Goal: Task Accomplishment & Management: Use online tool/utility

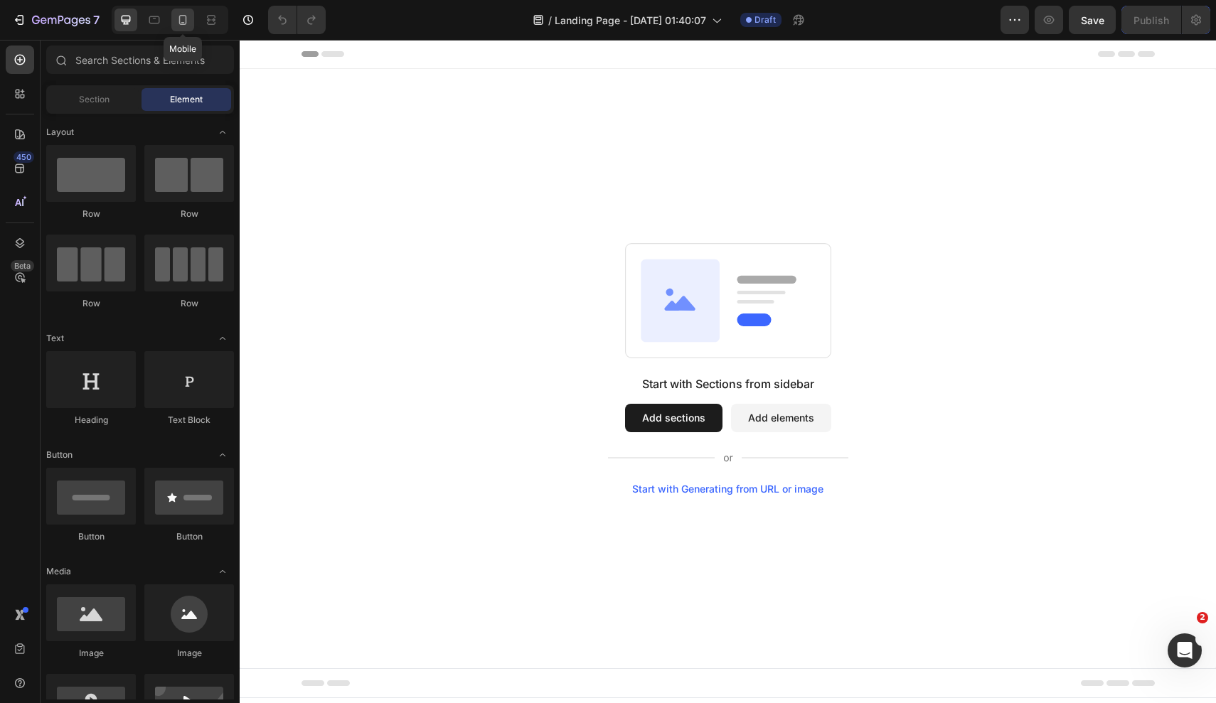
click at [183, 18] on icon at bounding box center [183, 20] width 14 height 14
click at [700, 420] on button "Add sections" at bounding box center [672, 418] width 97 height 28
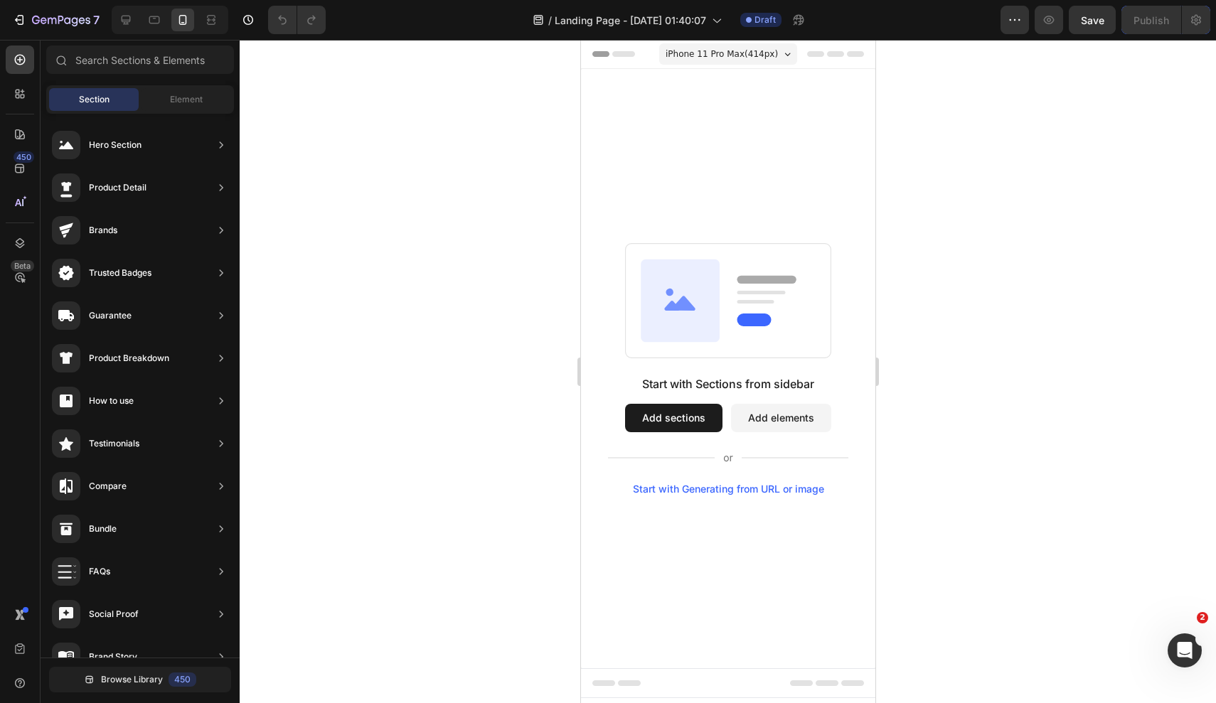
click at [676, 425] on button "Add sections" at bounding box center [672, 418] width 97 height 28
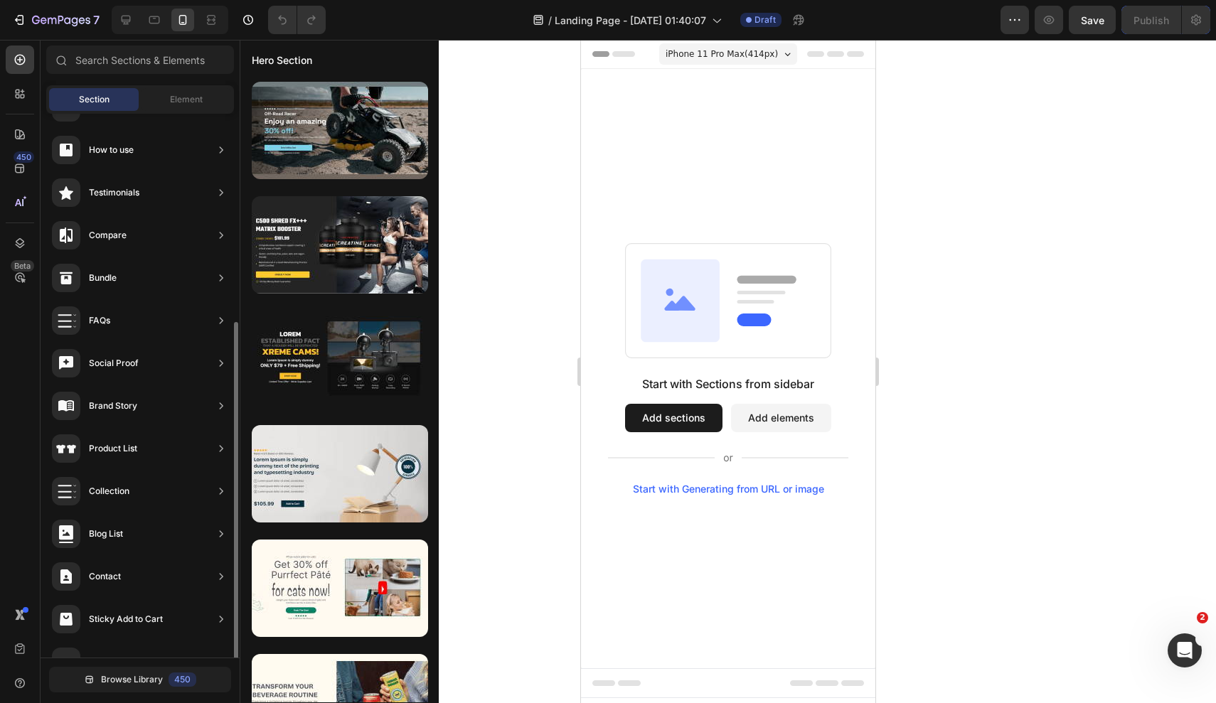
scroll to position [202, 0]
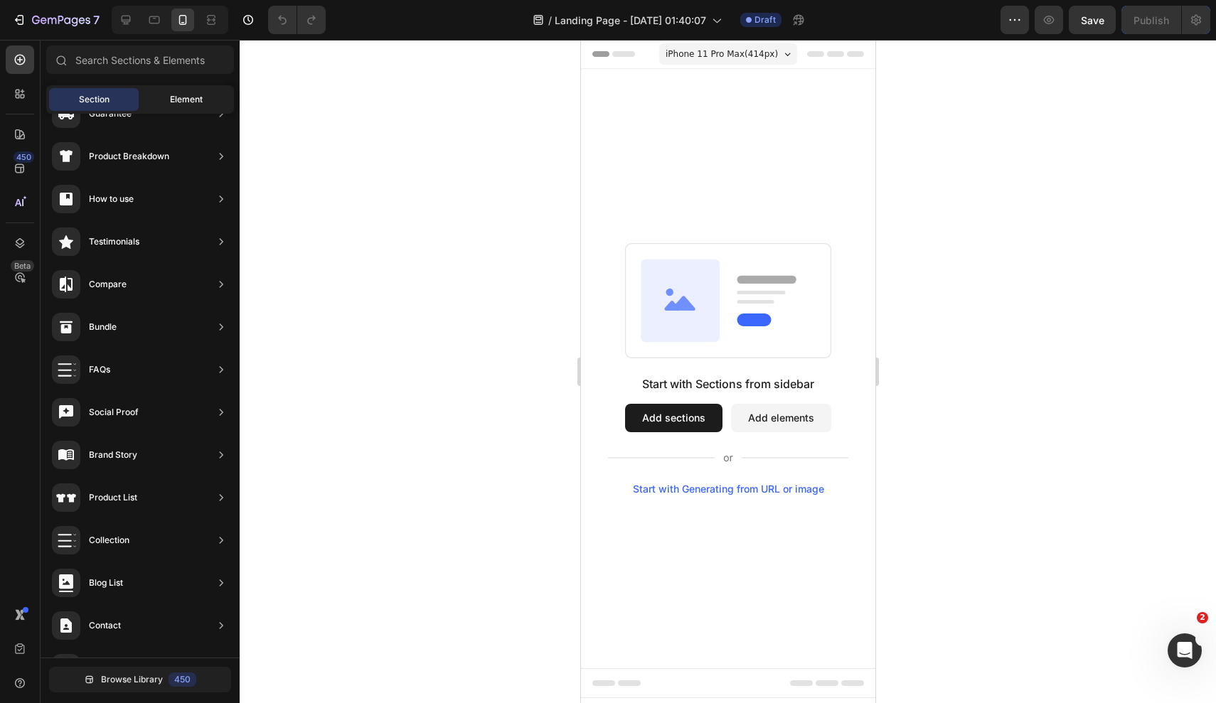
click at [182, 100] on span "Element" at bounding box center [186, 99] width 33 height 13
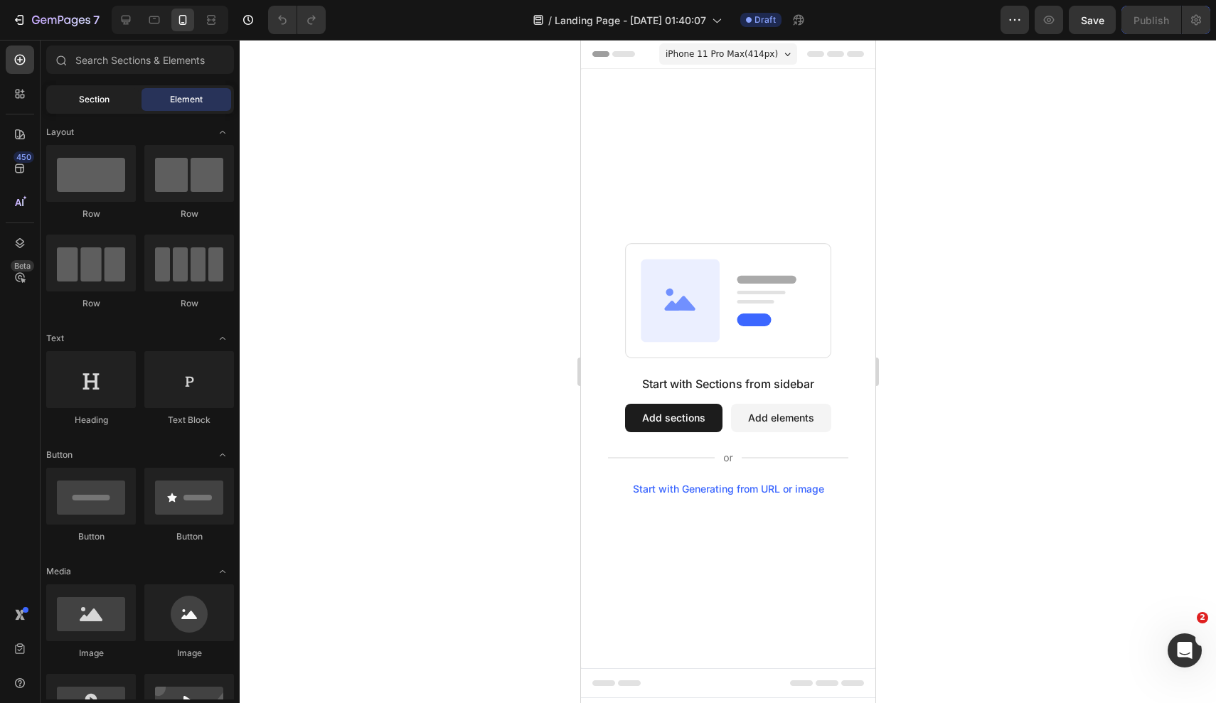
click at [96, 102] on span "Section" at bounding box center [94, 99] width 31 height 13
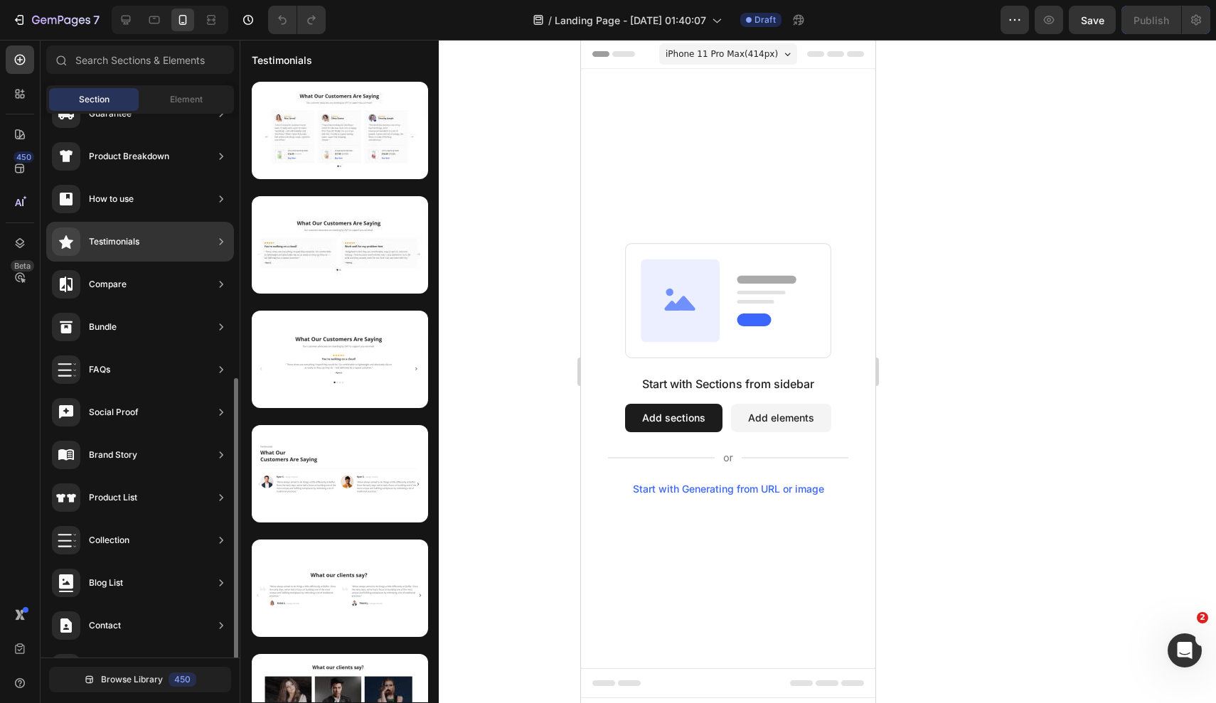
scroll to position [281, 0]
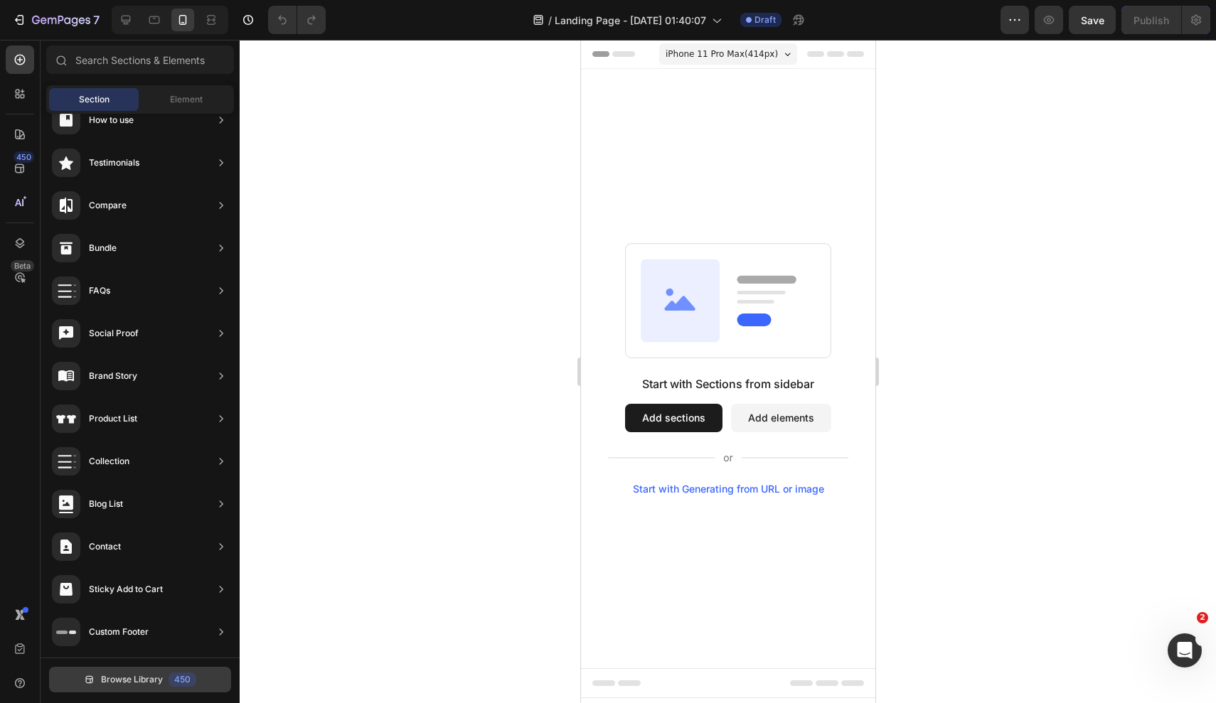
click at [139, 680] on span "Browse Library" at bounding box center [132, 679] width 62 height 13
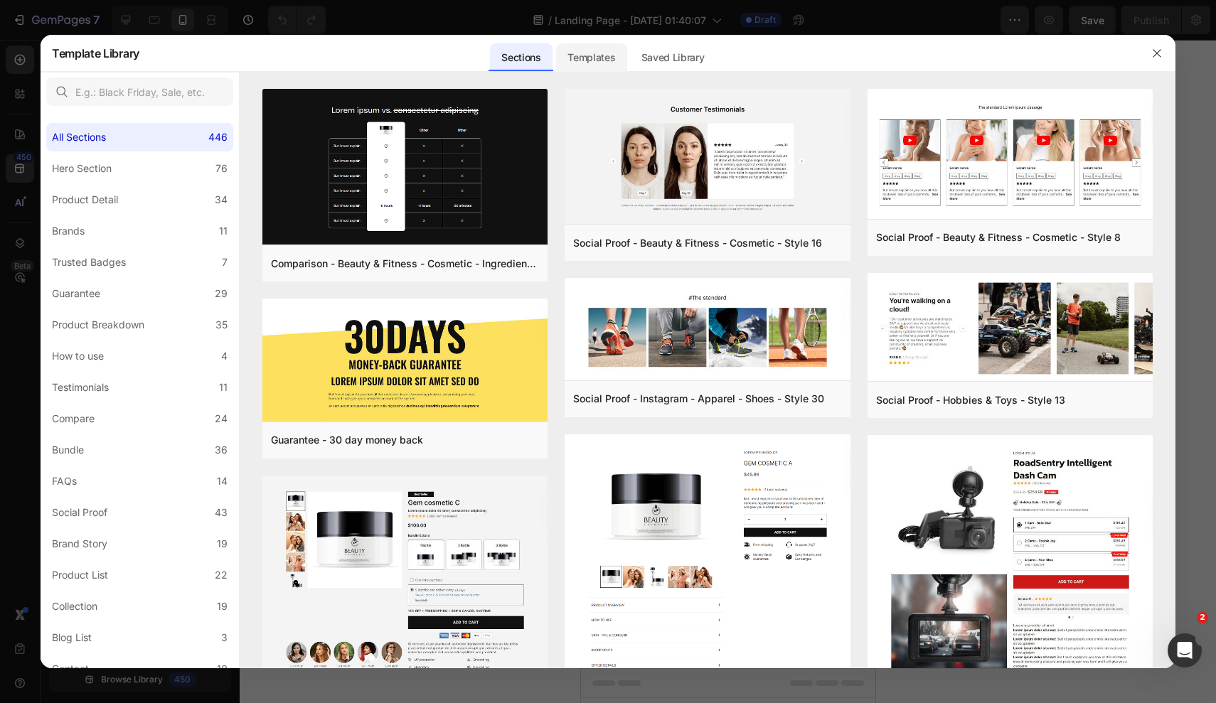
click at [592, 55] on div "Templates" at bounding box center [591, 57] width 70 height 28
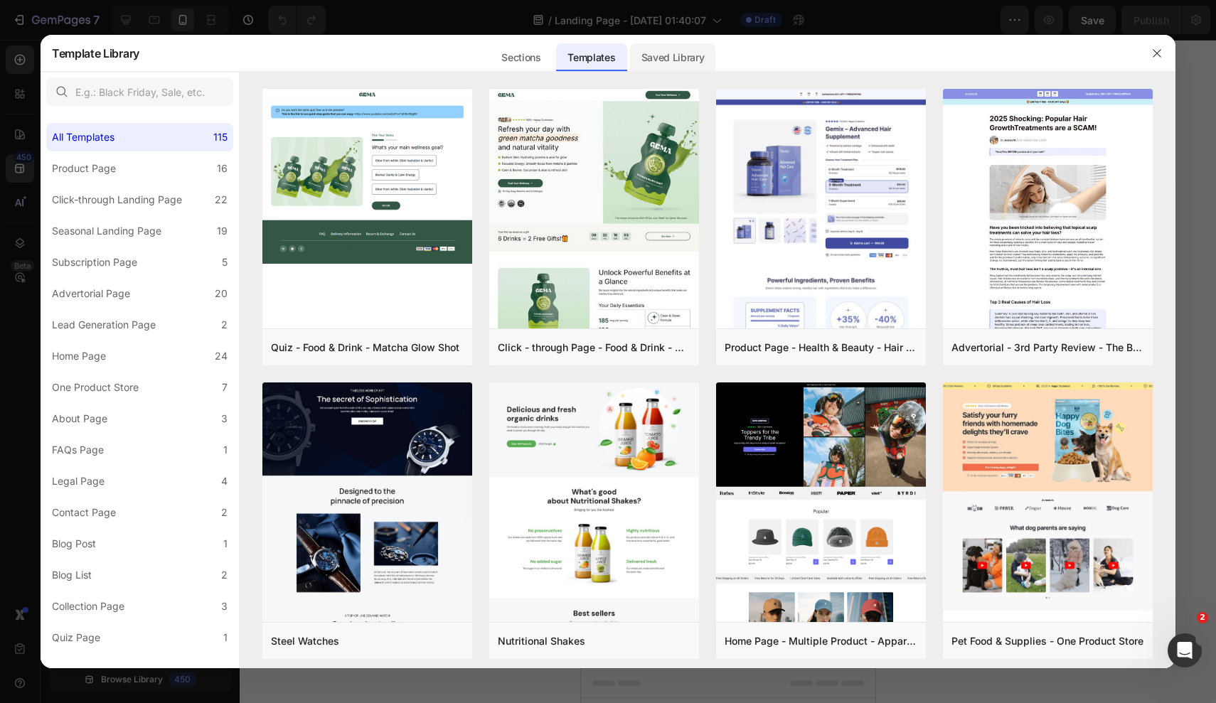
click at [656, 56] on div "Saved Library" at bounding box center [673, 57] width 86 height 28
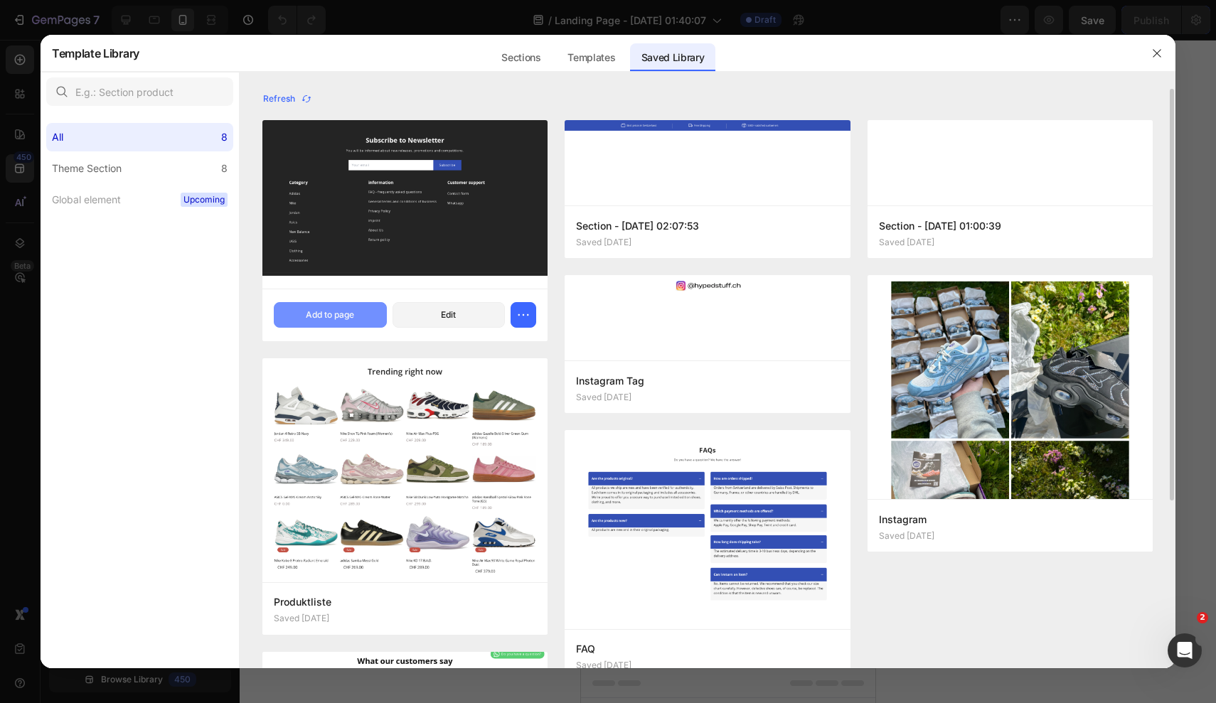
click at [368, 317] on button "Add to page" at bounding box center [330, 315] width 113 height 26
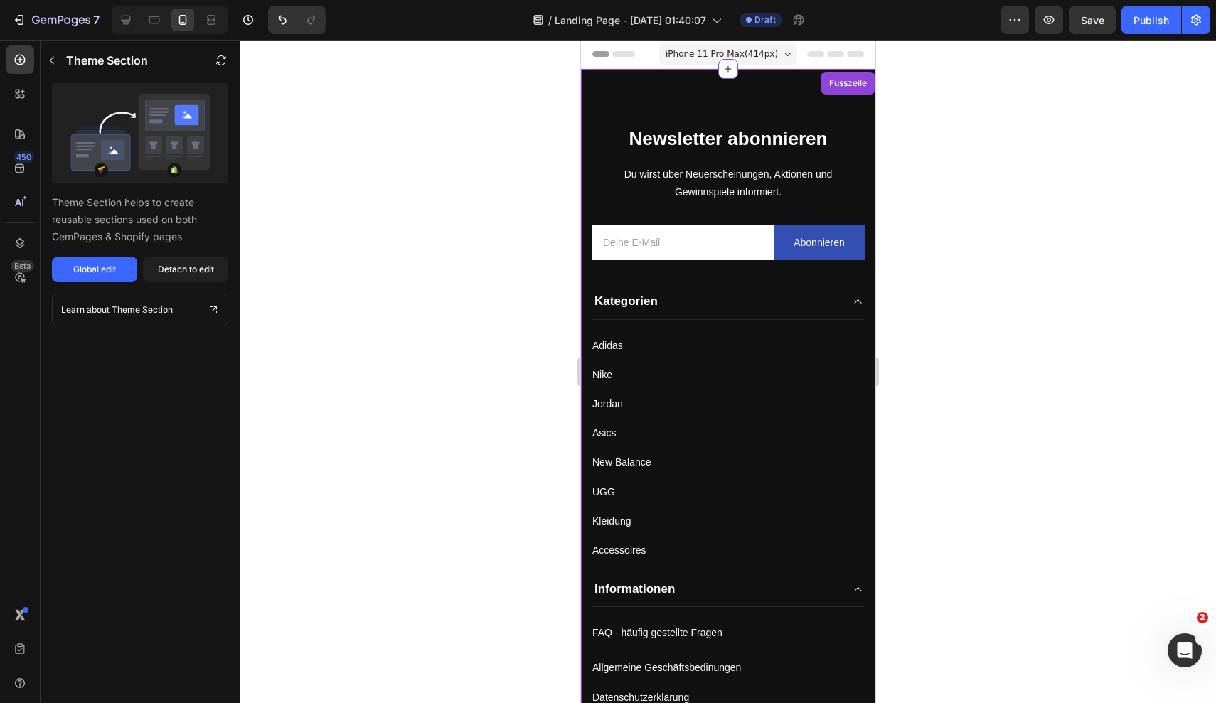
scroll to position [0, 0]
click at [726, 72] on icon at bounding box center [727, 68] width 11 height 11
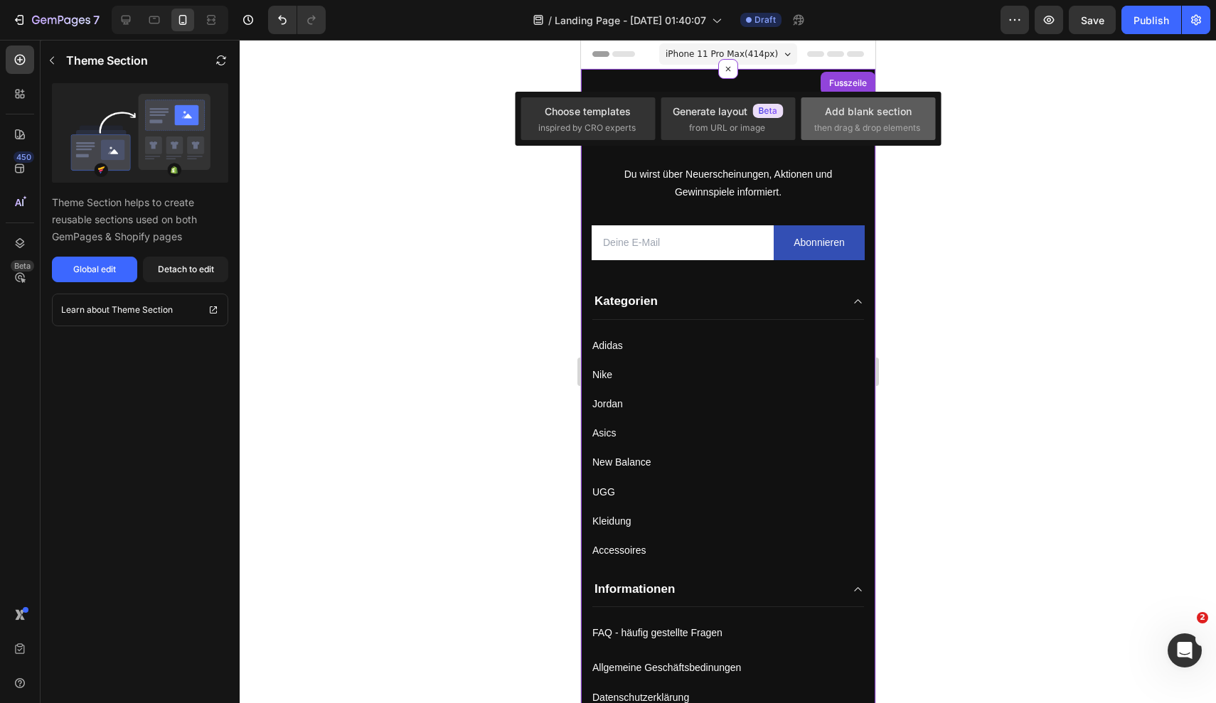
click at [845, 122] on span "then drag & drop elements" at bounding box center [867, 128] width 106 height 13
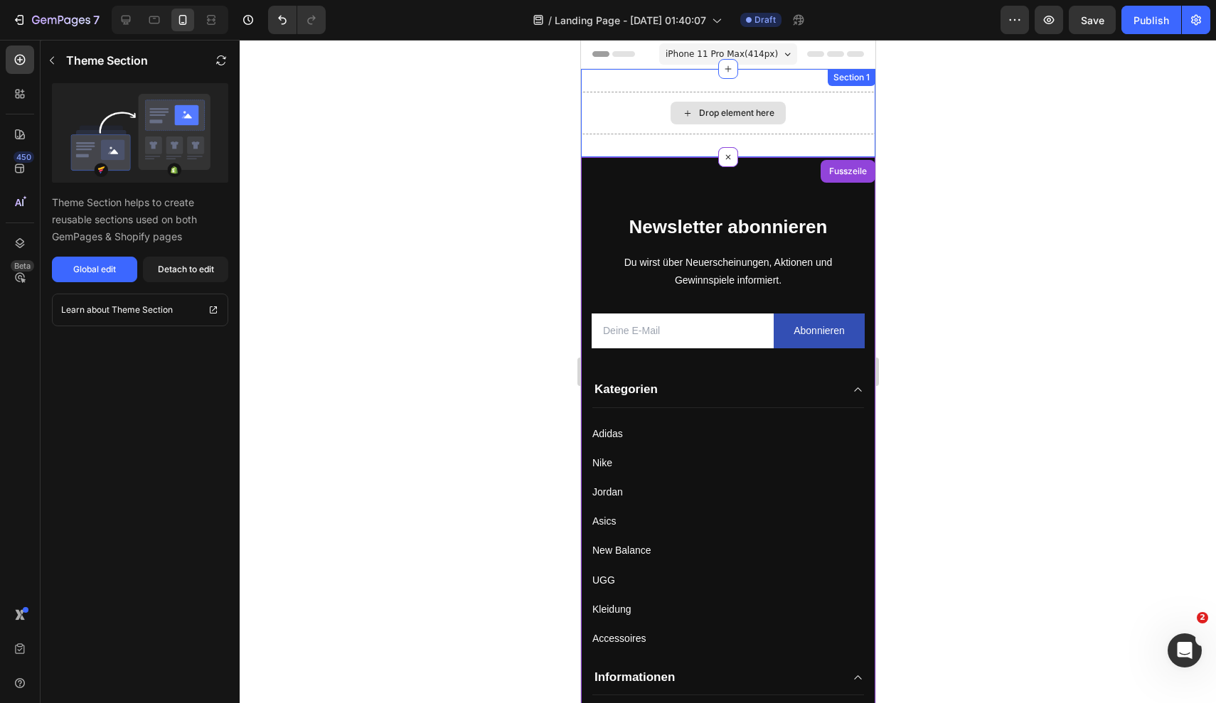
click at [757, 108] on div "Drop element here" at bounding box center [735, 112] width 75 height 11
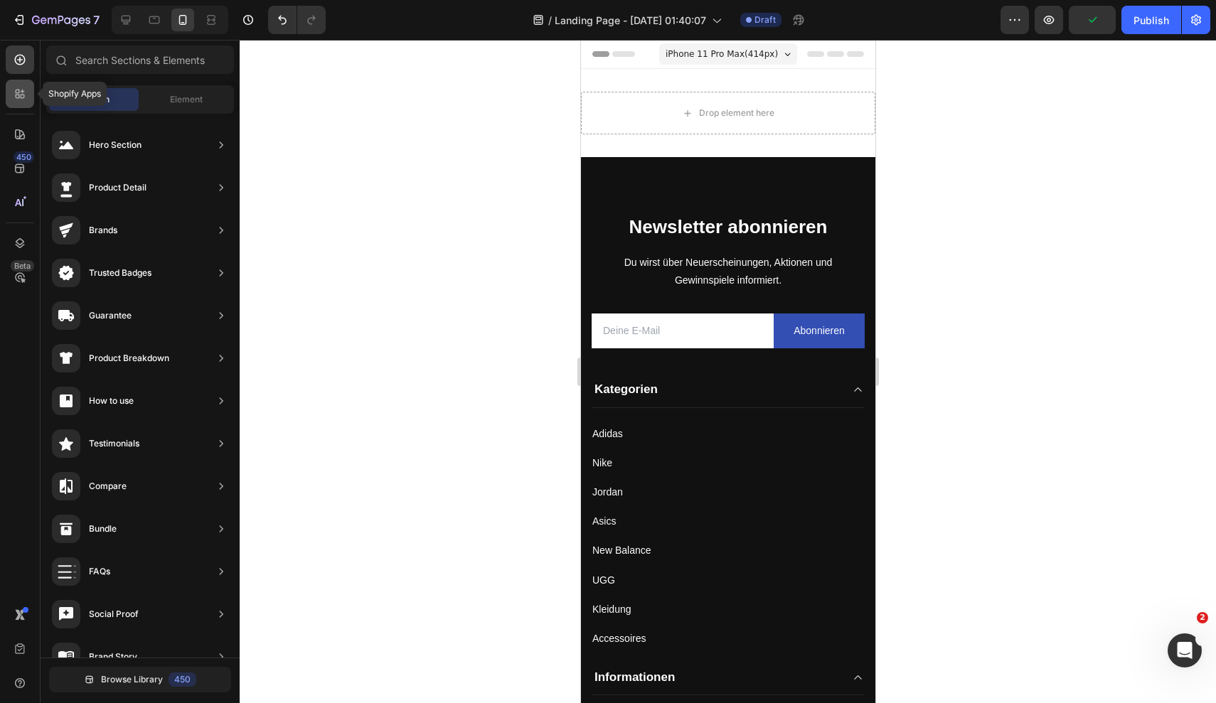
click at [20, 107] on div at bounding box center [20, 94] width 28 height 28
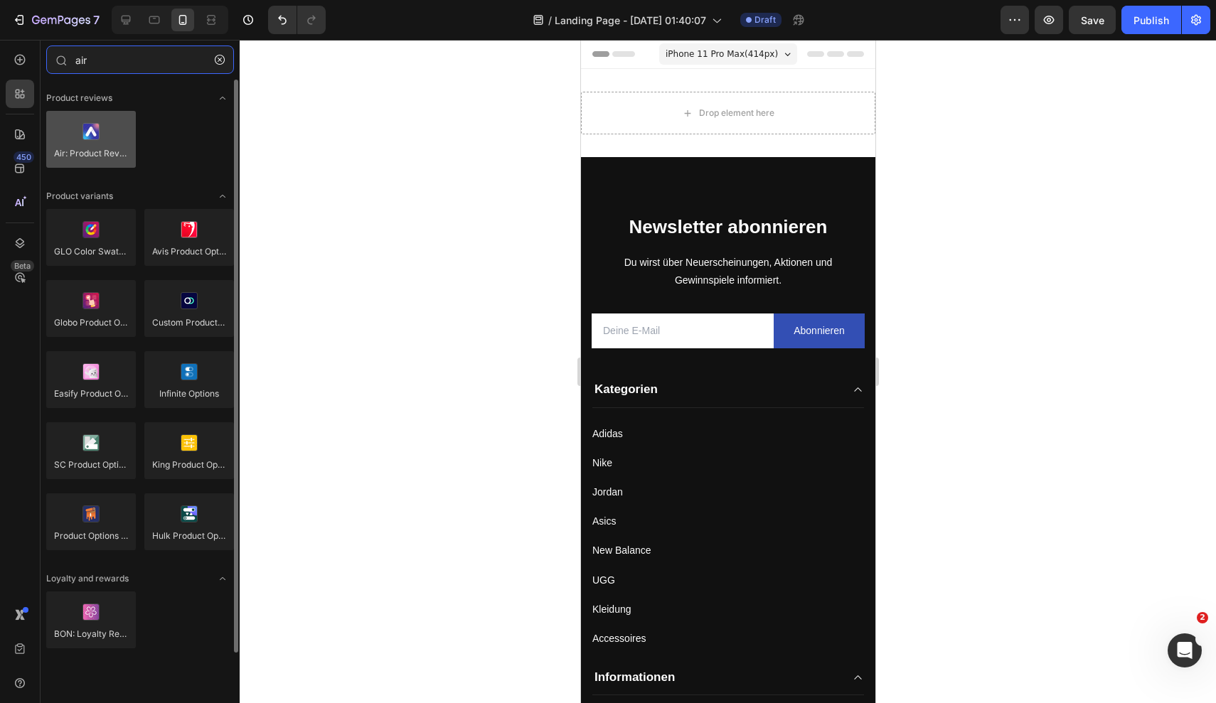
type input "air"
click at [82, 138] on div at bounding box center [91, 139] width 90 height 57
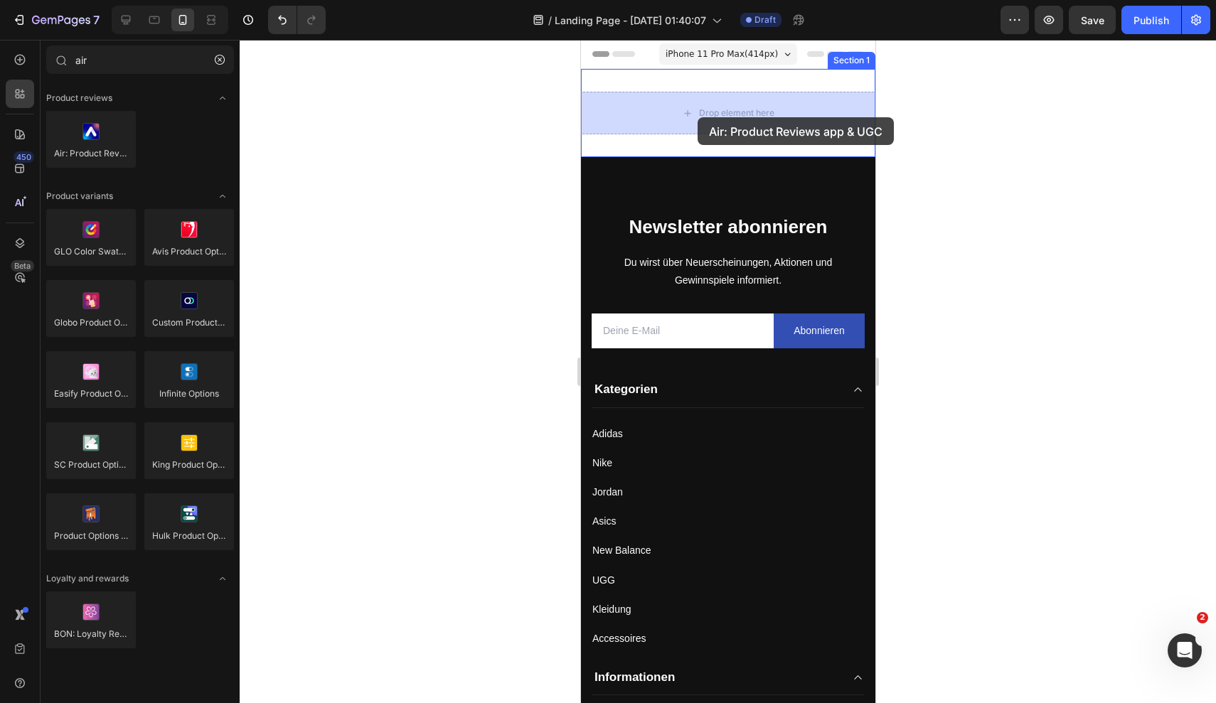
drag, startPoint x: 87, startPoint y: 143, endPoint x: 695, endPoint y: 114, distance: 609.3
click at [695, 0] on div "7 Version history / Landing Page - Sep 28, 01:40:07 Draft Preview Save Publish …" at bounding box center [608, 0] width 1216 height 0
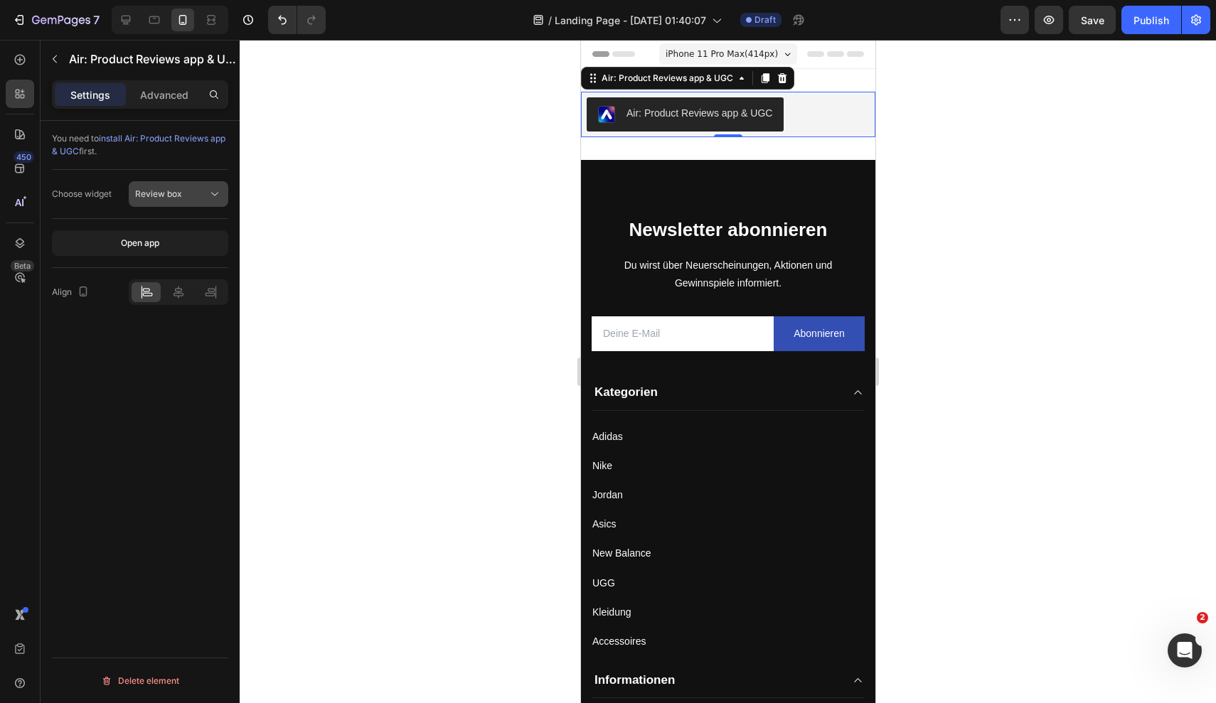
click at [196, 196] on div "Review box" at bounding box center [171, 194] width 73 height 13
click at [181, 224] on span "Review box" at bounding box center [158, 229] width 47 height 13
click at [178, 289] on icon at bounding box center [178, 292] width 10 height 13
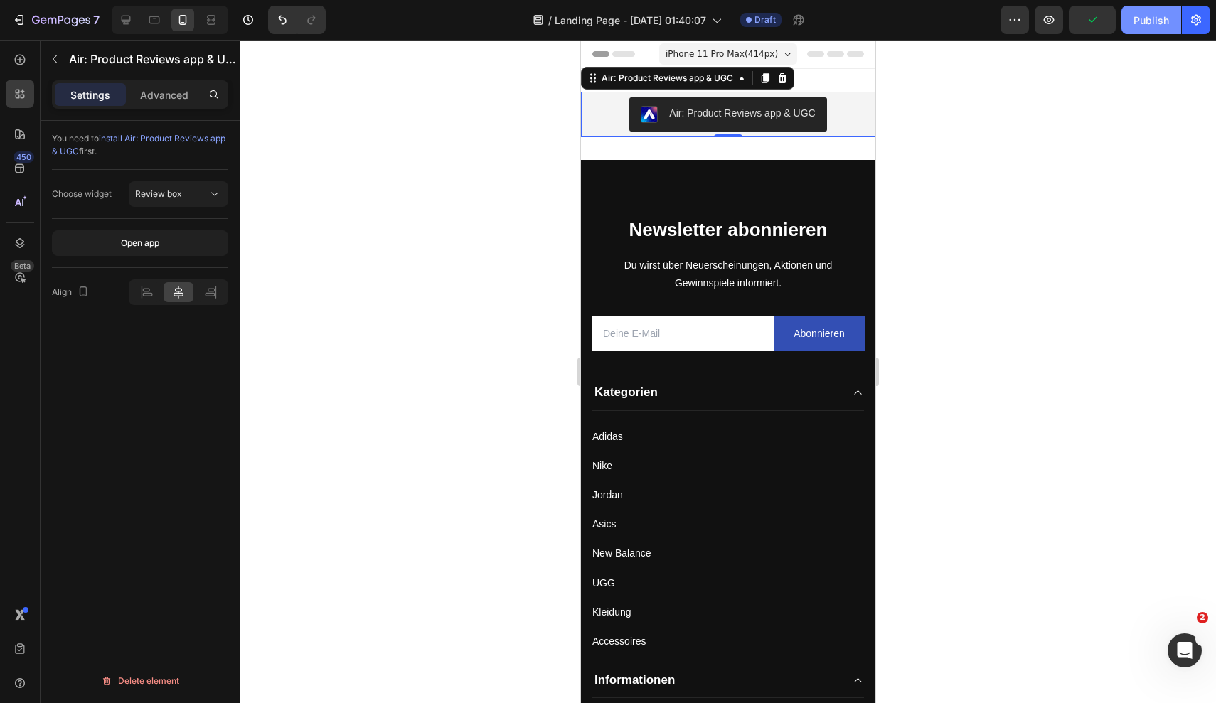
click at [1133, 22] on button "Publish" at bounding box center [1151, 20] width 60 height 28
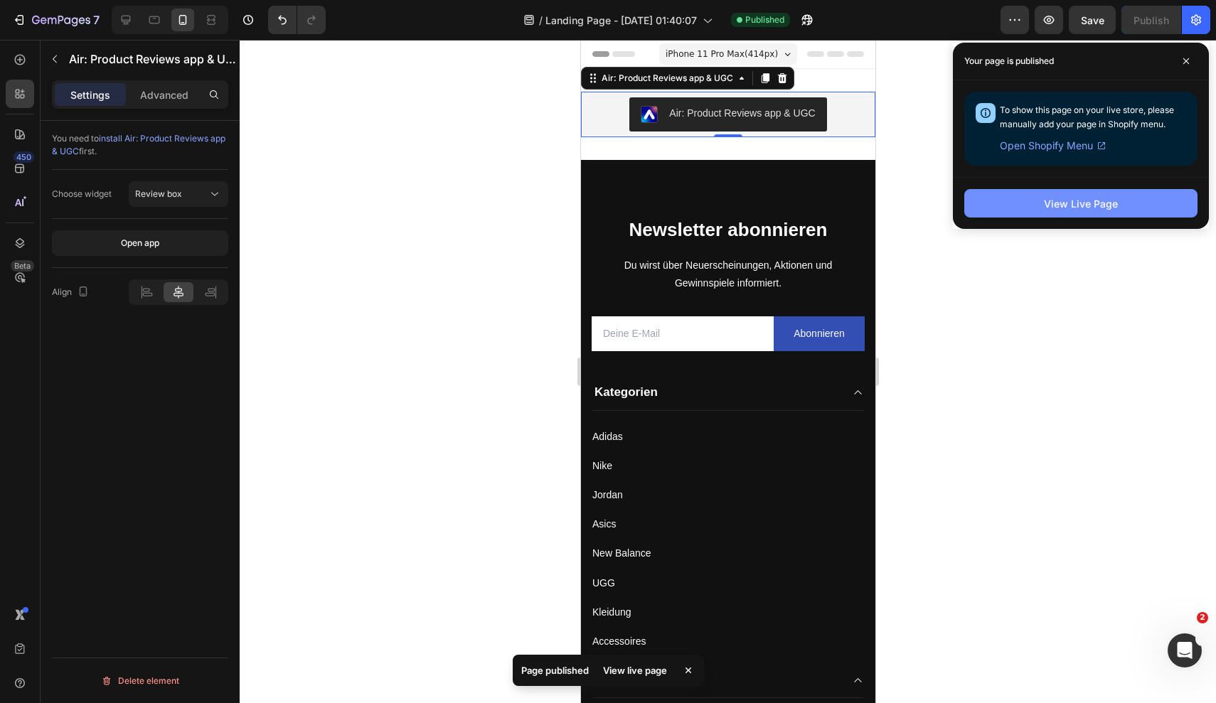
click at [1039, 203] on button "View Live Page" at bounding box center [1080, 203] width 233 height 28
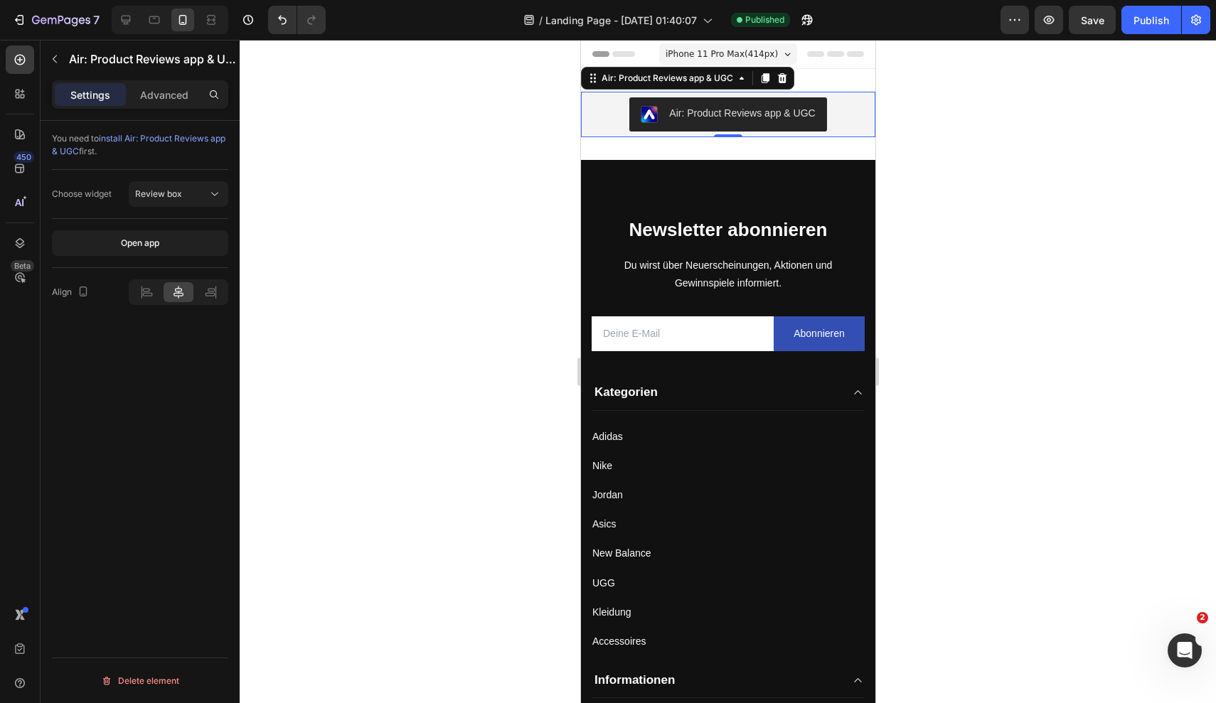
click at [702, 115] on div "Air: Product Reviews app & UGC" at bounding box center [741, 113] width 146 height 15
click at [180, 97] on p "Advanced" at bounding box center [164, 94] width 48 height 15
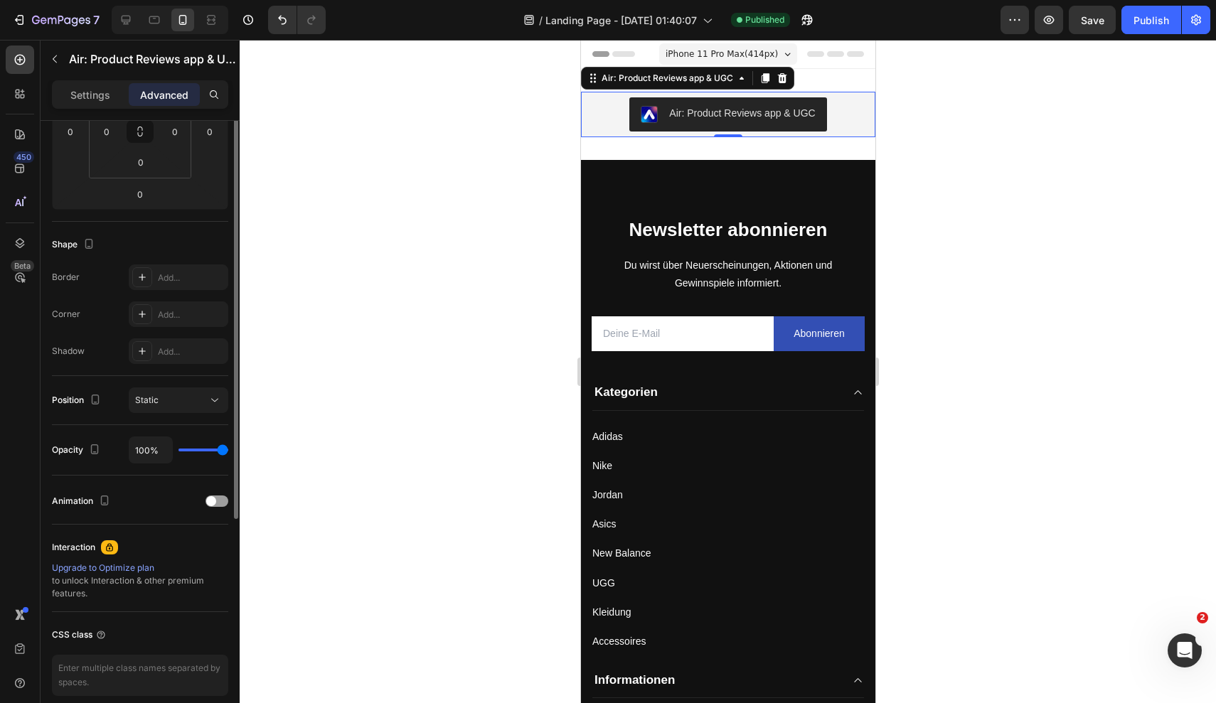
scroll to position [326, 0]
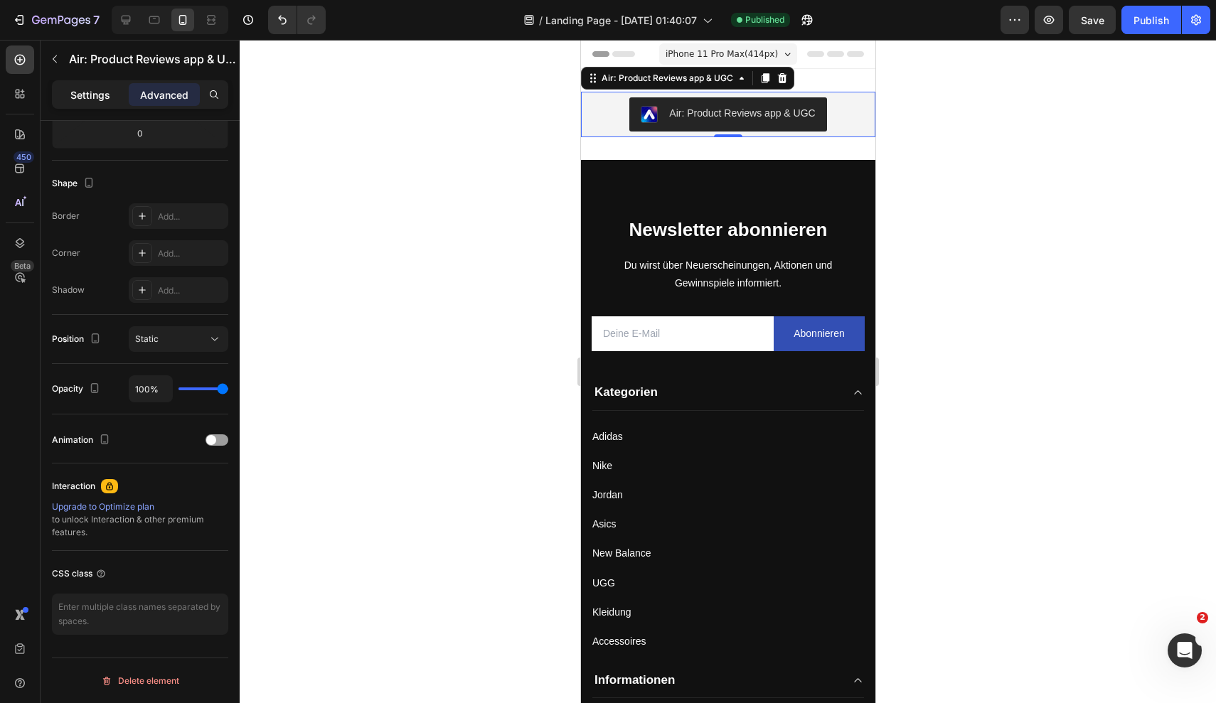
click at [93, 95] on p "Settings" at bounding box center [90, 94] width 40 height 15
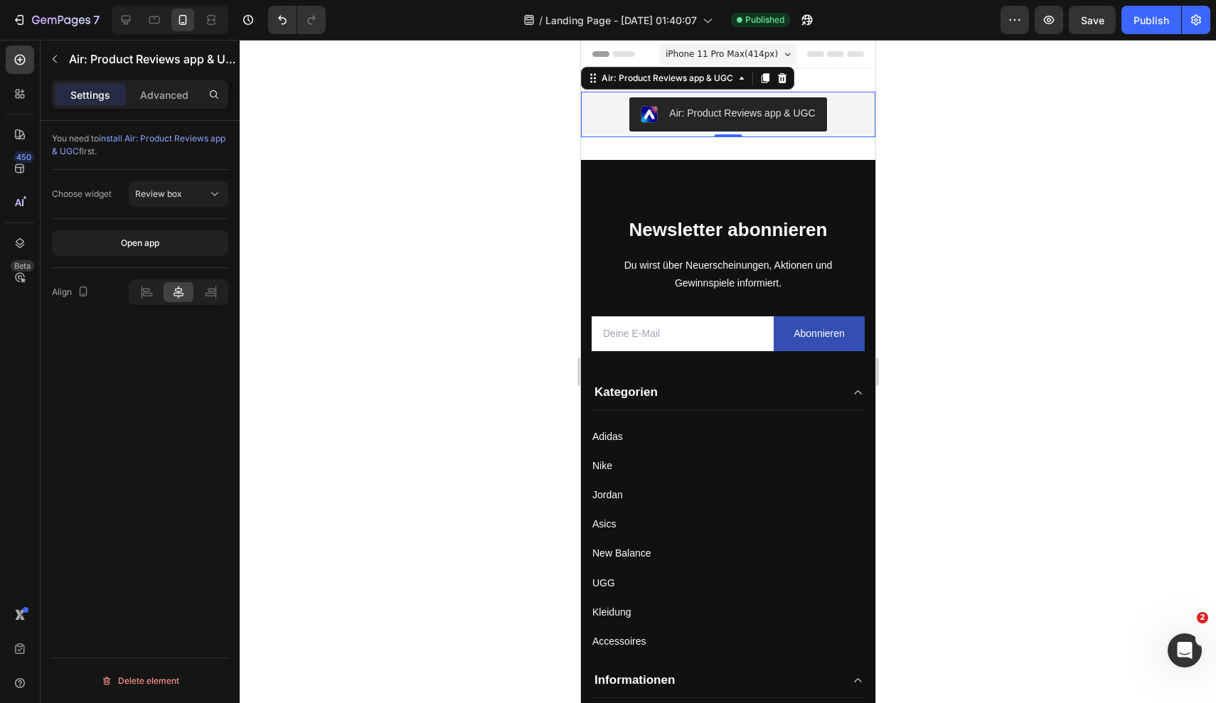
scroll to position [0, 0]
click at [126, 242] on div "Open app" at bounding box center [140, 243] width 38 height 13
click at [783, 76] on icon at bounding box center [781, 78] width 9 height 10
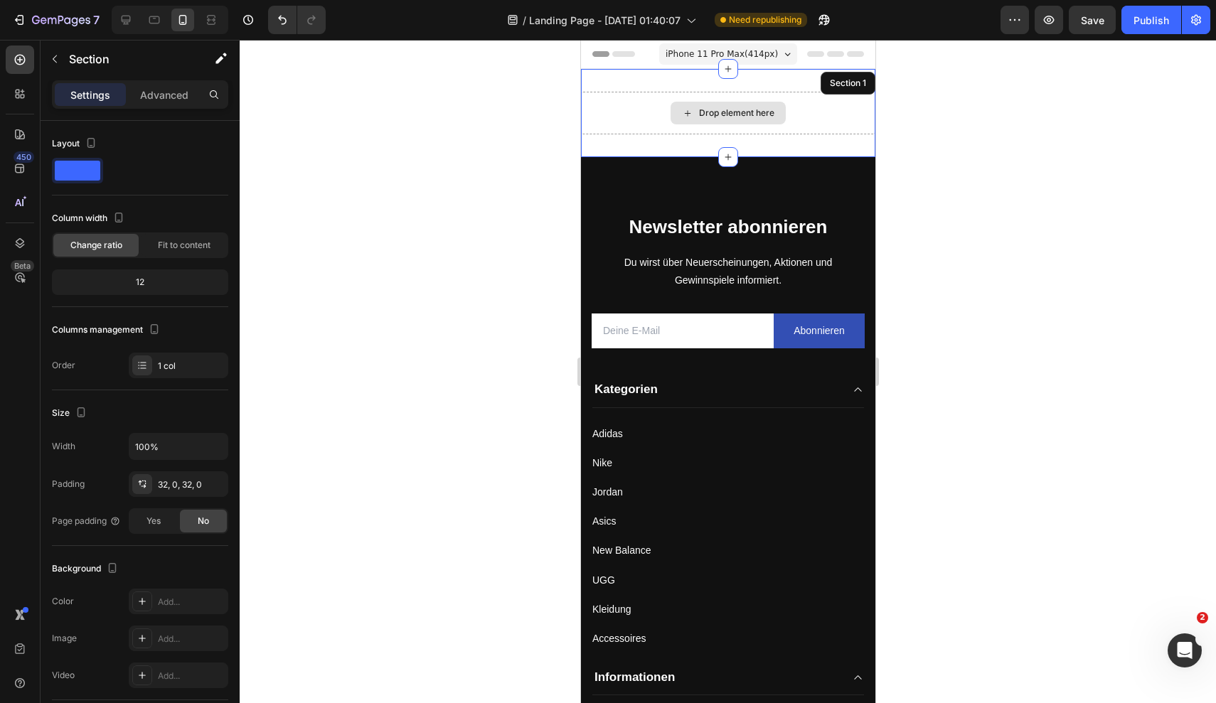
click at [801, 117] on div "Drop element here" at bounding box center [727, 113] width 294 height 43
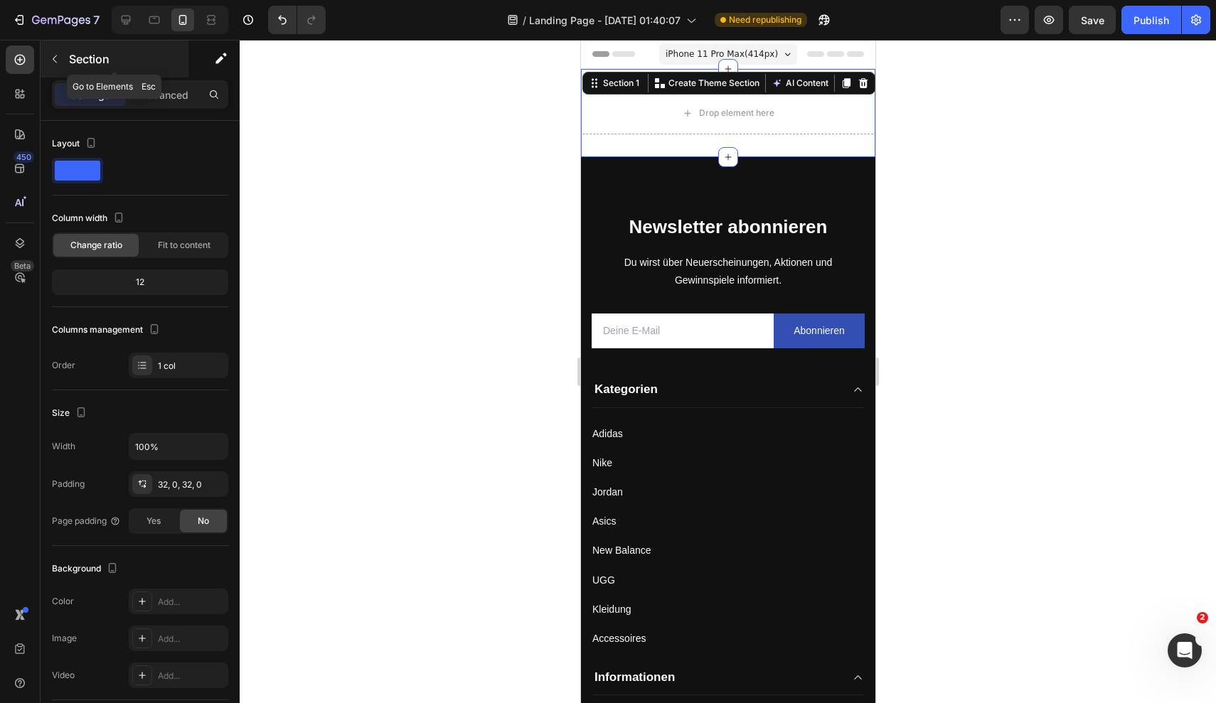
click at [63, 63] on button "button" at bounding box center [54, 59] width 23 height 23
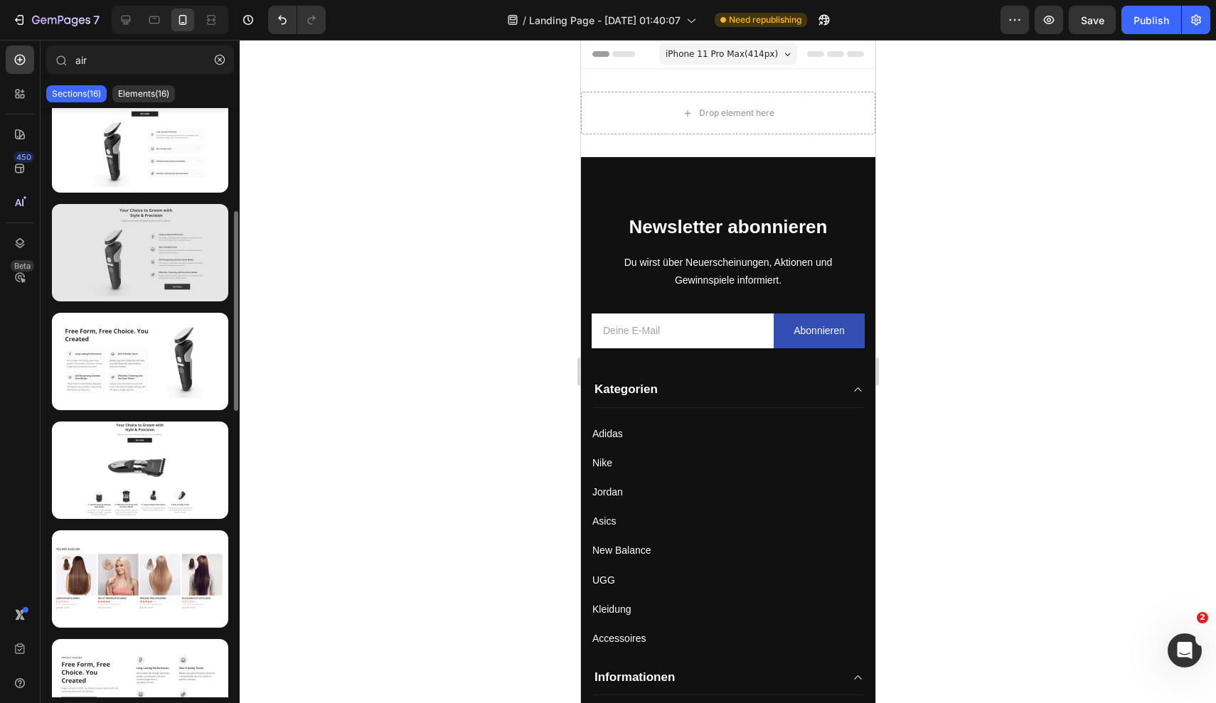
scroll to position [699, 0]
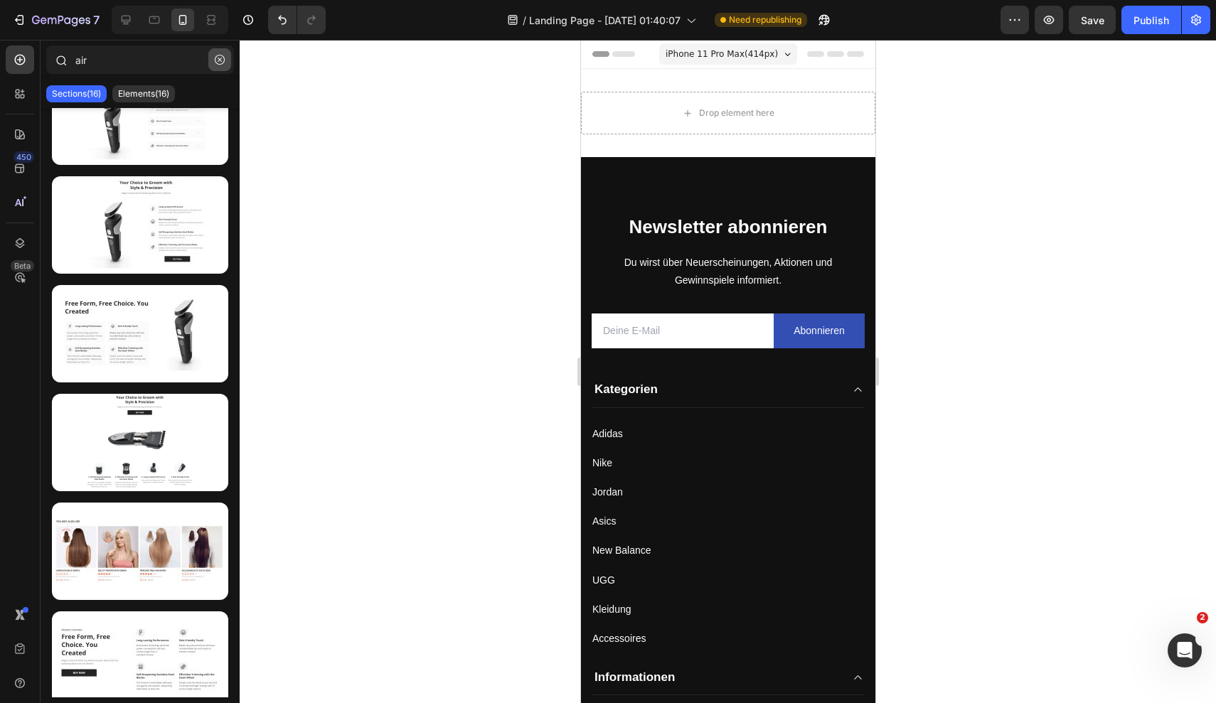
click at [224, 62] on icon "button" at bounding box center [220, 60] width 10 height 10
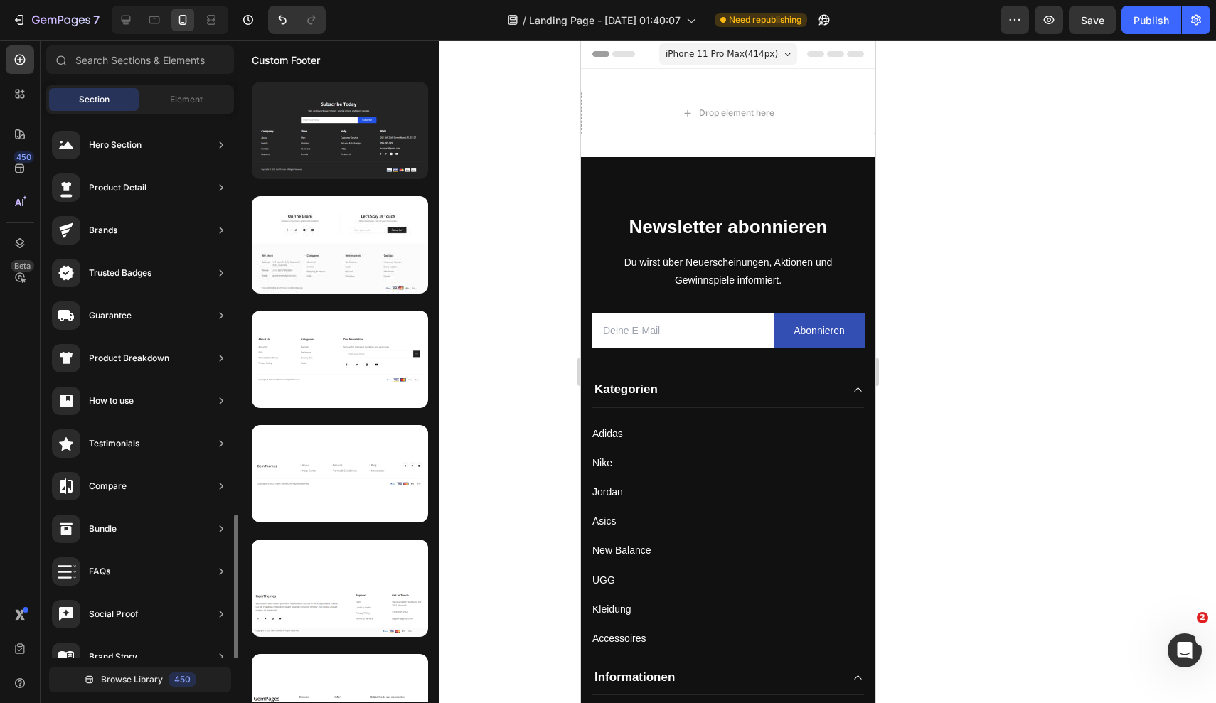
scroll to position [281, 0]
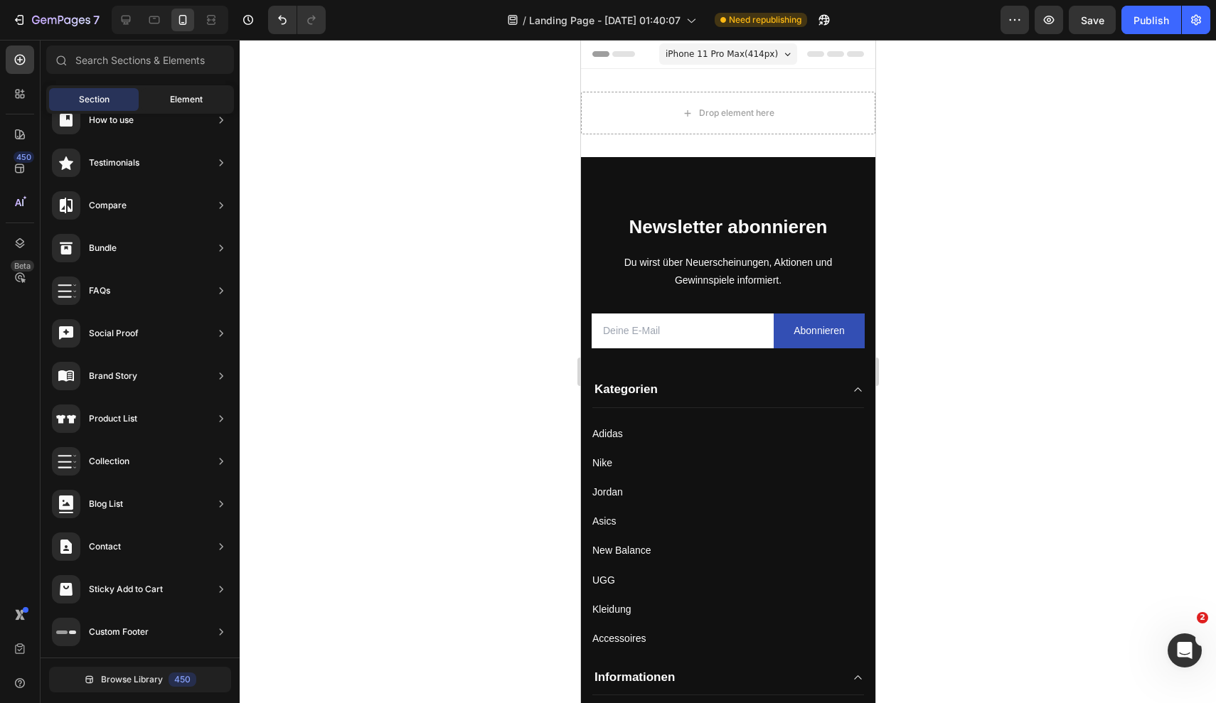
click at [195, 107] on div "Element" at bounding box center [187, 99] width 90 height 23
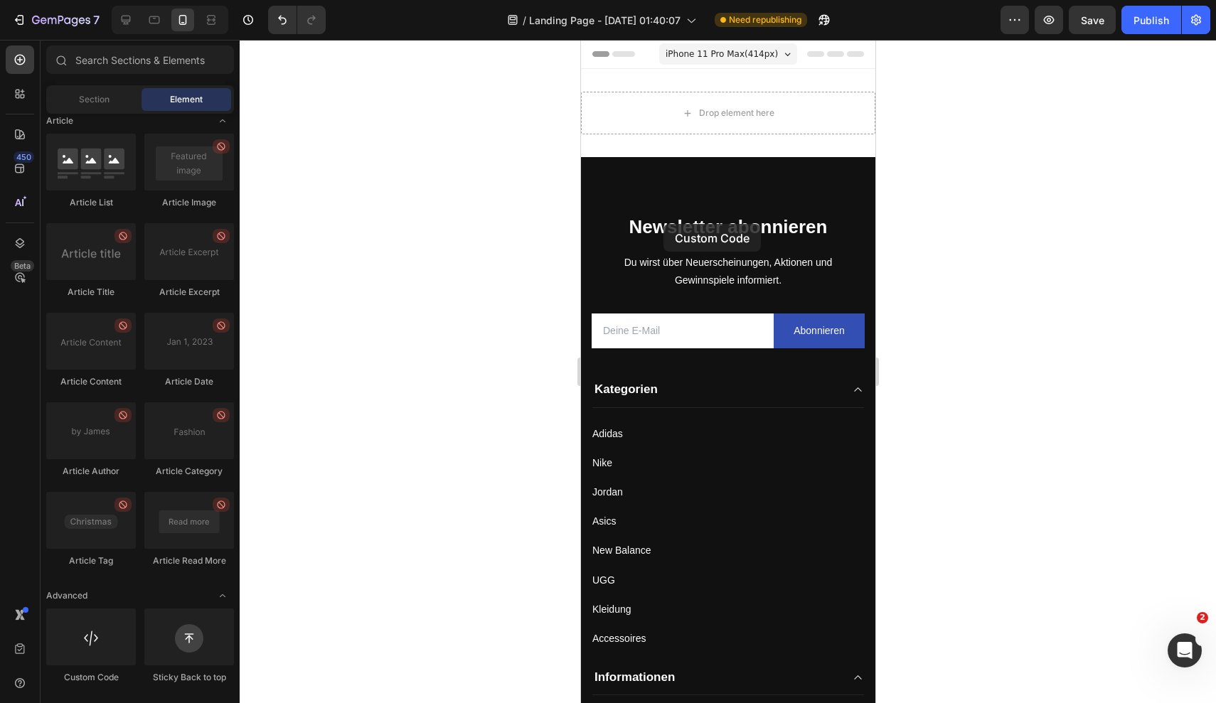
scroll to position [8, 0]
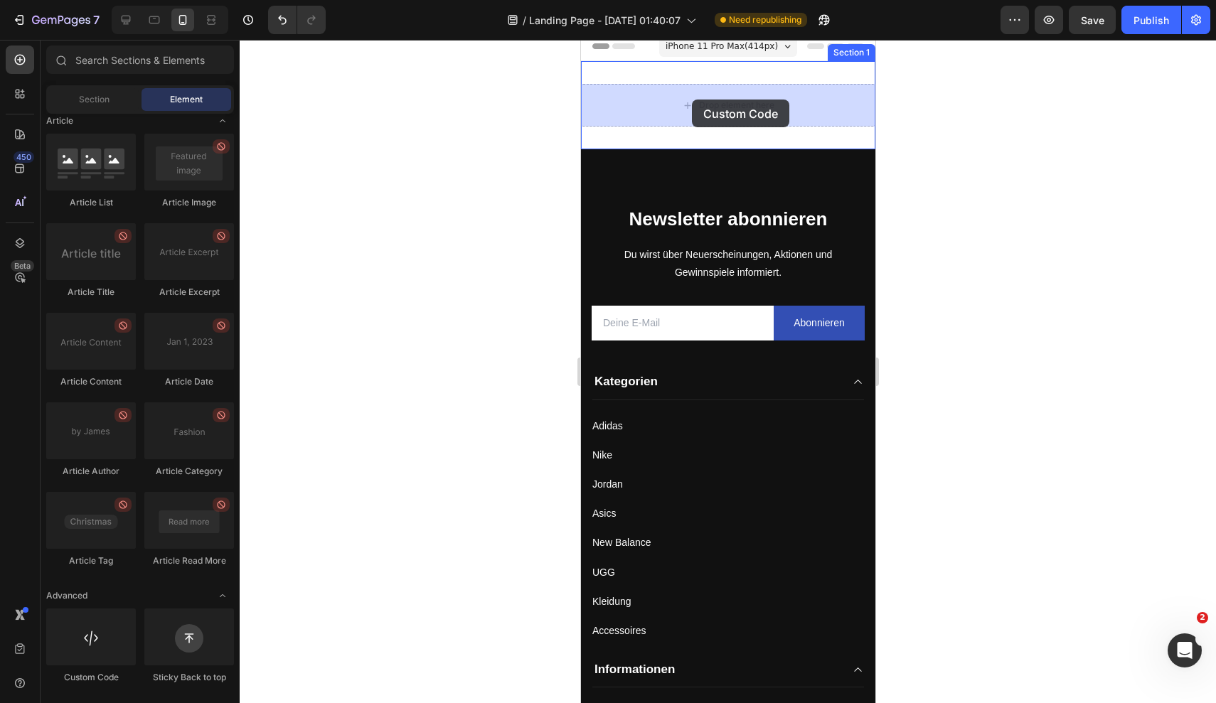
drag, startPoint x: 90, startPoint y: 636, endPoint x: 692, endPoint y: 100, distance: 806.8
click at [692, 0] on div "7 Version history / Landing Page - Sep 28, 01:40:07 Need republishing Preview S…" at bounding box center [608, 0] width 1216 height 0
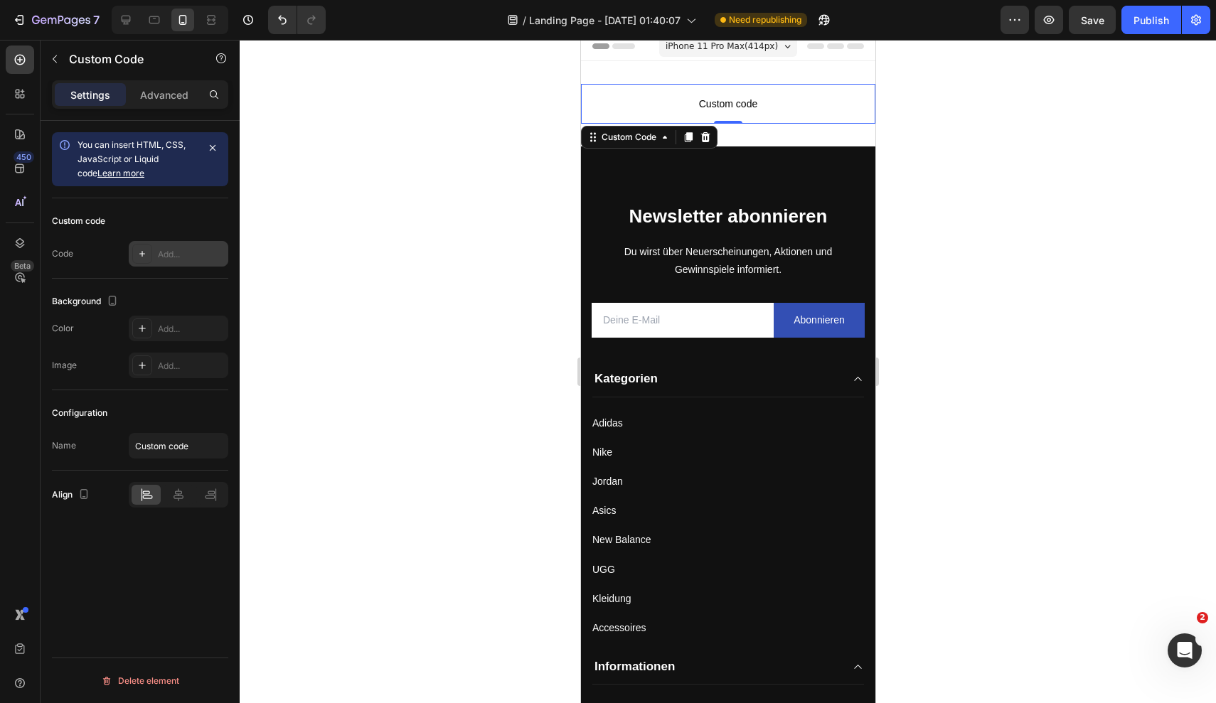
click at [165, 250] on div "Add..." at bounding box center [191, 254] width 67 height 13
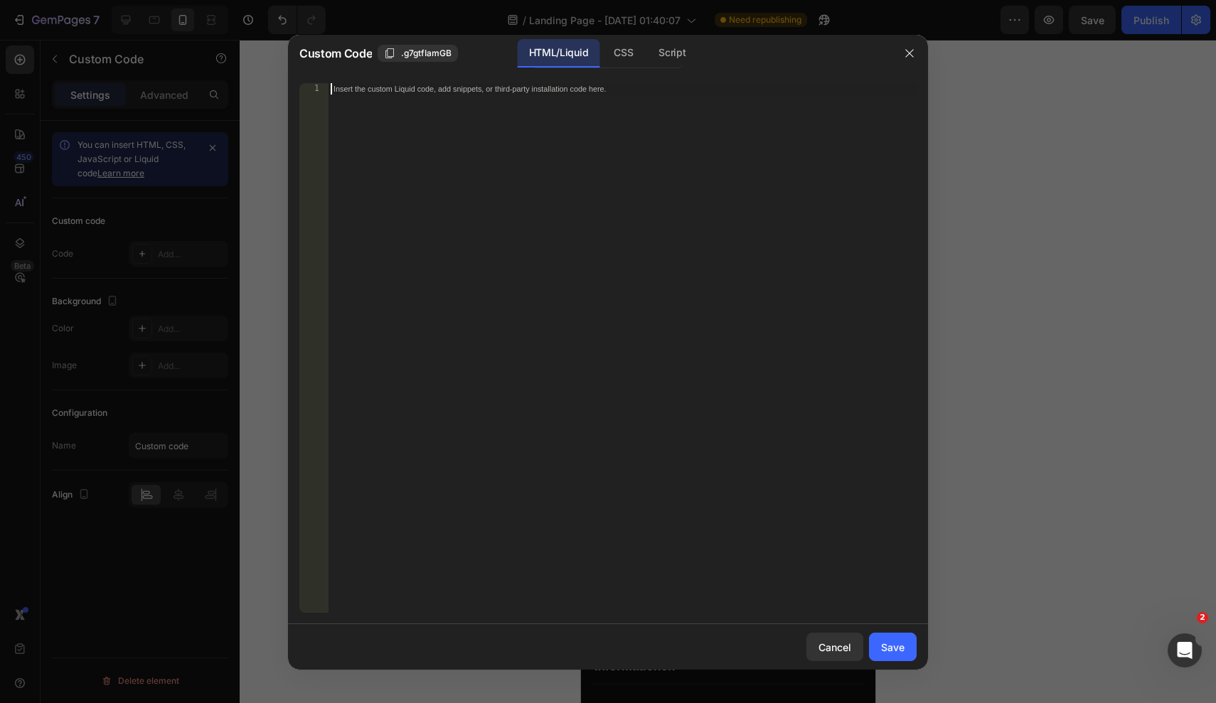
click at [439, 100] on div "Insert the custom Liquid code, add snippets, or third-party installation code h…" at bounding box center [622, 359] width 589 height 552
paste textarea "<div class="AirReviews-Widget AirReviews-Widget--Block"></div>"
type textarea "<div class="AirReviews-Widget AirReviews-Widget--Block"></div>"
click at [890, 646] on div "Save" at bounding box center [892, 647] width 23 height 15
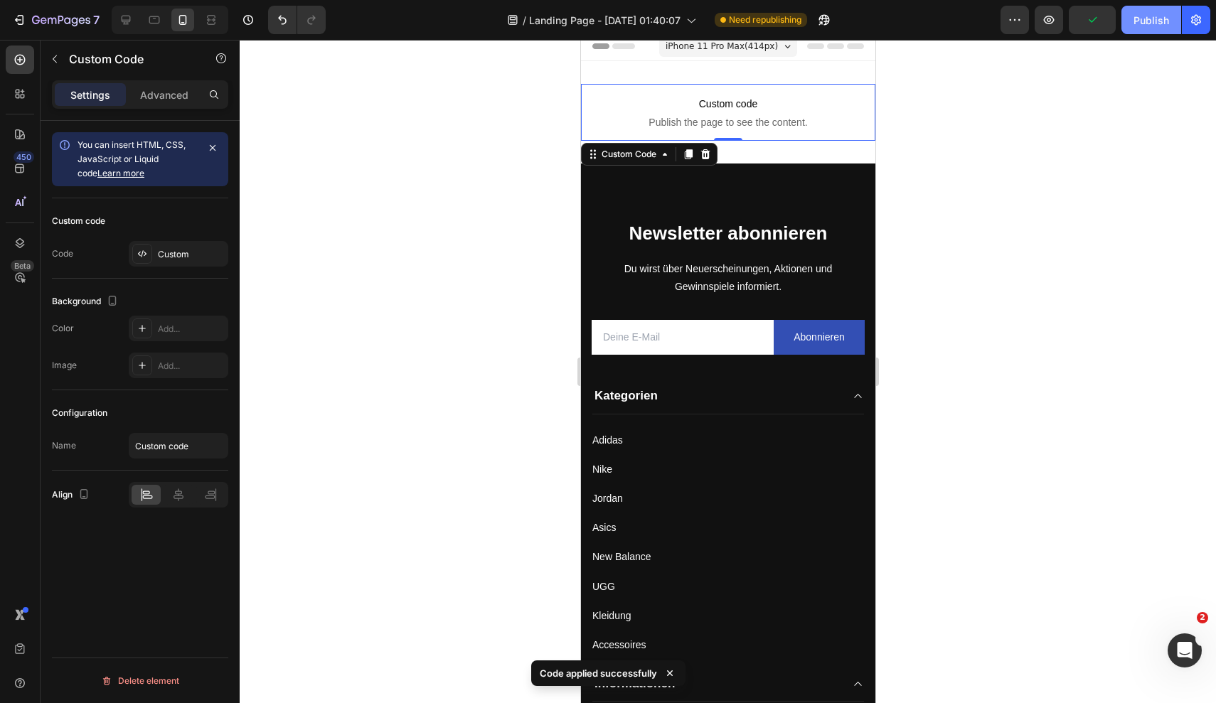
click at [1143, 23] on div "Publish" at bounding box center [1151, 20] width 36 height 15
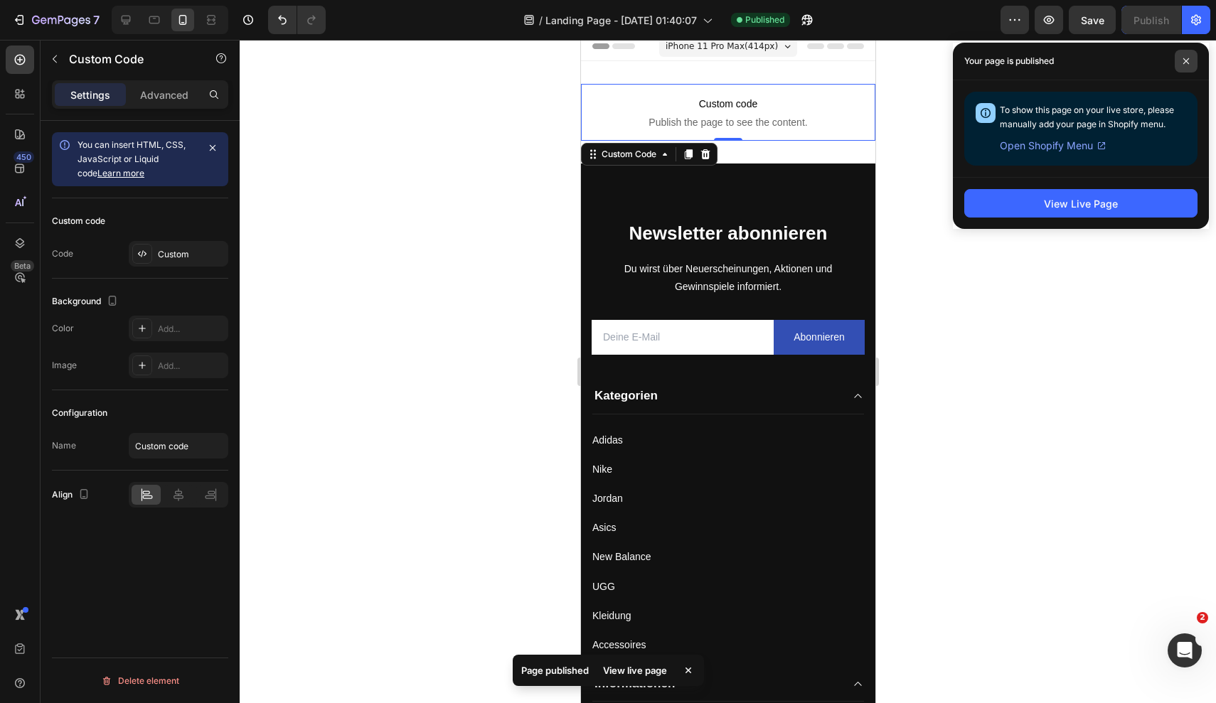
click at [1186, 60] on icon at bounding box center [1185, 61] width 7 height 7
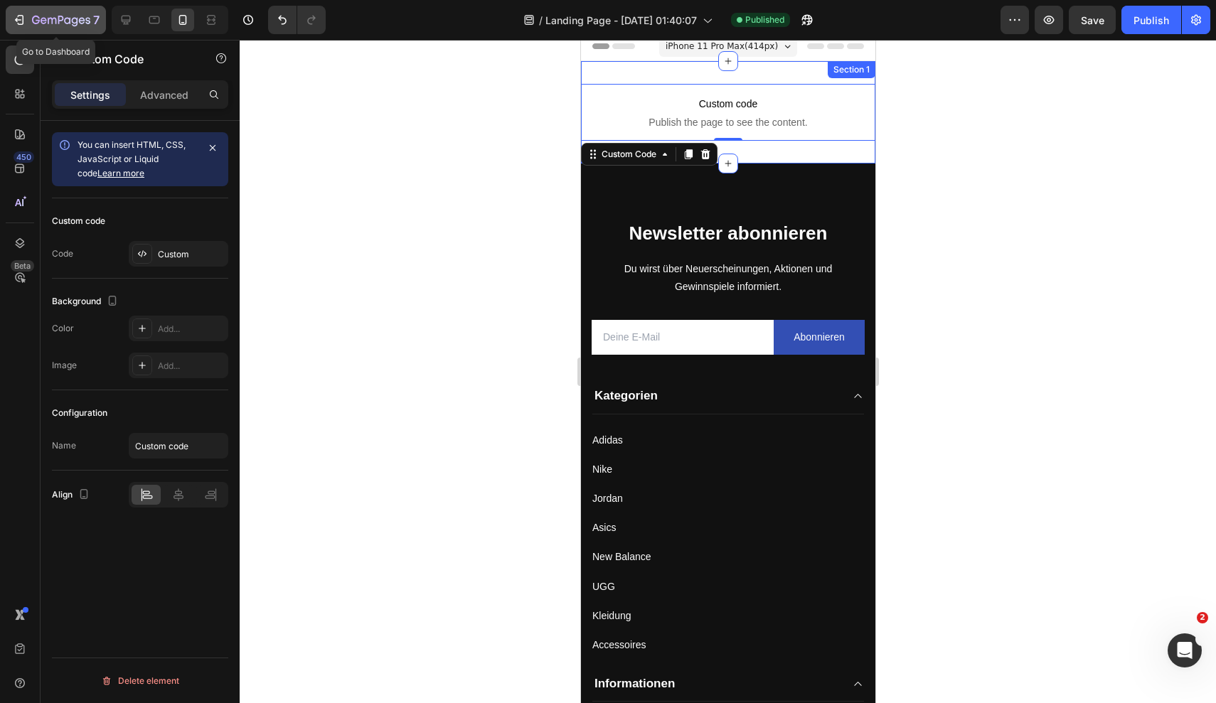
click at [63, 24] on icon "button" at bounding box center [61, 21] width 58 height 12
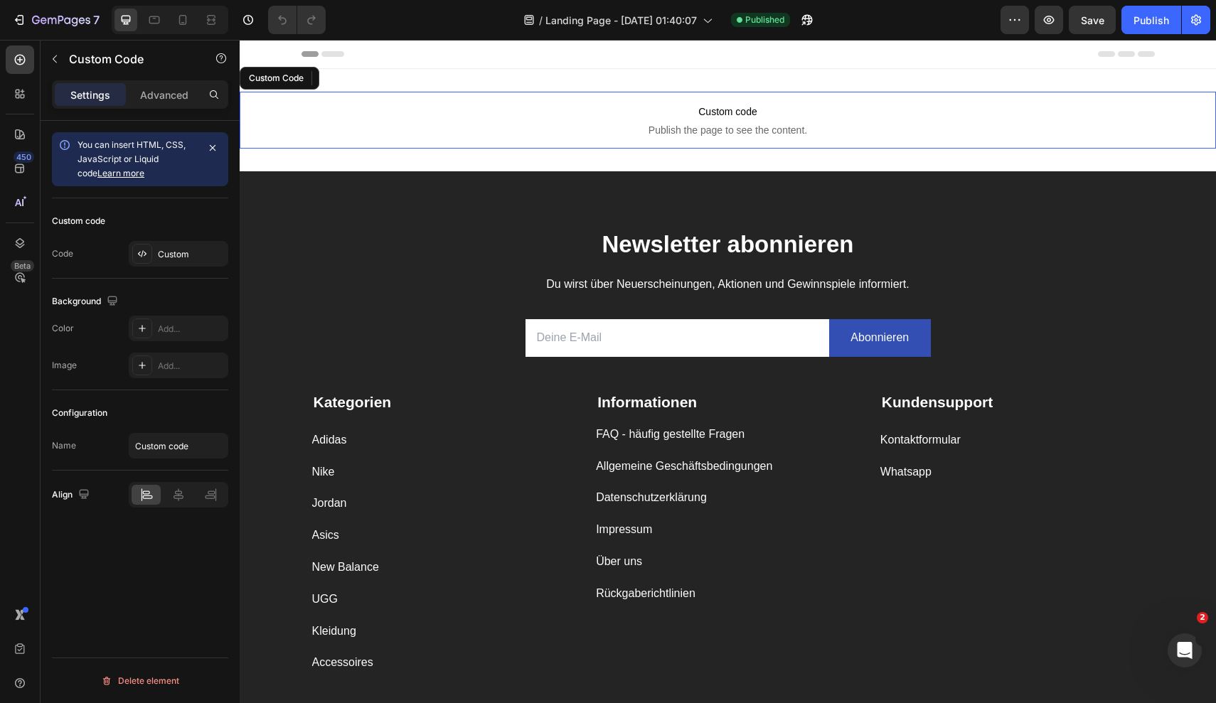
click at [774, 132] on span "Publish the page to see the content." at bounding box center [728, 130] width 976 height 14
click at [189, 26] on icon at bounding box center [183, 20] width 14 height 14
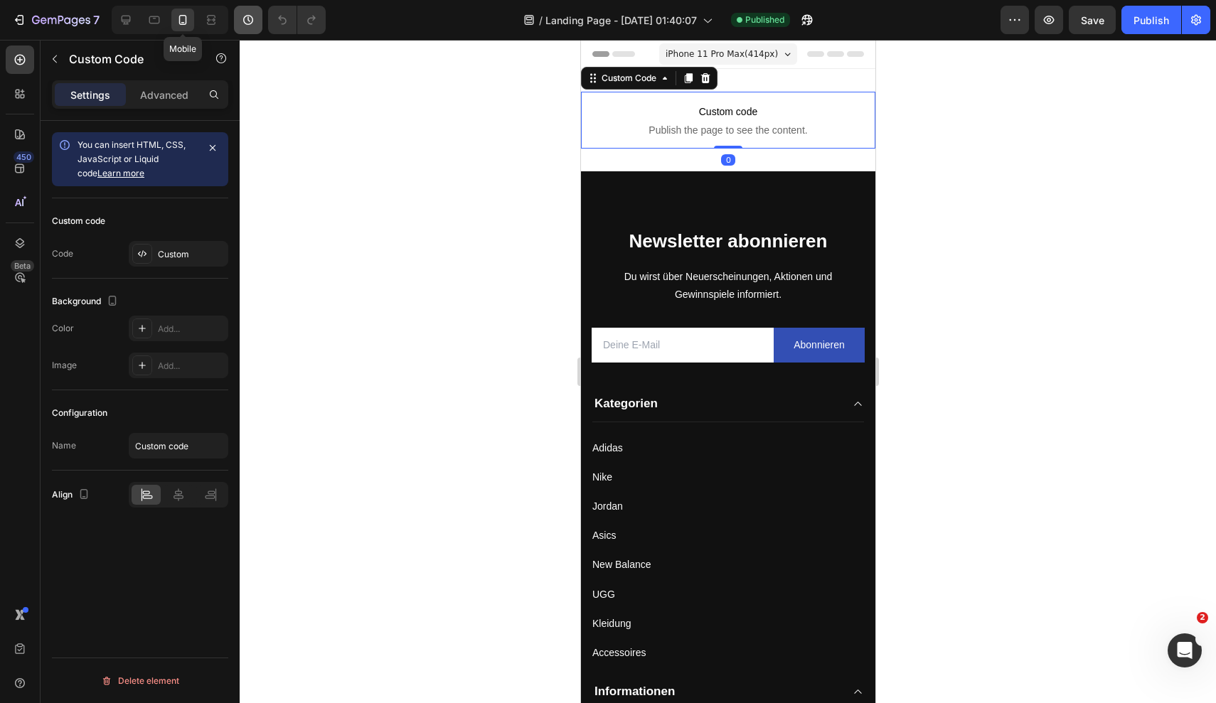
scroll to position [2, 0]
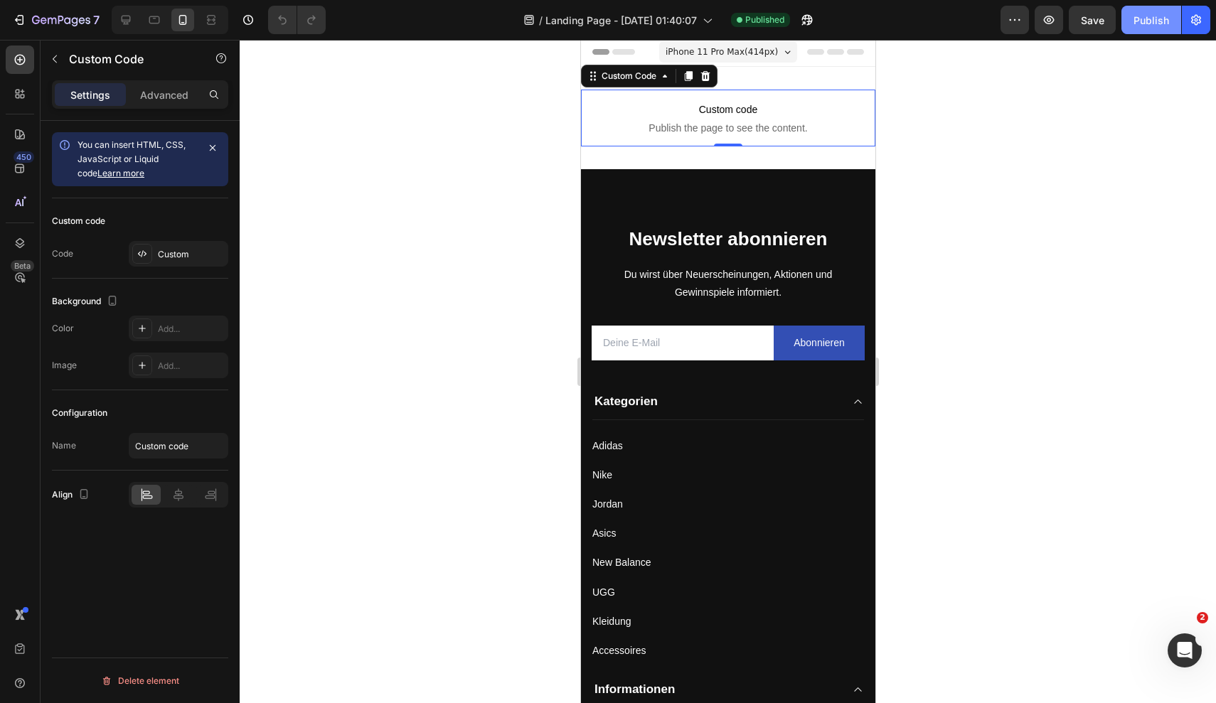
click at [1148, 17] on div "Publish" at bounding box center [1151, 20] width 36 height 15
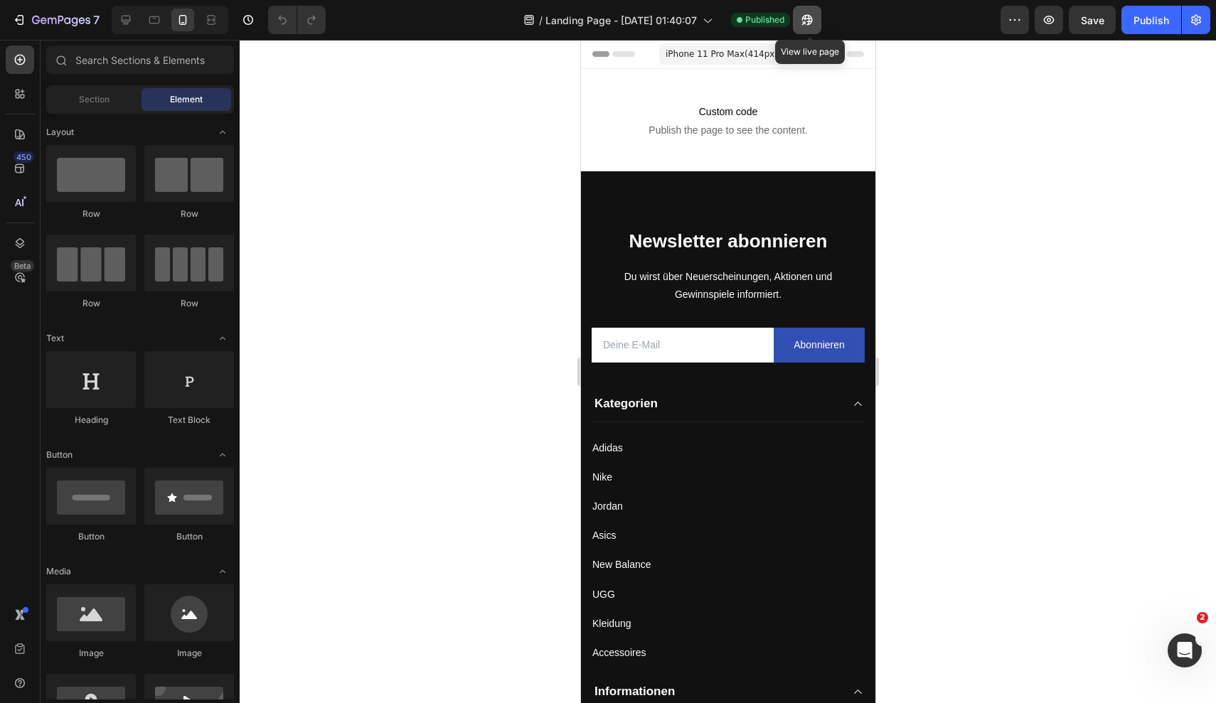
click at [810, 24] on icon "button" at bounding box center [807, 20] width 11 height 11
click at [59, 26] on div "7" at bounding box center [66, 19] width 68 height 17
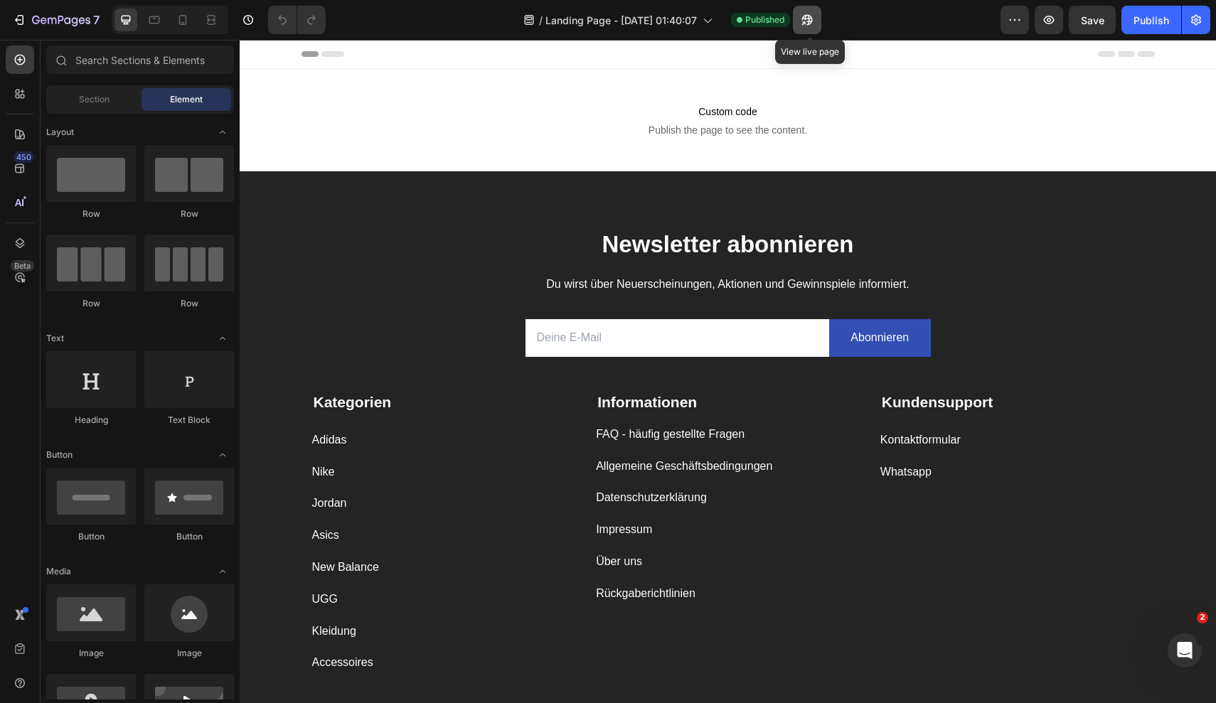
click at [812, 28] on button "button" at bounding box center [807, 20] width 28 height 28
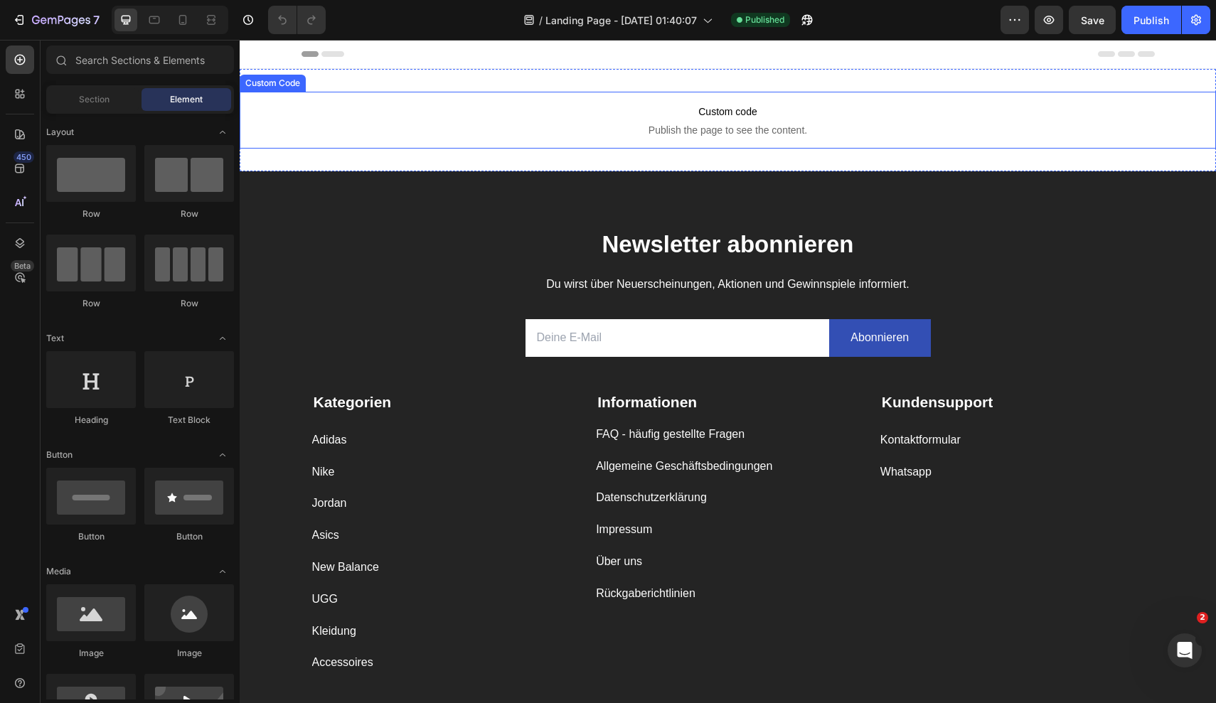
click at [727, 127] on span "Publish the page to see the content." at bounding box center [728, 130] width 976 height 14
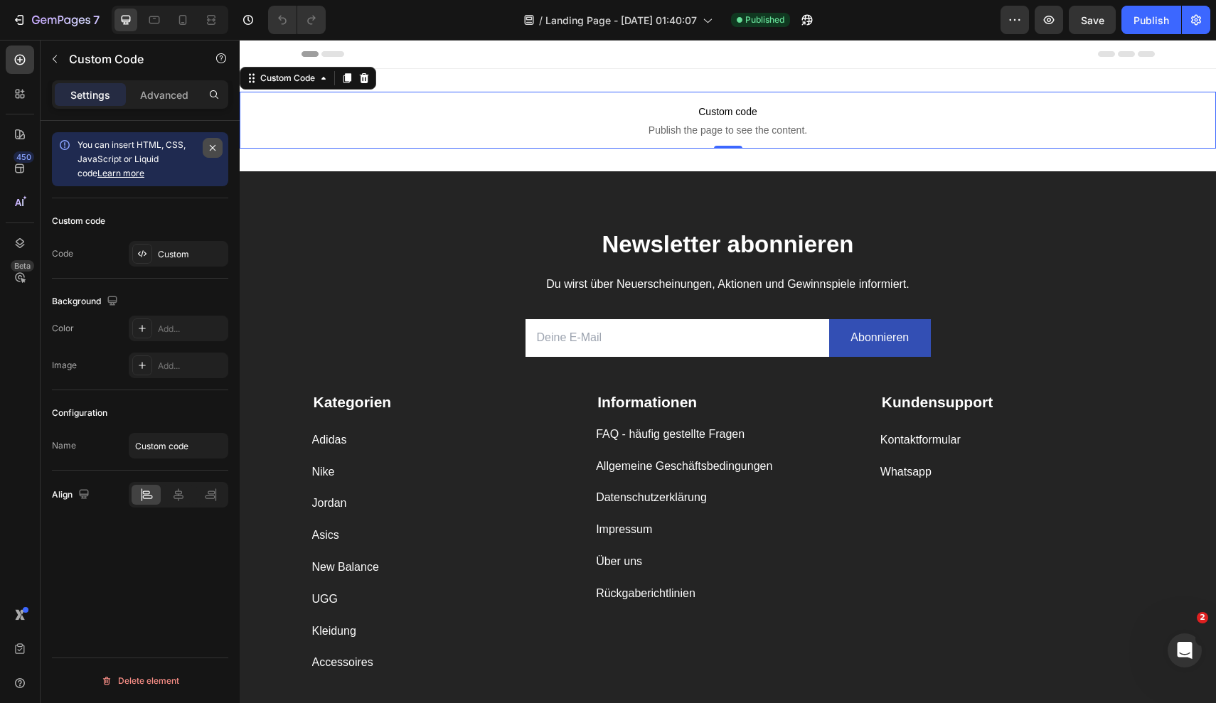
click at [220, 149] on button "button" at bounding box center [213, 148] width 20 height 20
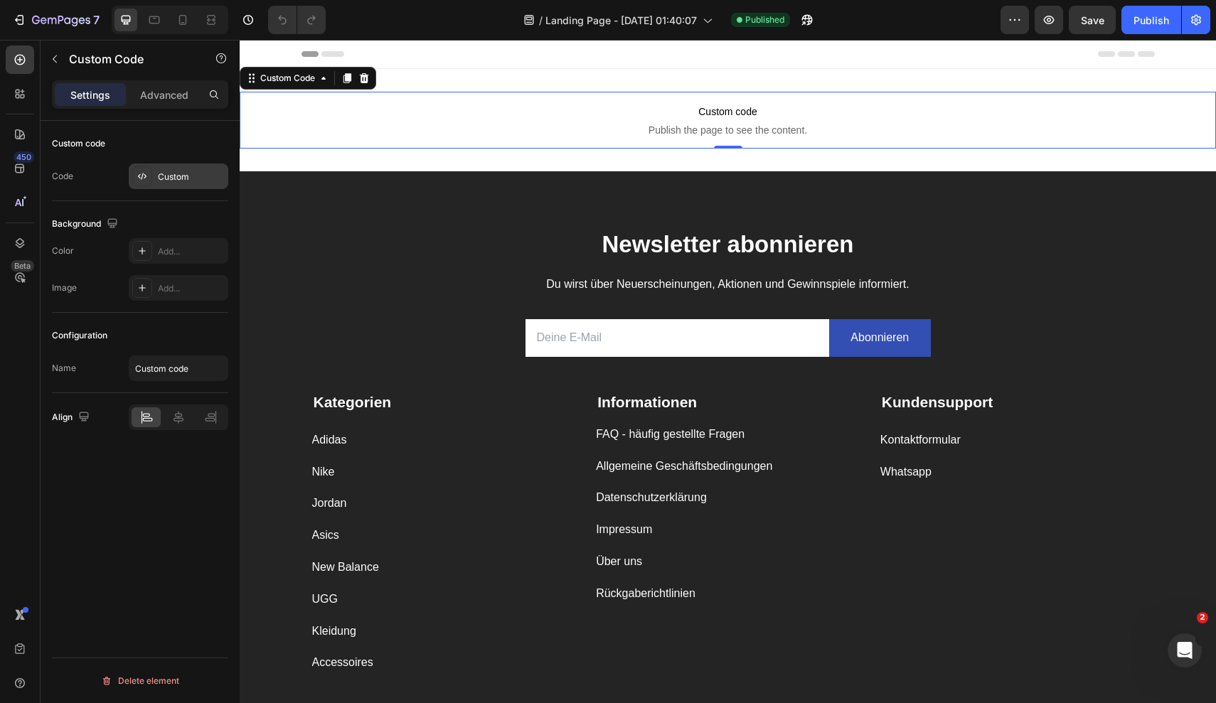
click at [169, 182] on div "Custom" at bounding box center [191, 177] width 67 height 13
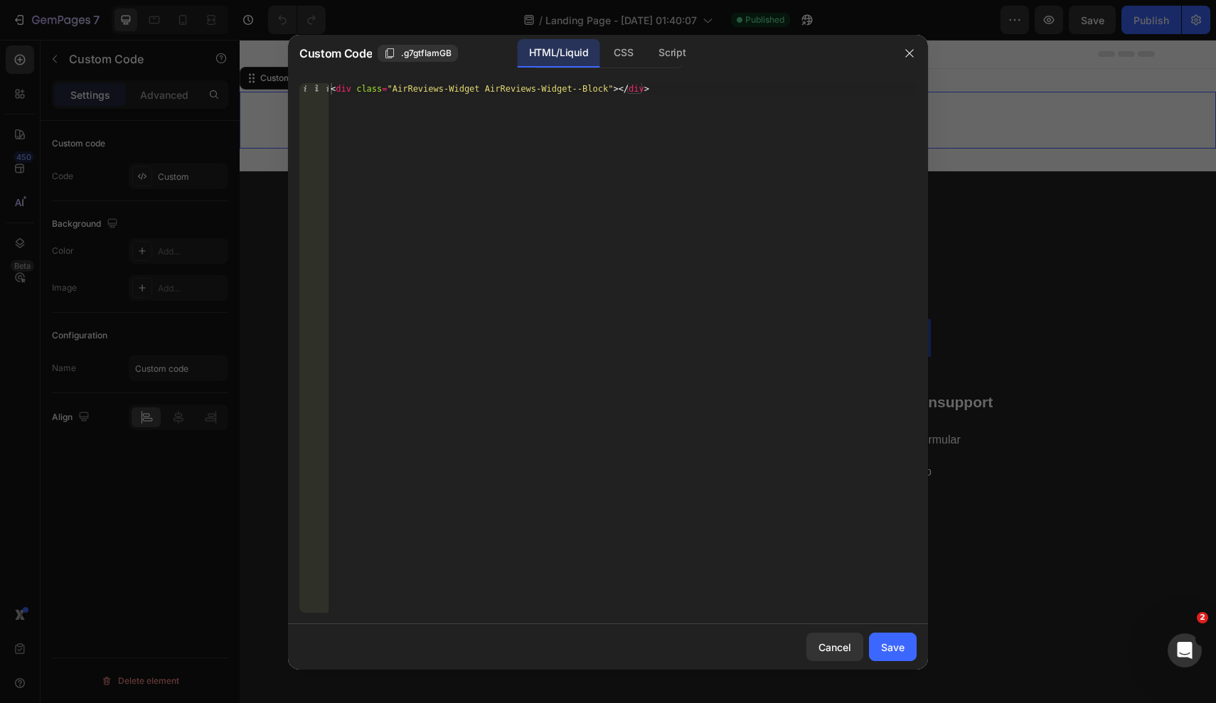
type textarea "<div class="AirReviews-Widget AirReviews-Widget--Block"></div>"
click at [400, 89] on div "< div class = "AirReviews-Widget AirReviews-Widget--Block" > </ div >" at bounding box center [622, 359] width 589 height 552
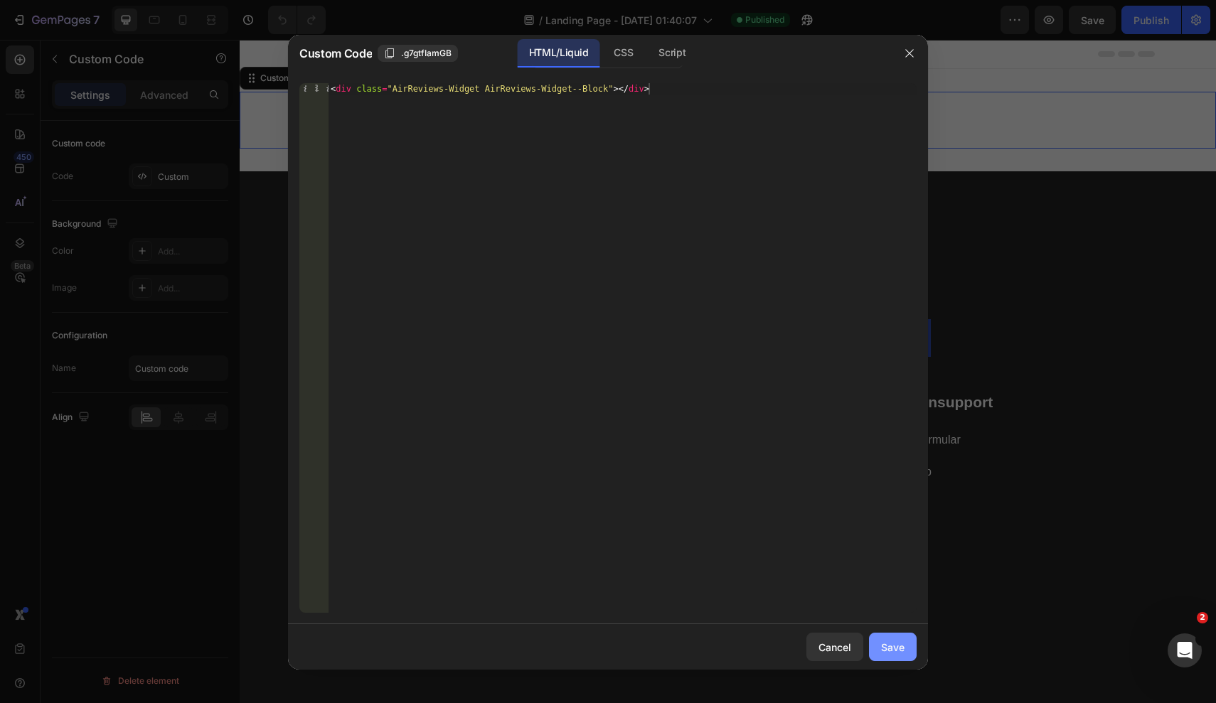
click at [892, 641] on div "Save" at bounding box center [892, 647] width 23 height 15
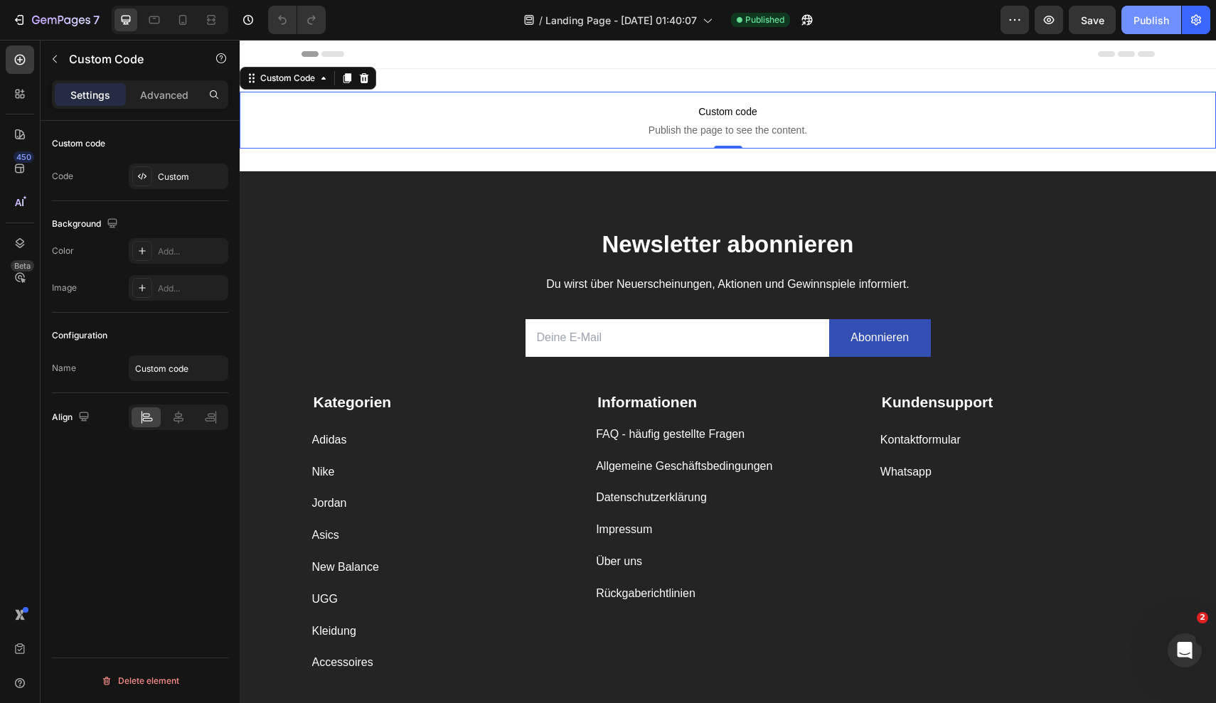
click at [1147, 16] on div "Publish" at bounding box center [1151, 20] width 36 height 15
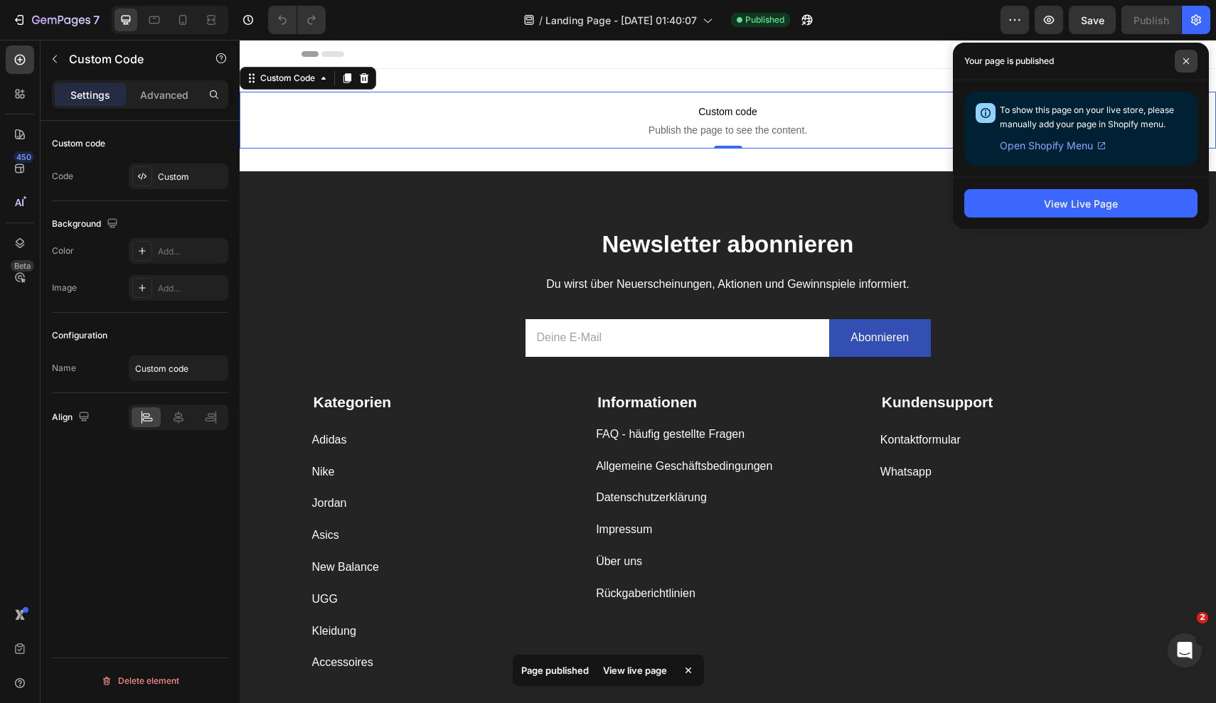
click at [1178, 62] on span at bounding box center [1186, 61] width 23 height 23
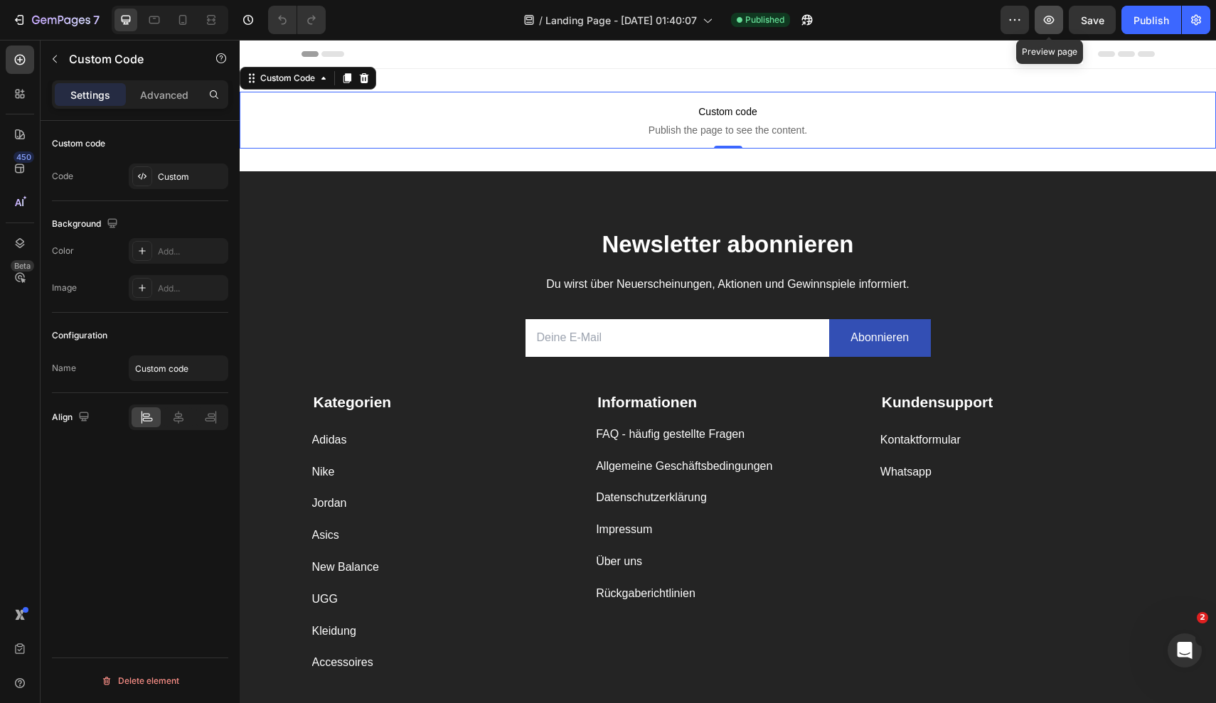
click at [1050, 26] on icon "button" at bounding box center [1049, 20] width 14 height 14
click at [41, 23] on icon "button" at bounding box center [61, 21] width 58 height 12
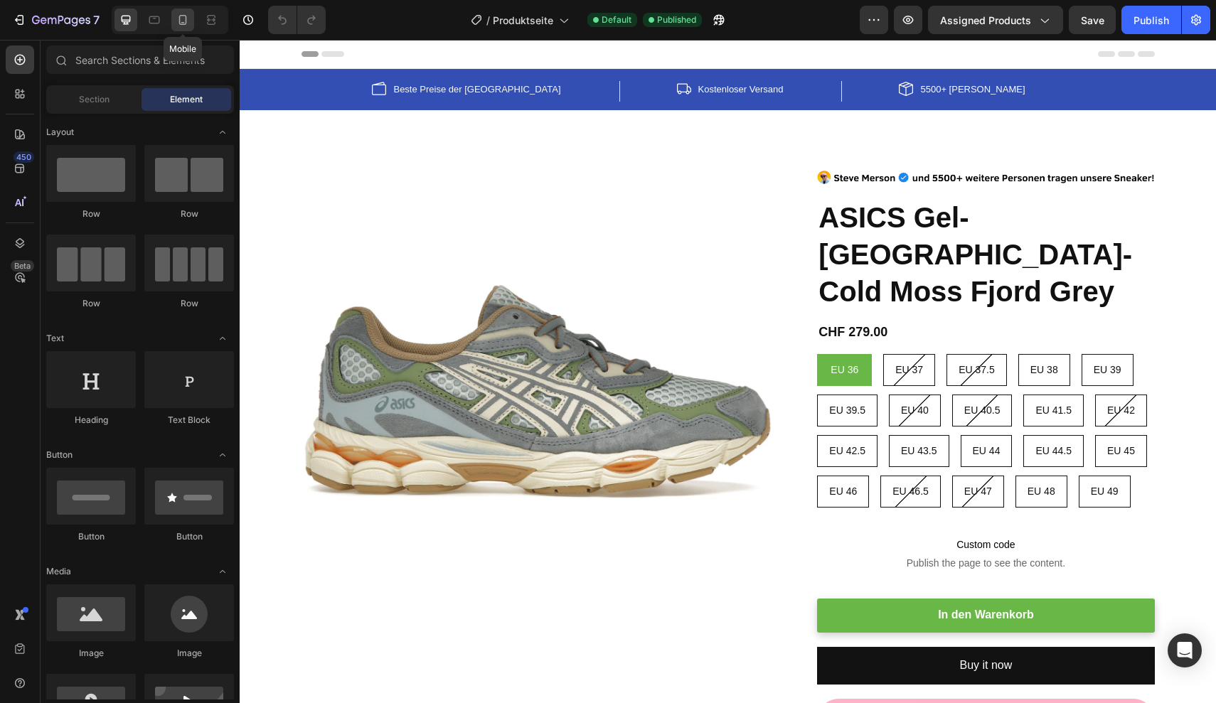
click at [183, 22] on icon at bounding box center [183, 22] width 4 height 1
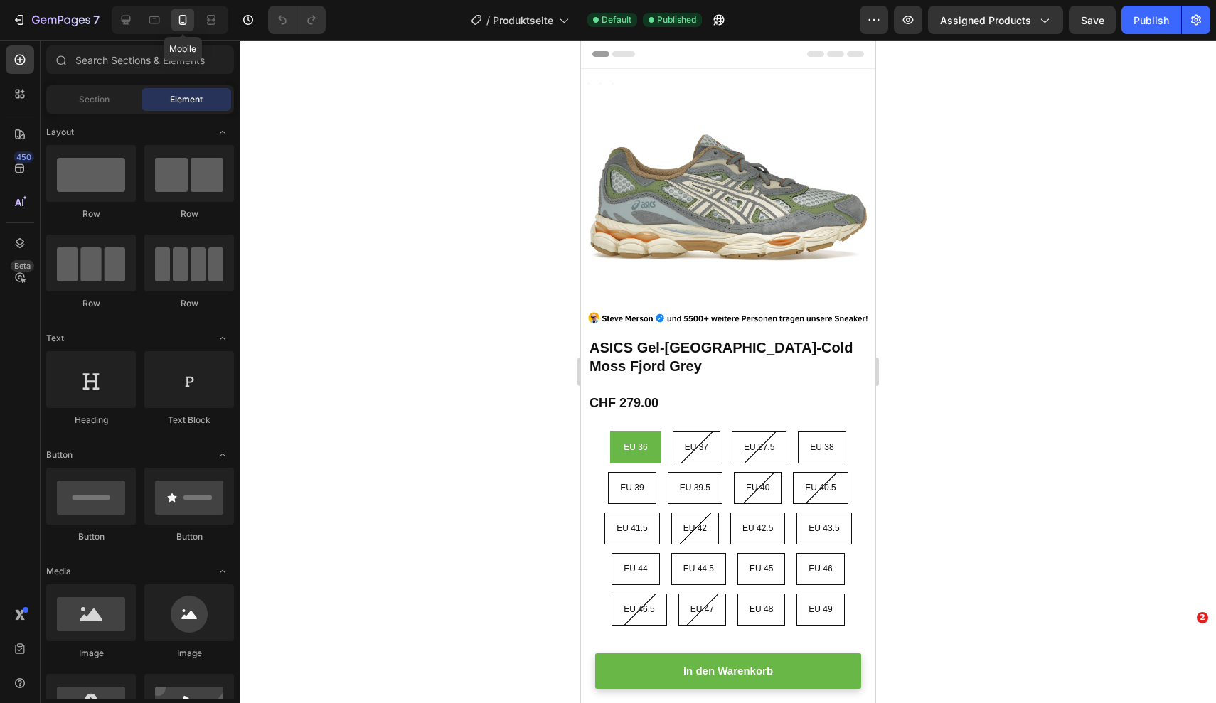
click at [183, 22] on icon at bounding box center [183, 22] width 4 height 1
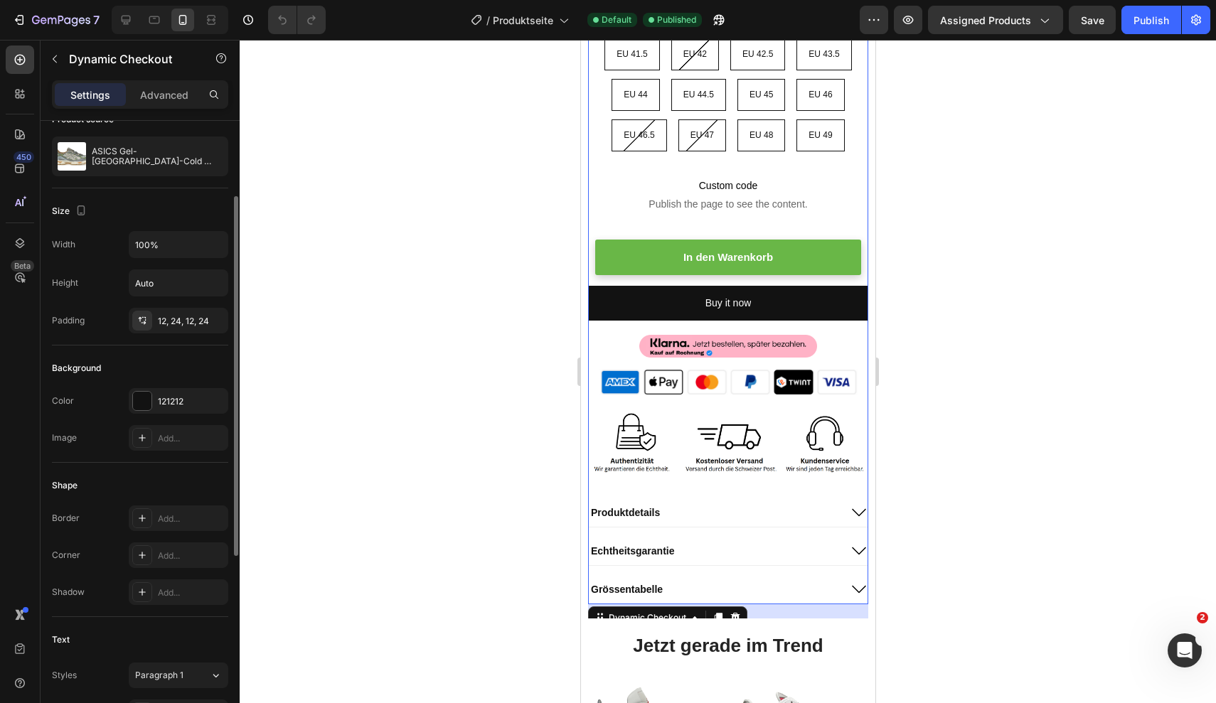
scroll to position [102, 0]
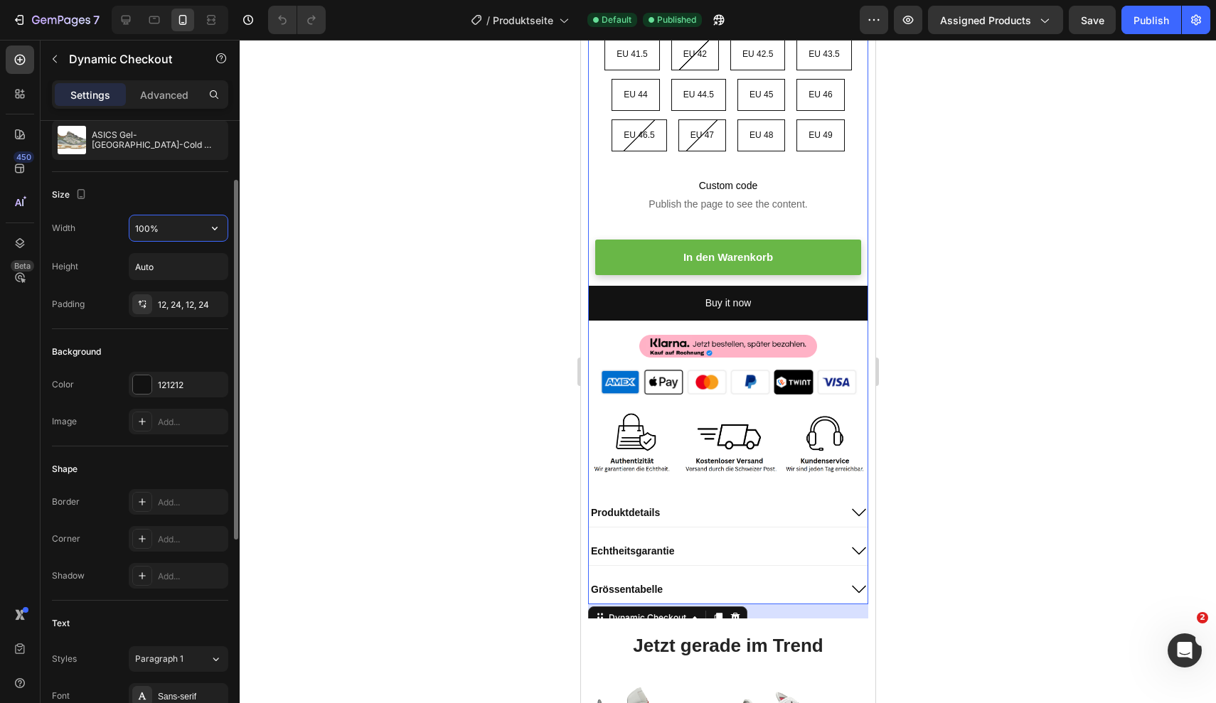
click at [139, 229] on input "100%" at bounding box center [178, 228] width 98 height 26
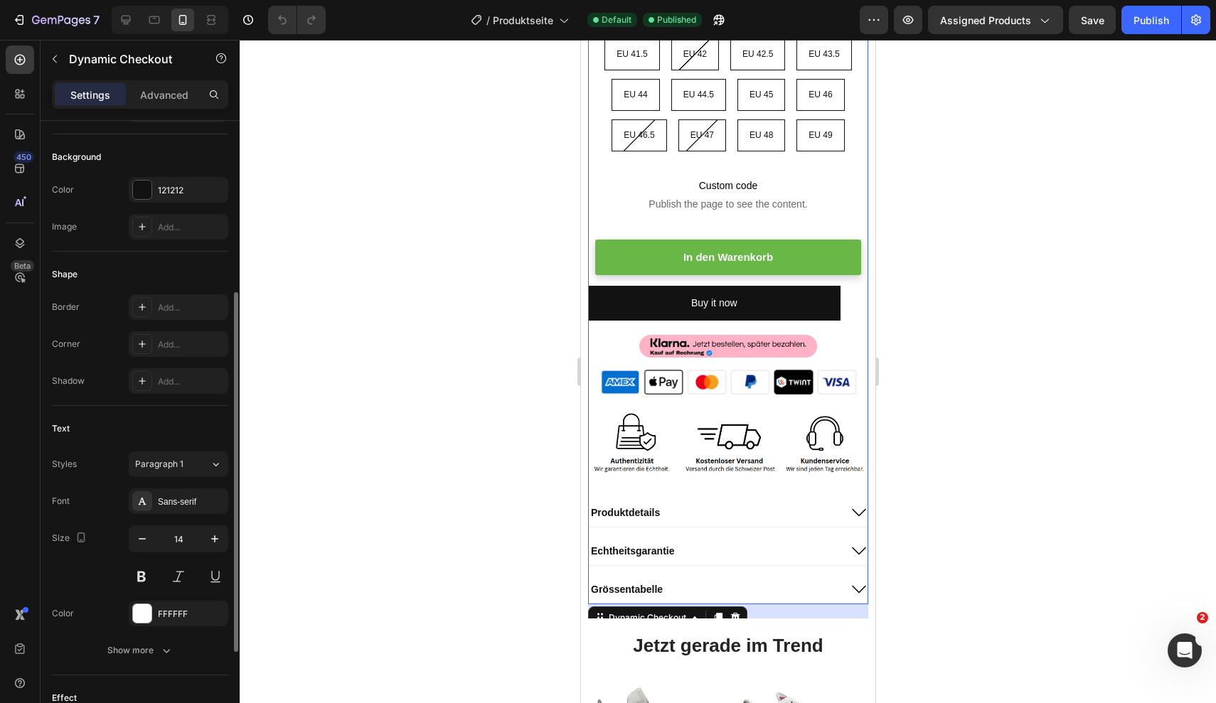
scroll to position [455, 0]
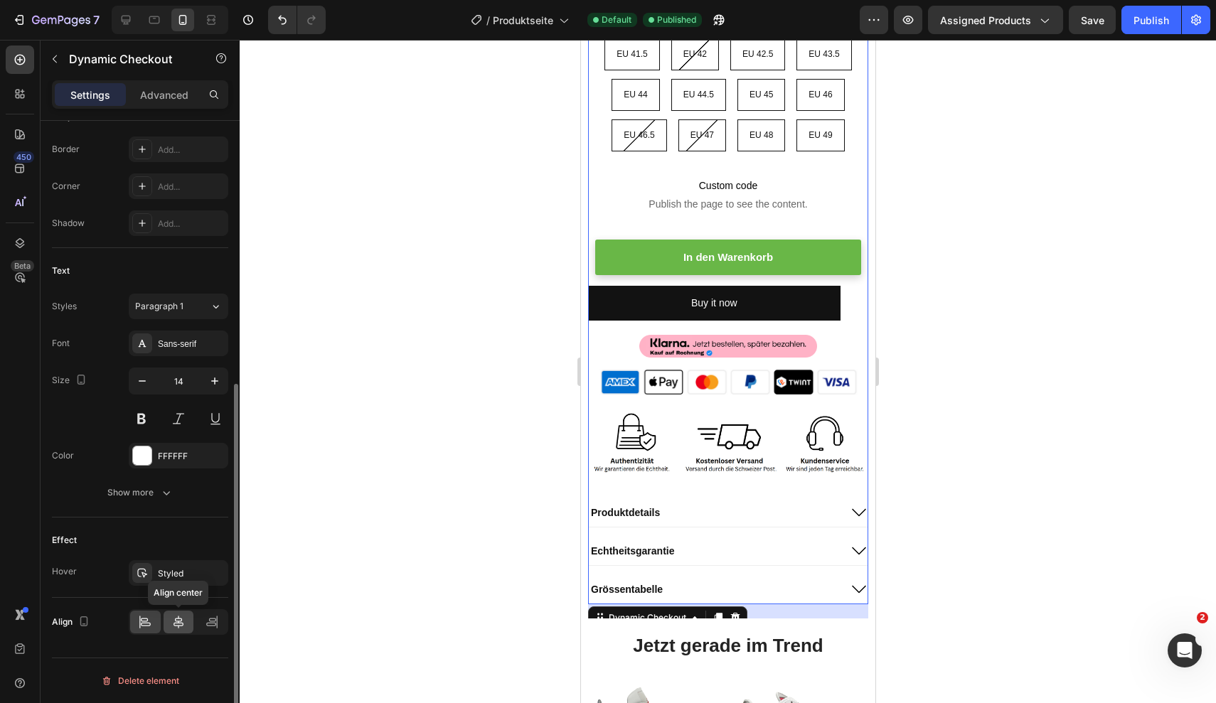
click at [171, 620] on div at bounding box center [179, 622] width 31 height 23
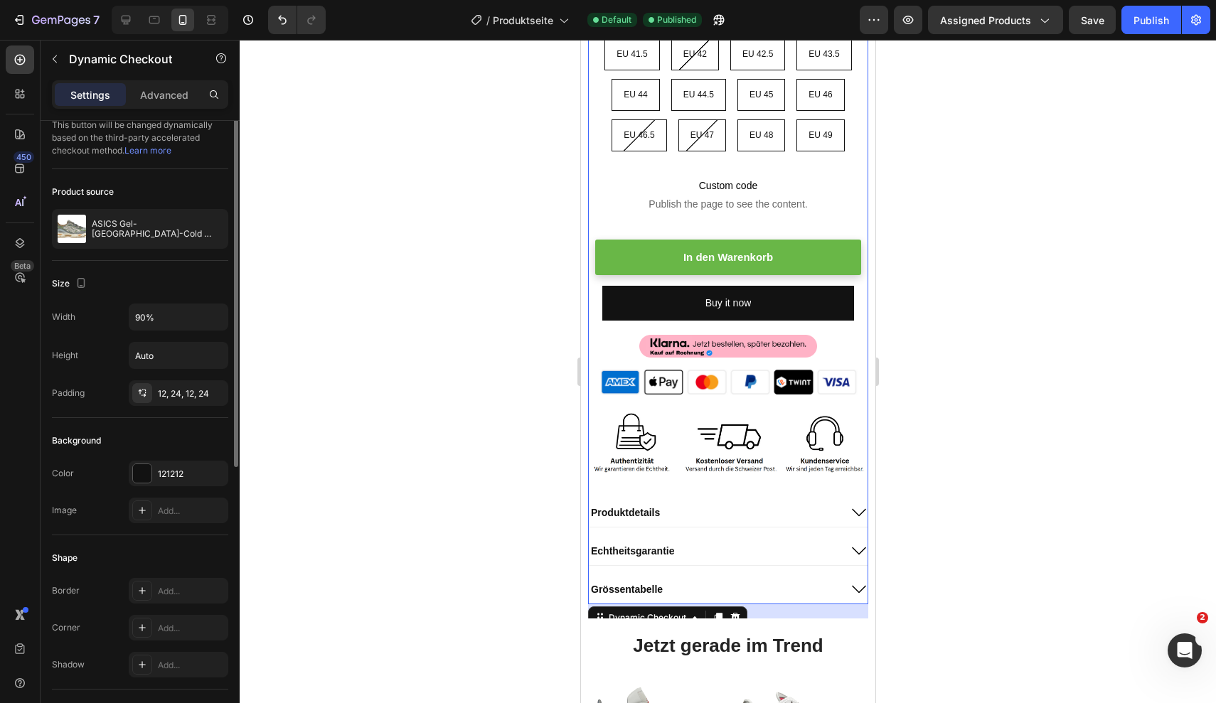
scroll to position [0, 0]
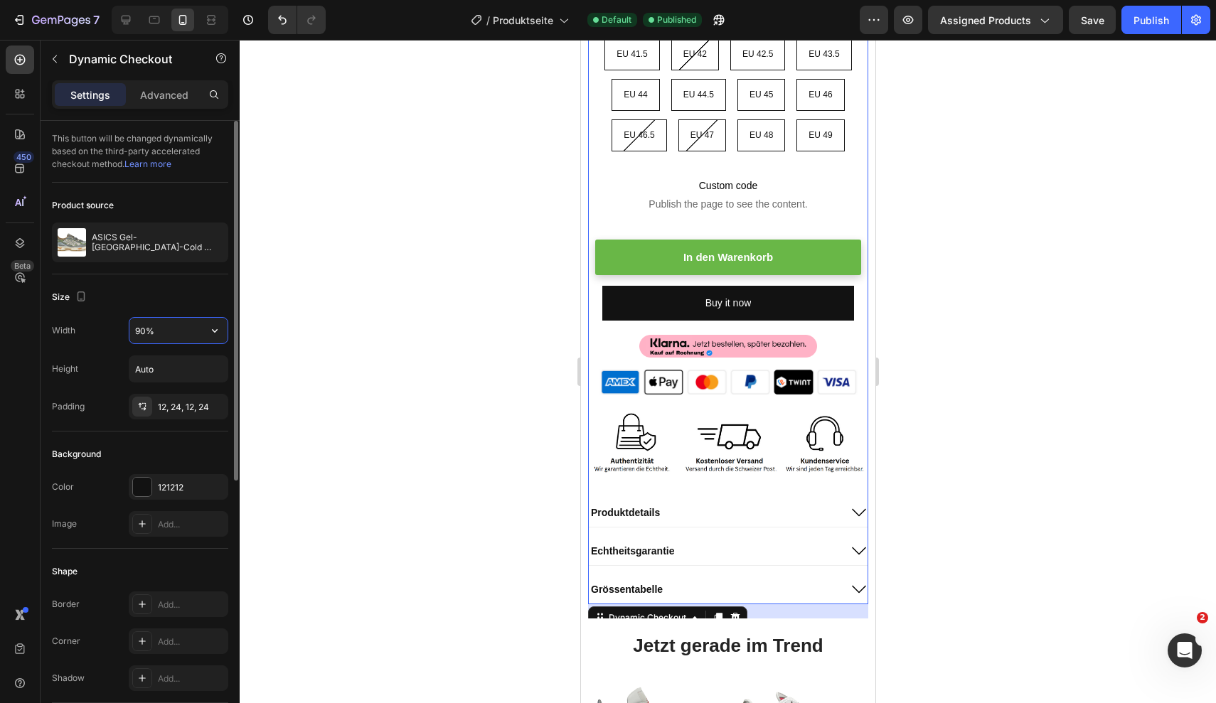
click at [146, 331] on input "90%" at bounding box center [178, 331] width 98 height 26
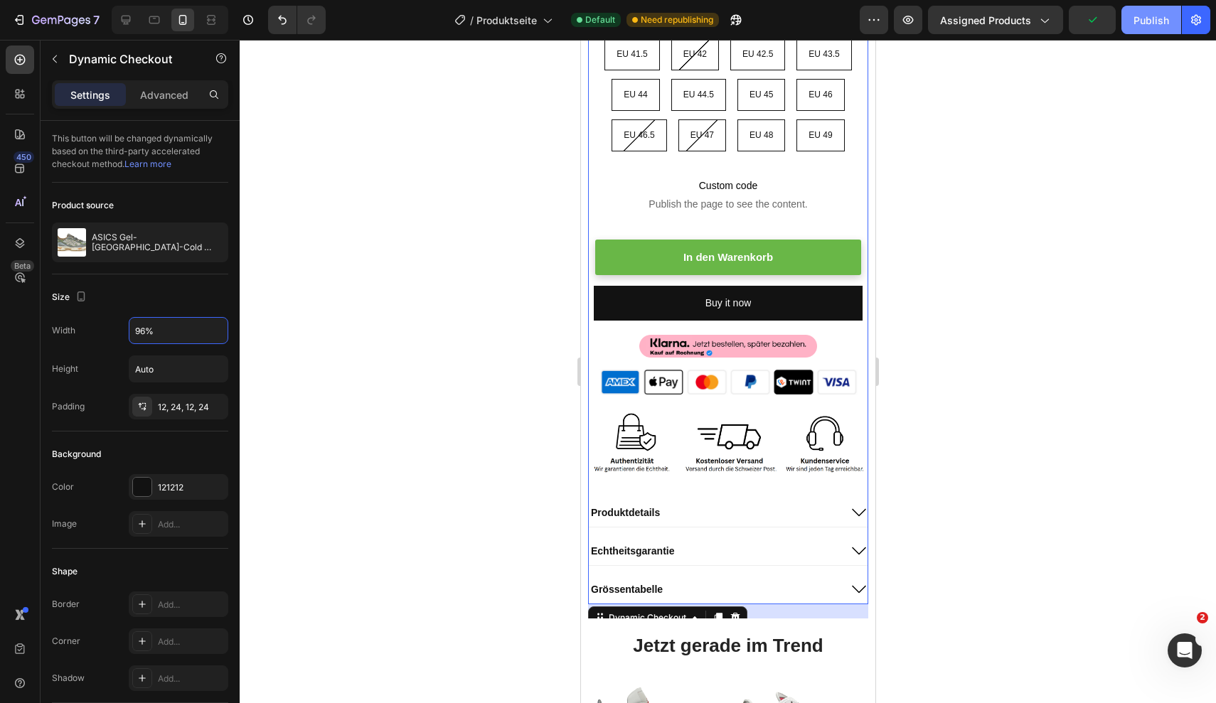
type input "96%"
click at [1130, 23] on button "Publish" at bounding box center [1151, 20] width 60 height 28
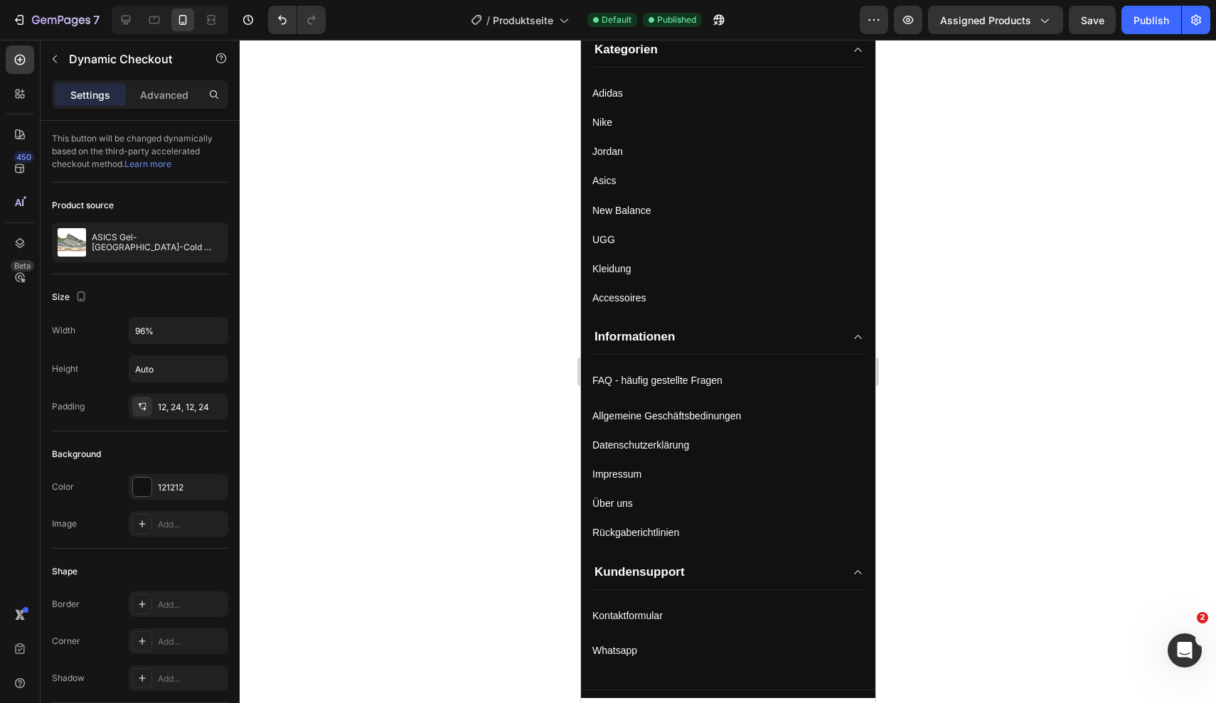
scroll to position [3252, 0]
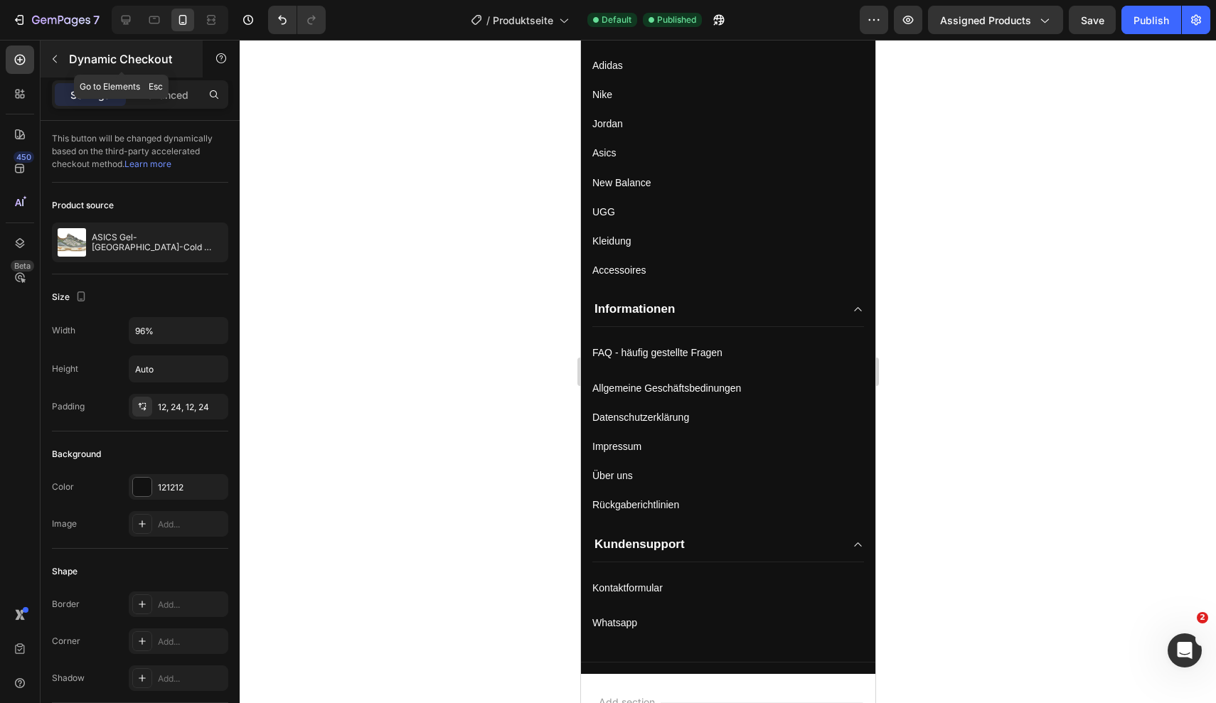
click at [56, 65] on button "button" at bounding box center [54, 59] width 23 height 23
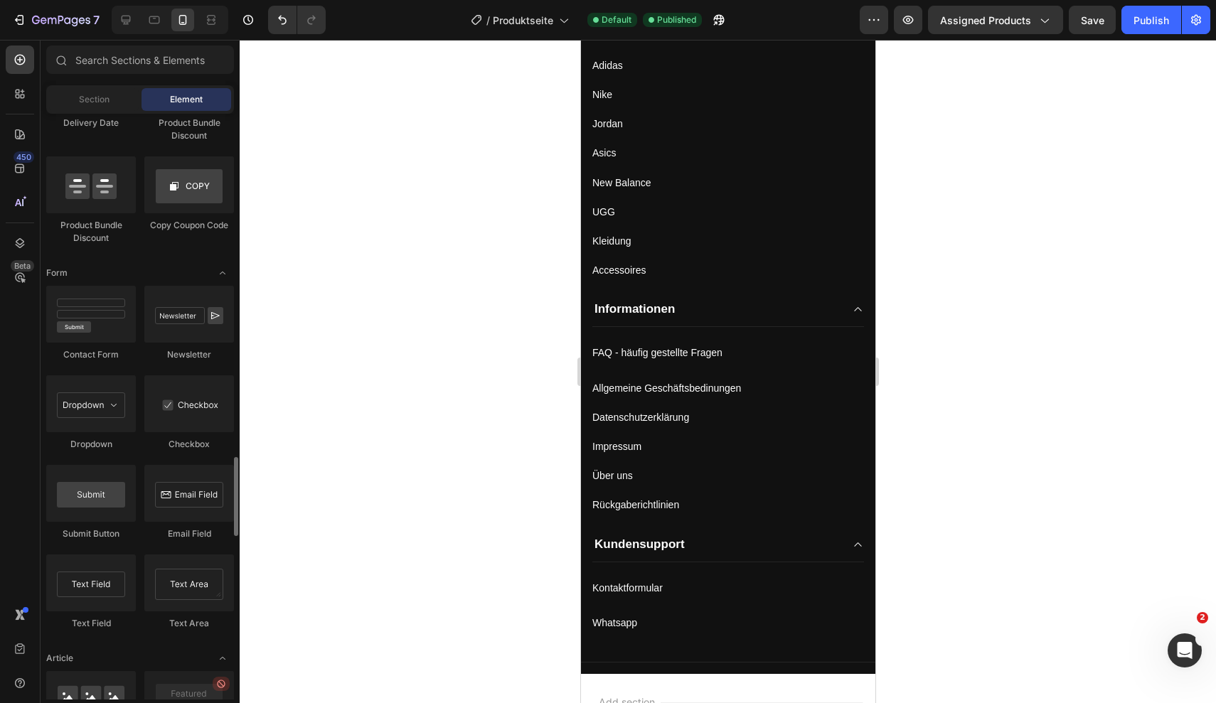
scroll to position [3726, 0]
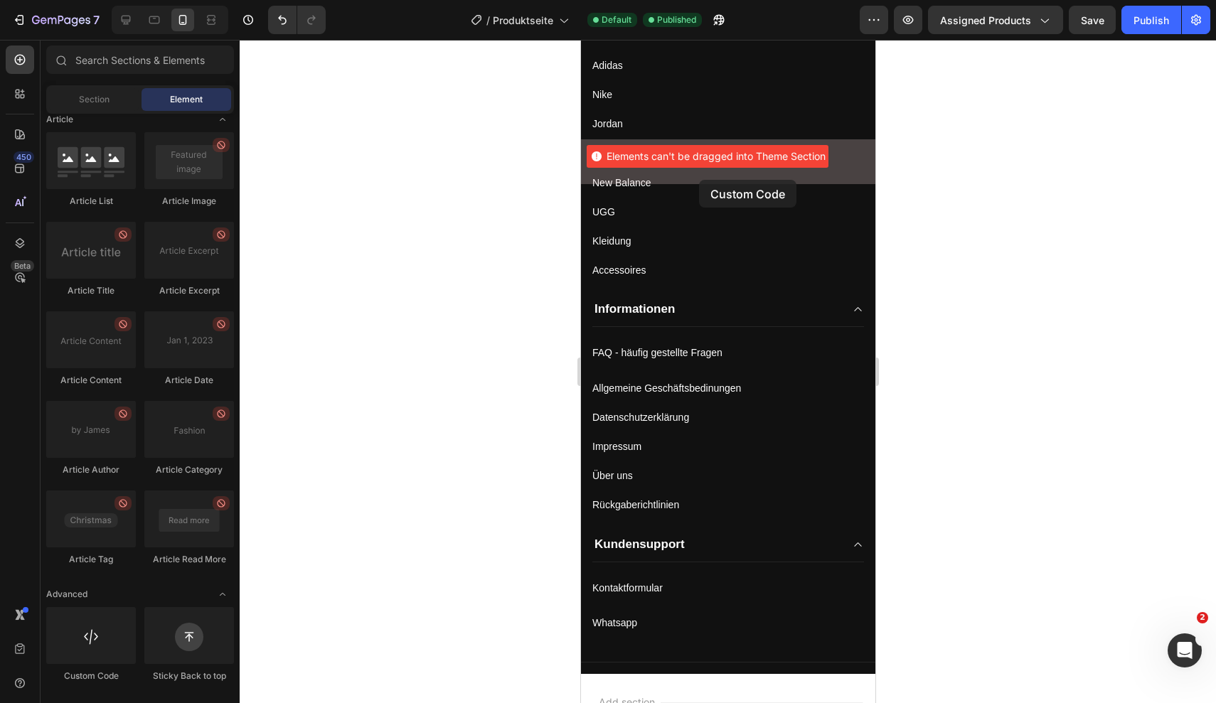
drag, startPoint x: 100, startPoint y: 644, endPoint x: 699, endPoint y: 180, distance: 757.8
click at [699, 0] on div "7 Version history / Produktseite Default Published Preview Assigned Products Sa…" at bounding box center [608, 0] width 1216 height 0
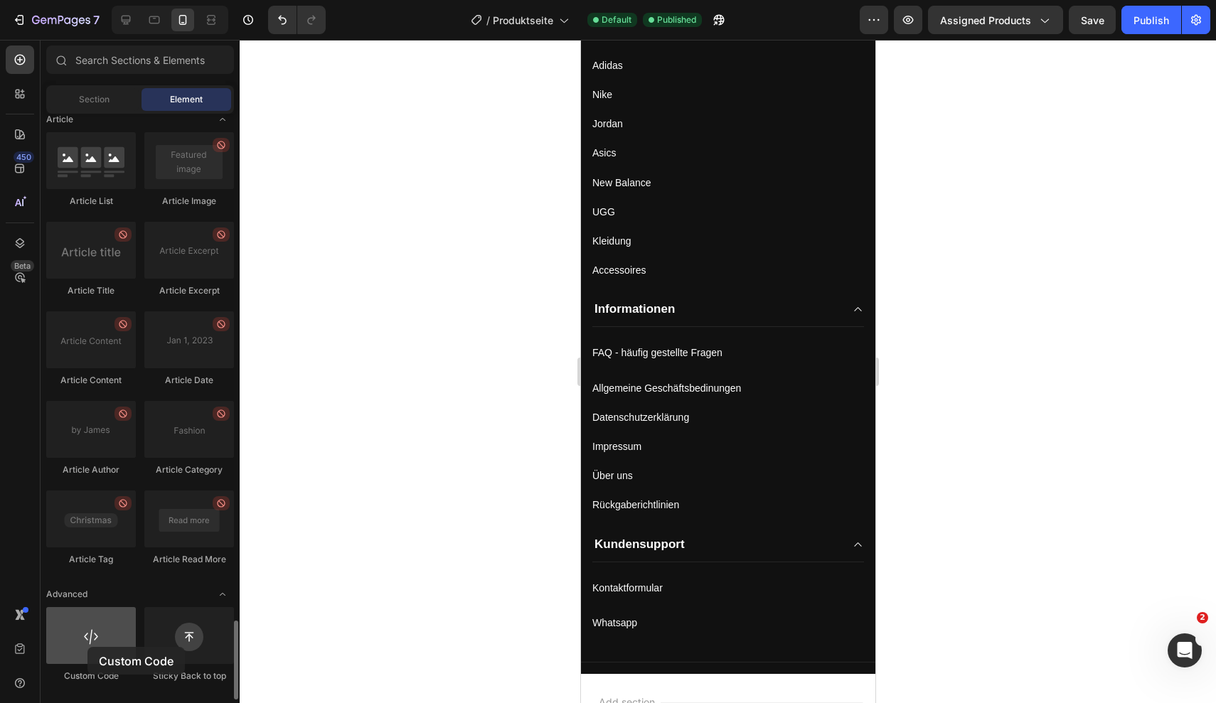
click at [87, 647] on div at bounding box center [91, 635] width 90 height 57
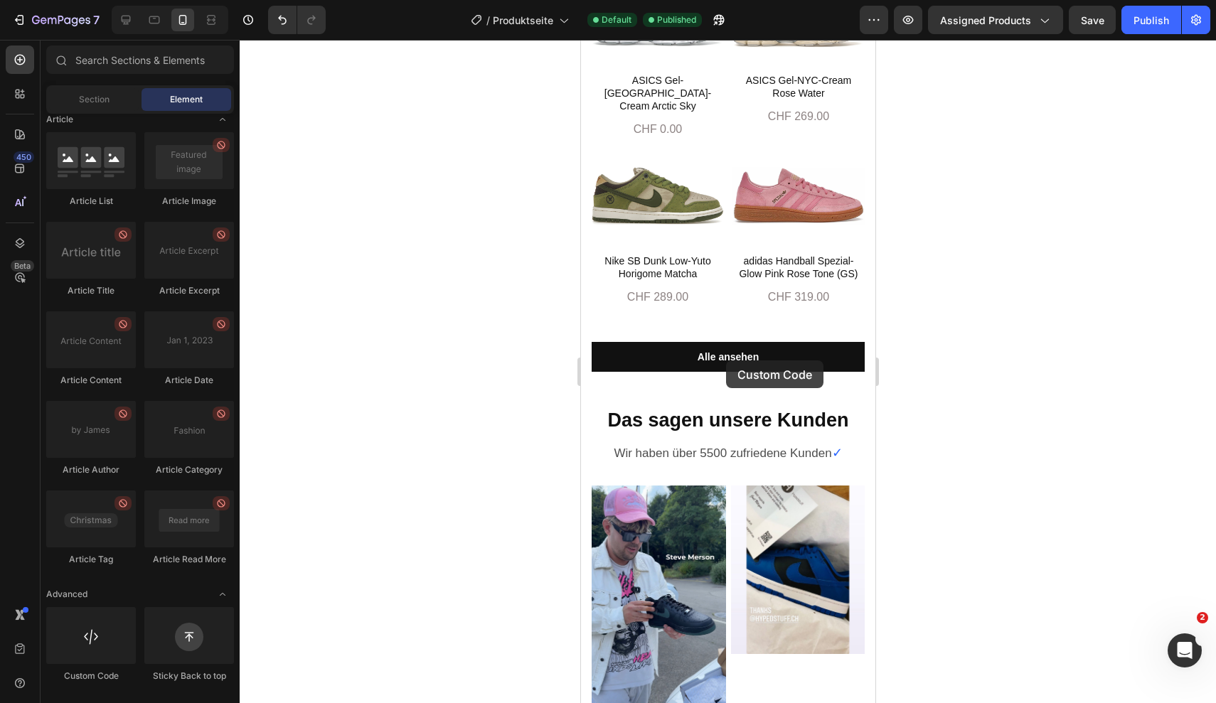
scroll to position [1544, 0]
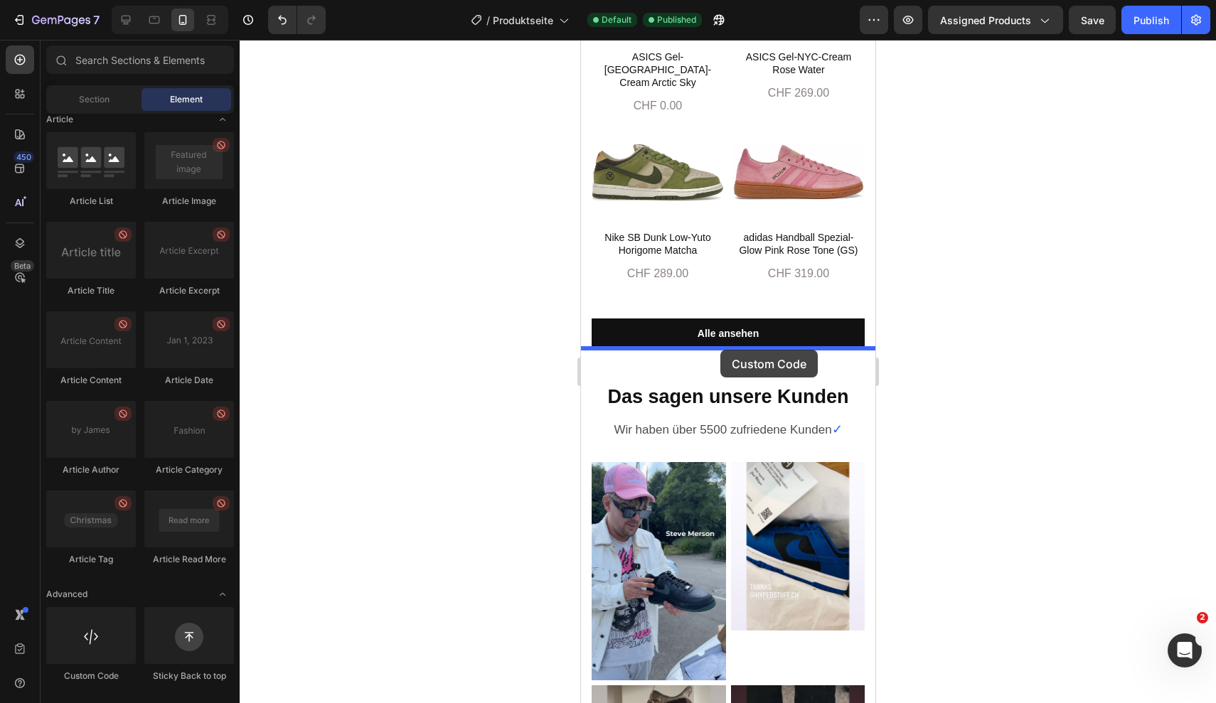
drag, startPoint x: 89, startPoint y: 644, endPoint x: 721, endPoint y: 349, distance: 697.3
click at [721, 0] on div "7 Version history / Produktseite Default Published Preview Assigned Products Sa…" at bounding box center [608, 0] width 1216 height 0
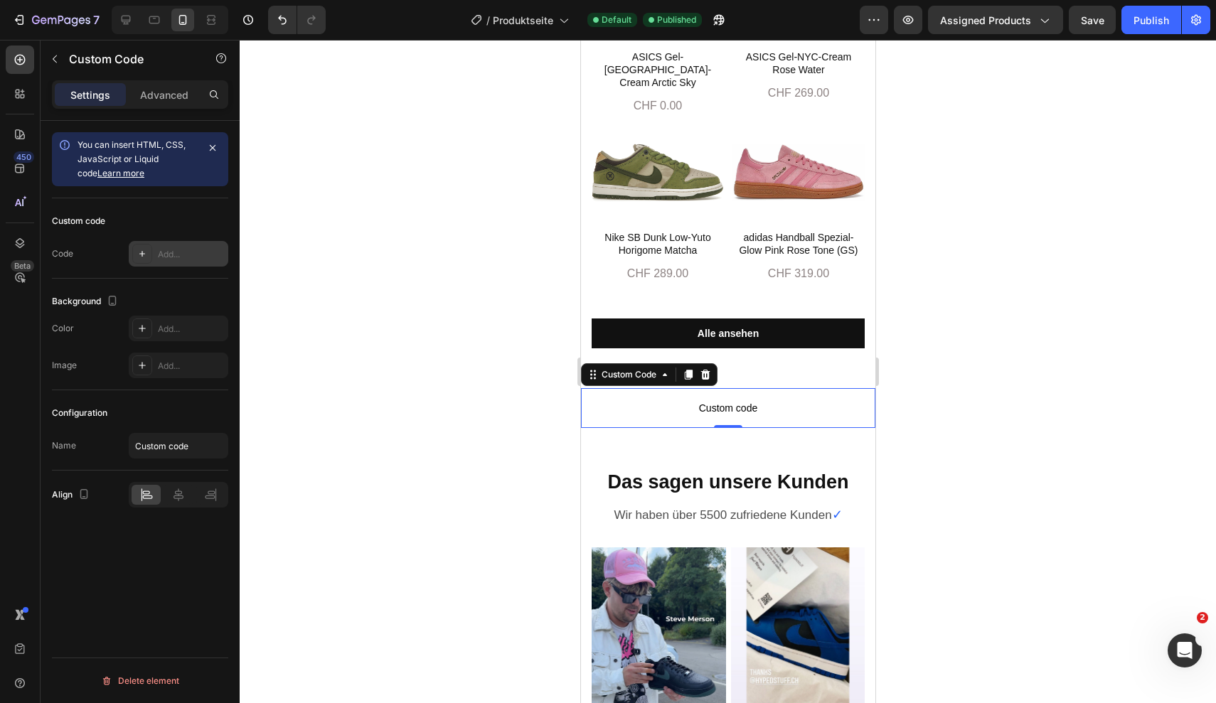
click at [164, 257] on div "Add..." at bounding box center [191, 254] width 67 height 13
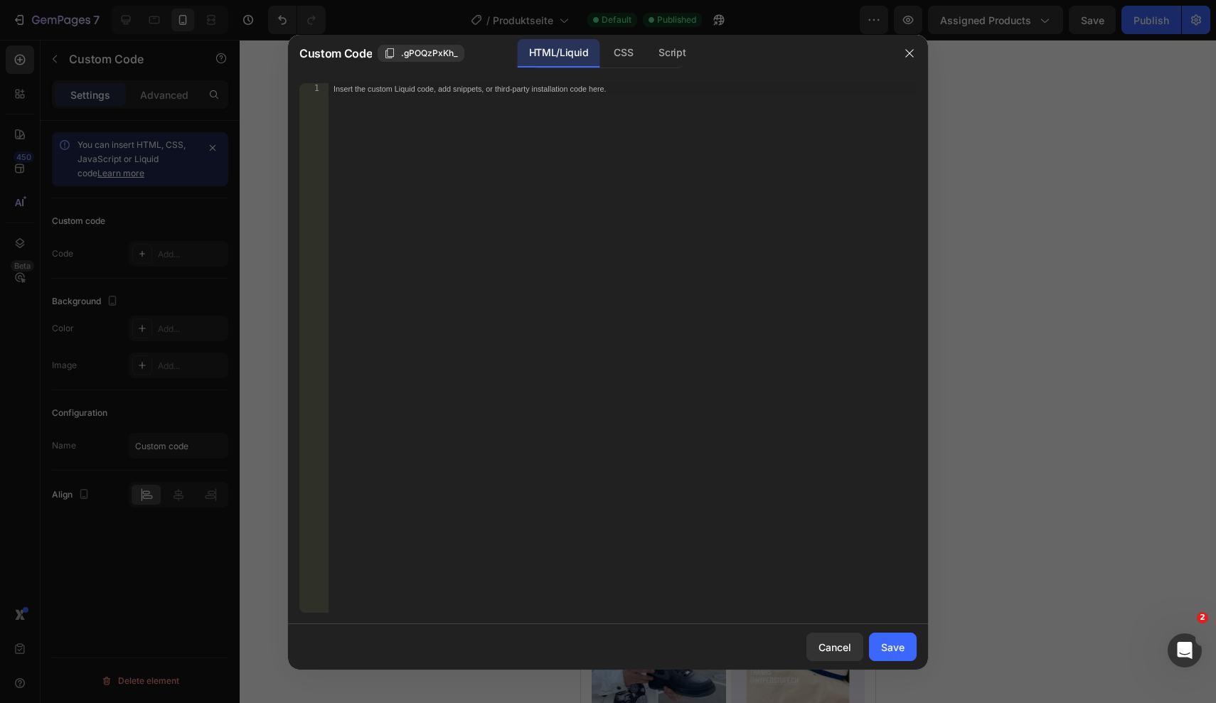
click at [481, 94] on div "Insert the custom Liquid code, add snippets, or third-party installation code h…" at bounding box center [592, 89] width 518 height 10
paste textarea "<div class="AirReviews-Widget AirReviews-Widget--Block"></div>"
type textarea "<div class="AirReviews-Widget AirReviews-Widget--Block"></div>"
click at [893, 646] on div "Save" at bounding box center [892, 647] width 23 height 15
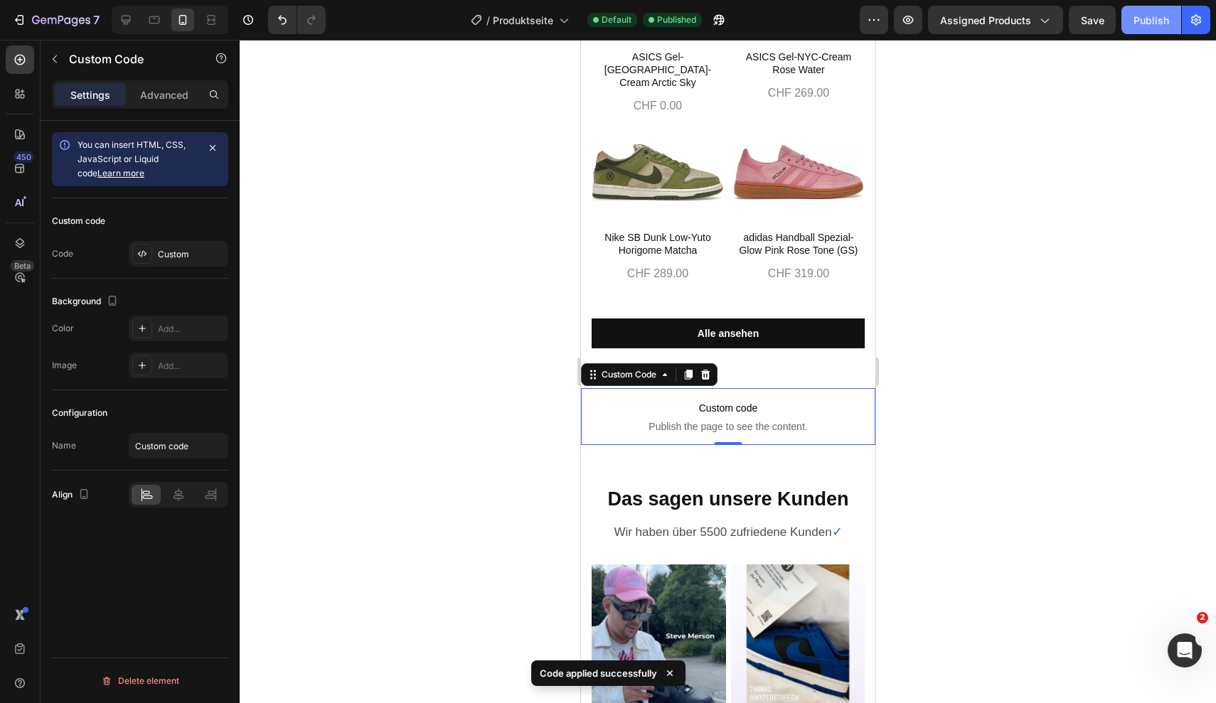
click at [1150, 25] on div "Publish" at bounding box center [1151, 20] width 36 height 15
click at [710, 369] on icon at bounding box center [704, 374] width 11 height 11
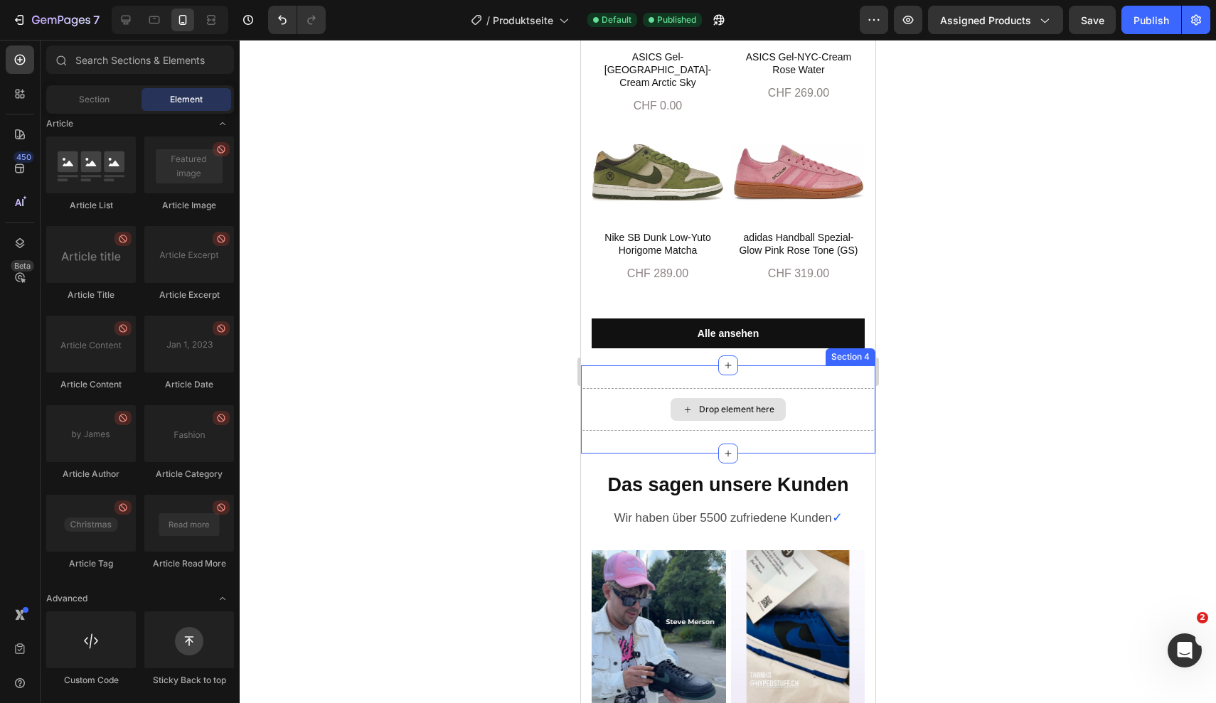
click at [780, 399] on div "Drop element here" at bounding box center [727, 409] width 115 height 23
click at [798, 397] on div "Drop element here" at bounding box center [727, 409] width 294 height 43
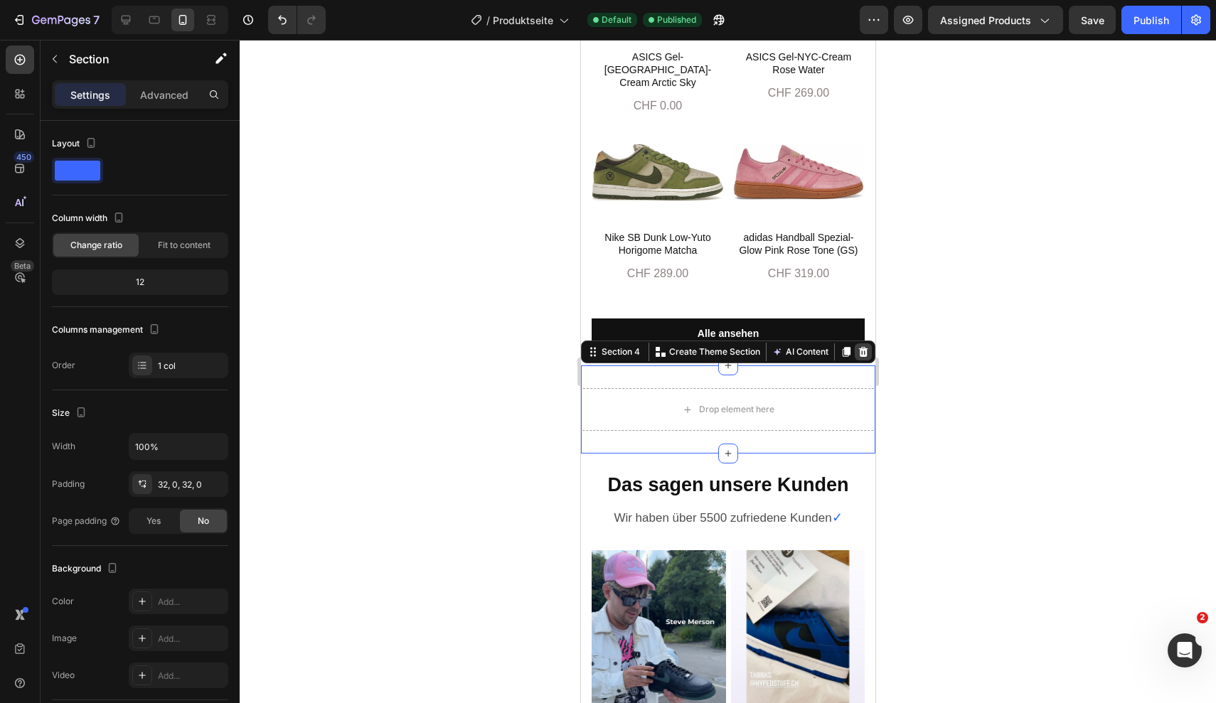
click at [860, 347] on icon at bounding box center [862, 352] width 9 height 10
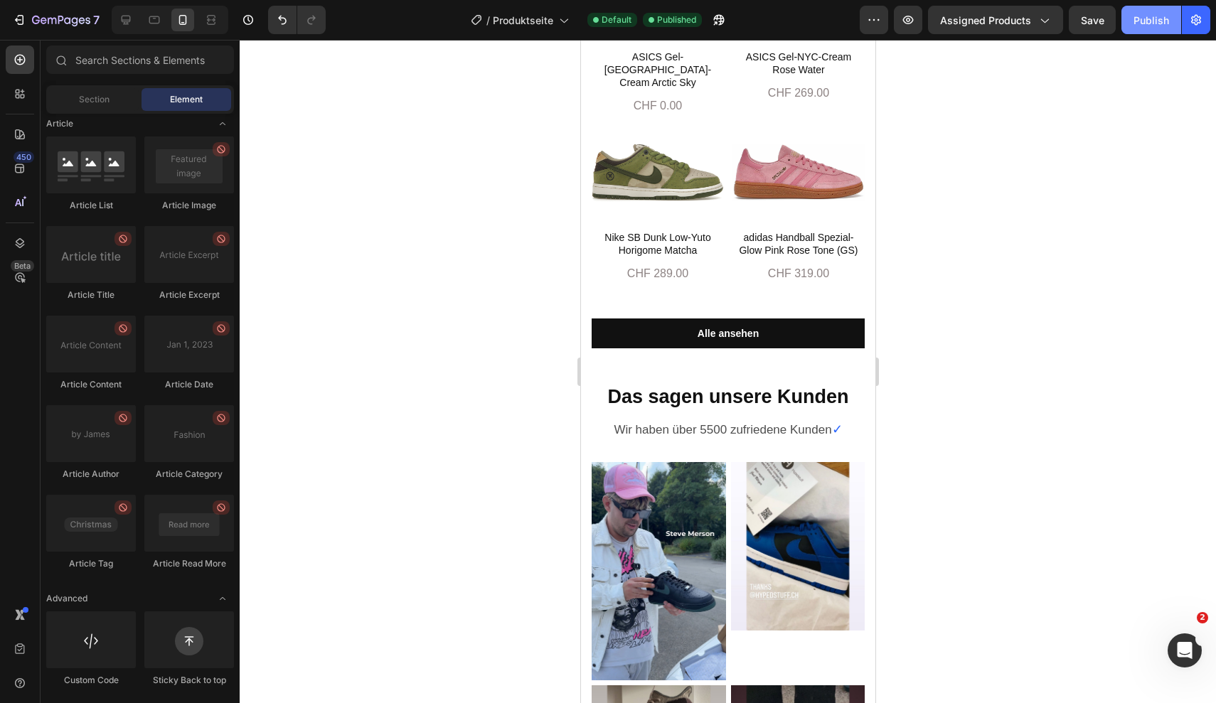
click at [1158, 18] on div "Publish" at bounding box center [1151, 20] width 36 height 15
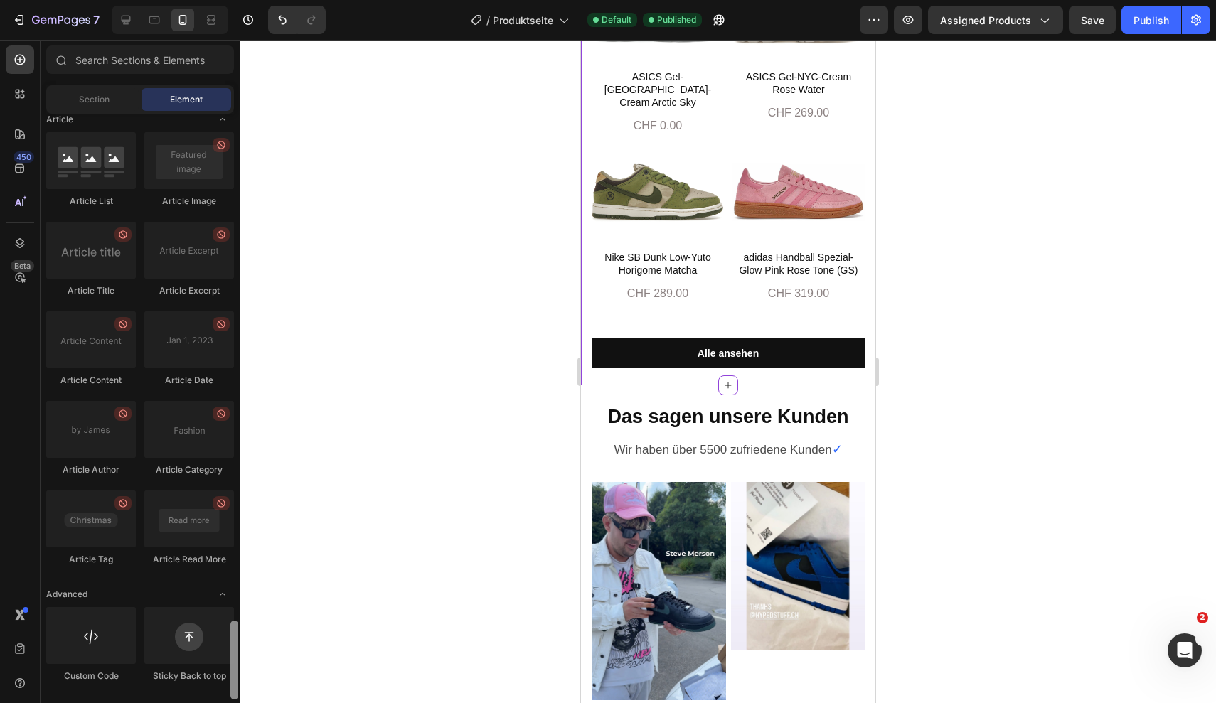
scroll to position [1510, 0]
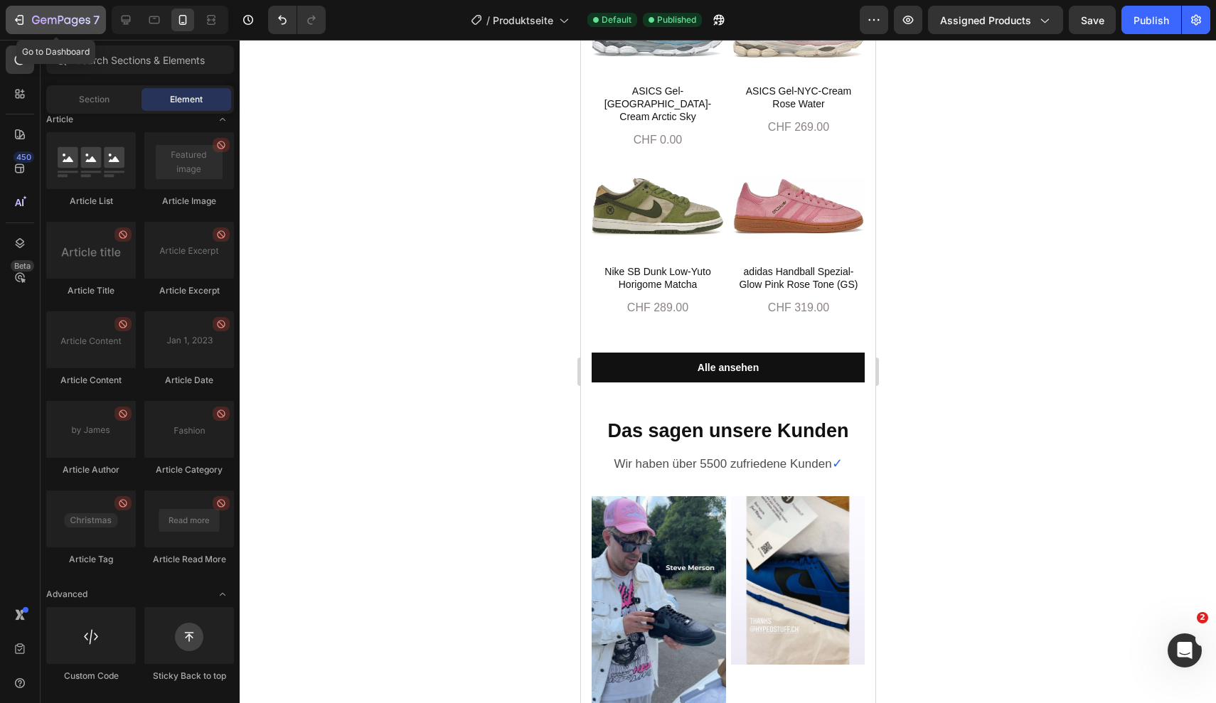
click at [38, 20] on icon "button" at bounding box center [36, 20] width 8 height 9
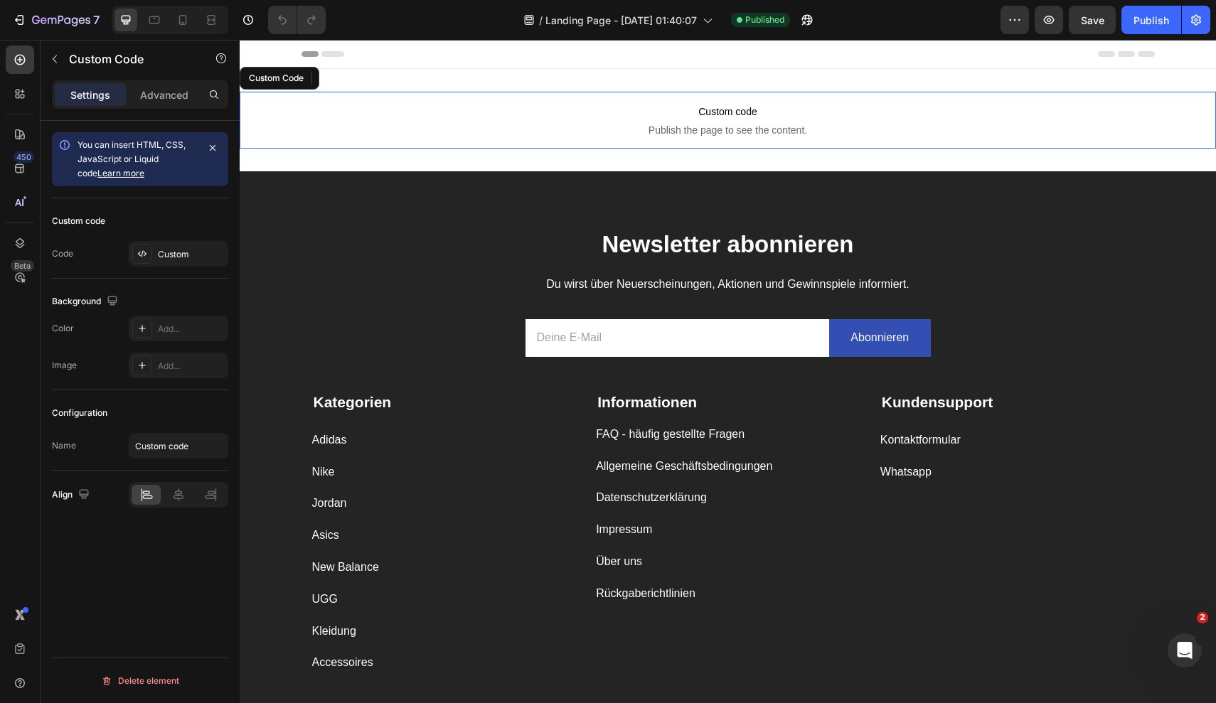
click at [681, 134] on span "Publish the page to see the content." at bounding box center [728, 130] width 976 height 14
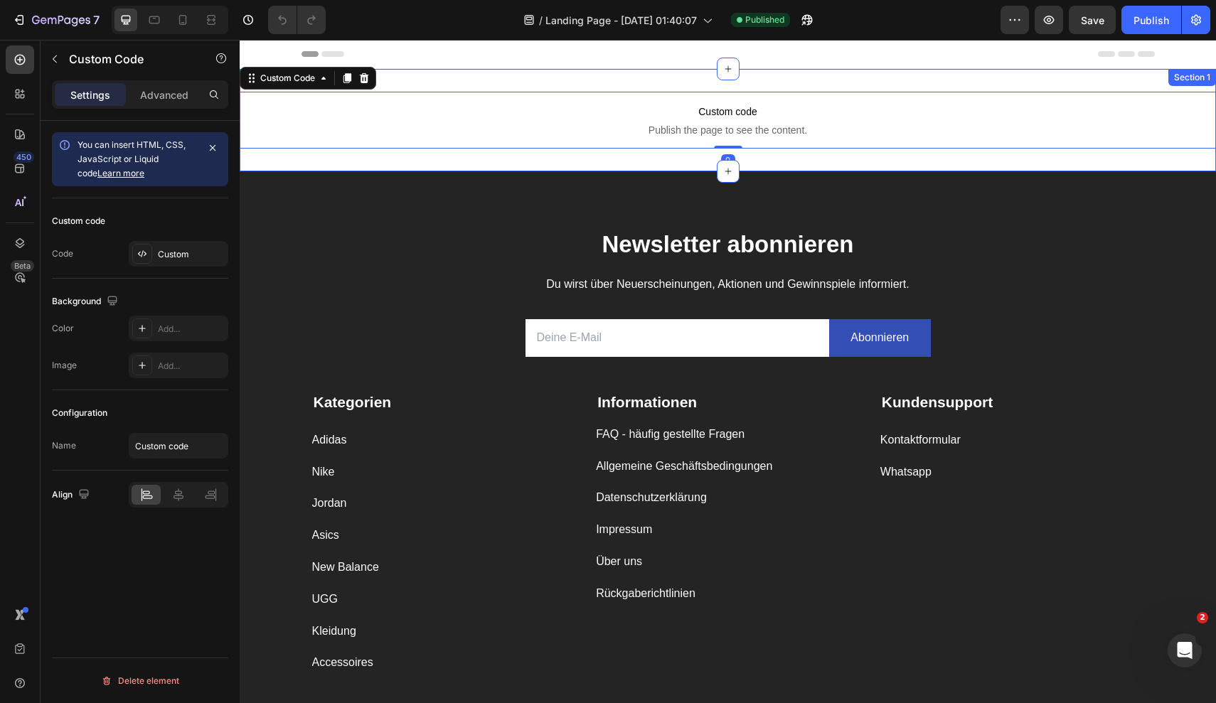
click at [639, 150] on div "Custom code Publish the page to see the content. Custom Code 0 Section 1" at bounding box center [728, 120] width 976 height 102
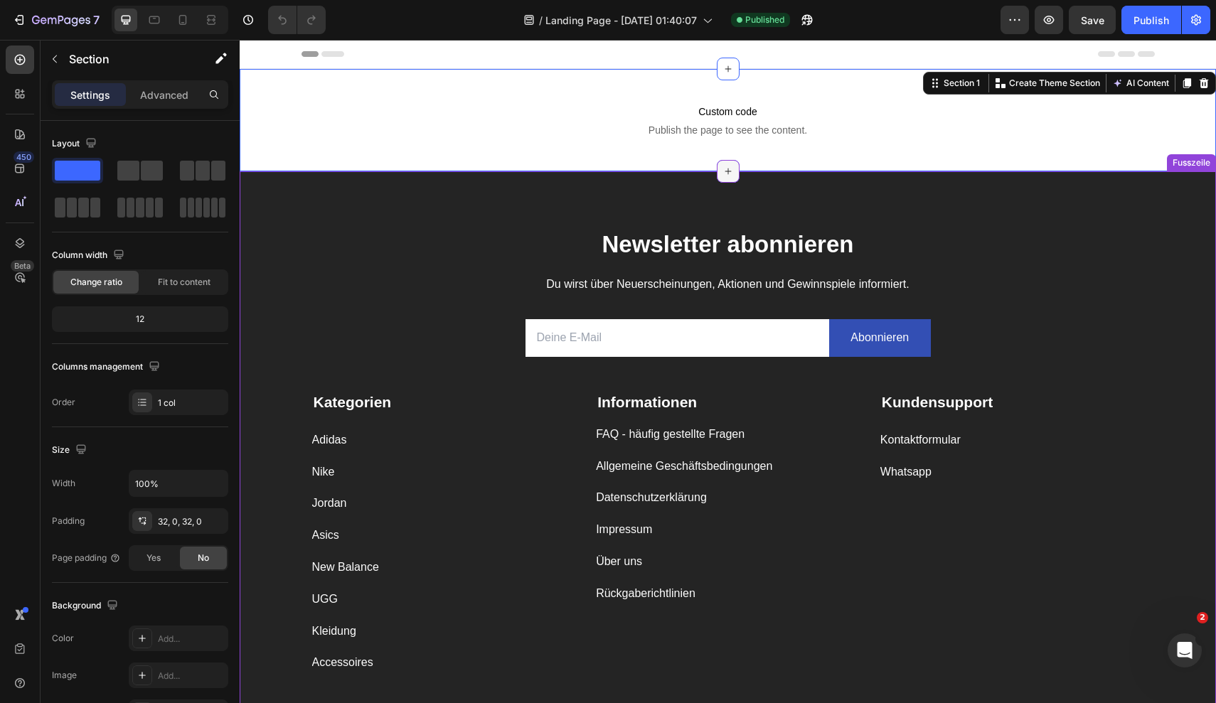
click at [725, 179] on div at bounding box center [728, 171] width 23 height 23
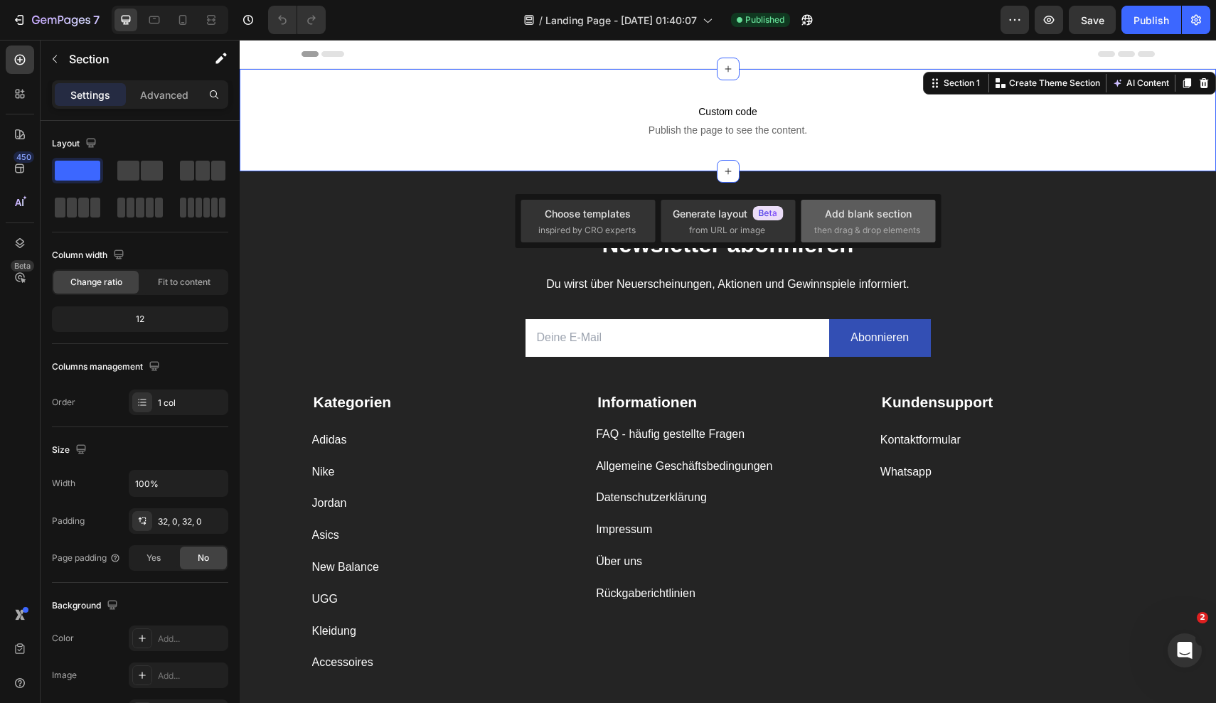
click at [862, 209] on div "Add blank section" at bounding box center [868, 213] width 87 height 15
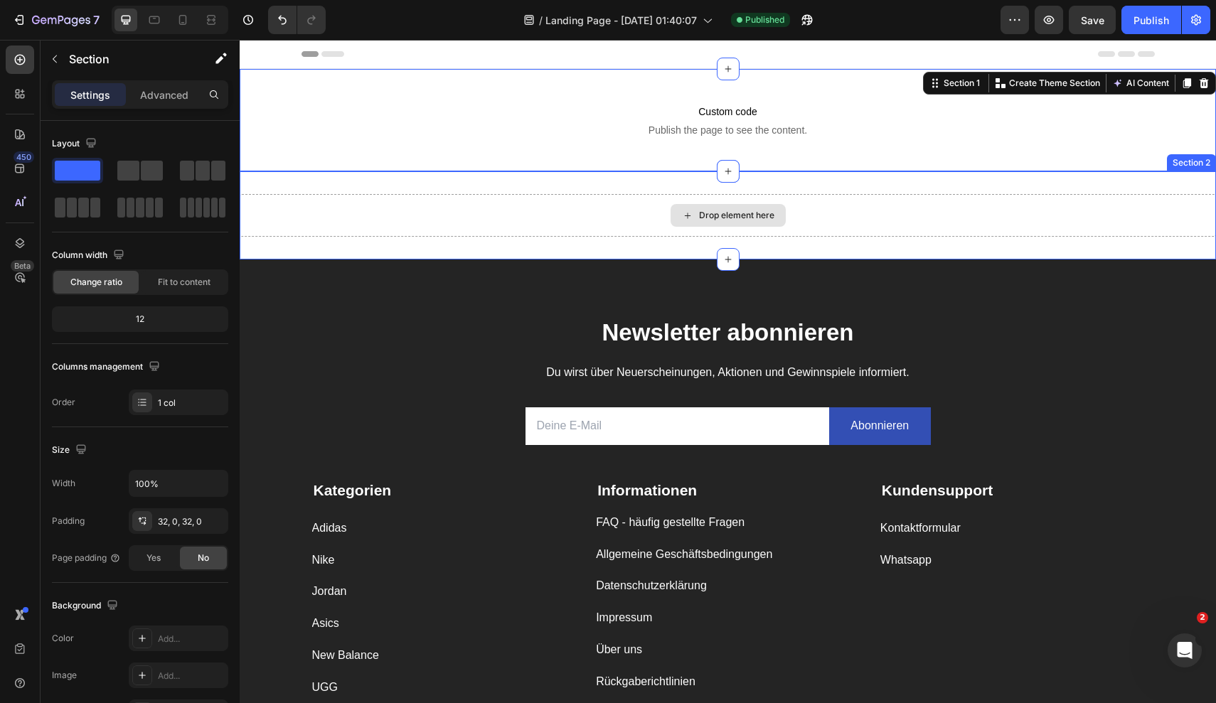
click at [757, 210] on div "Drop element here" at bounding box center [736, 215] width 75 height 11
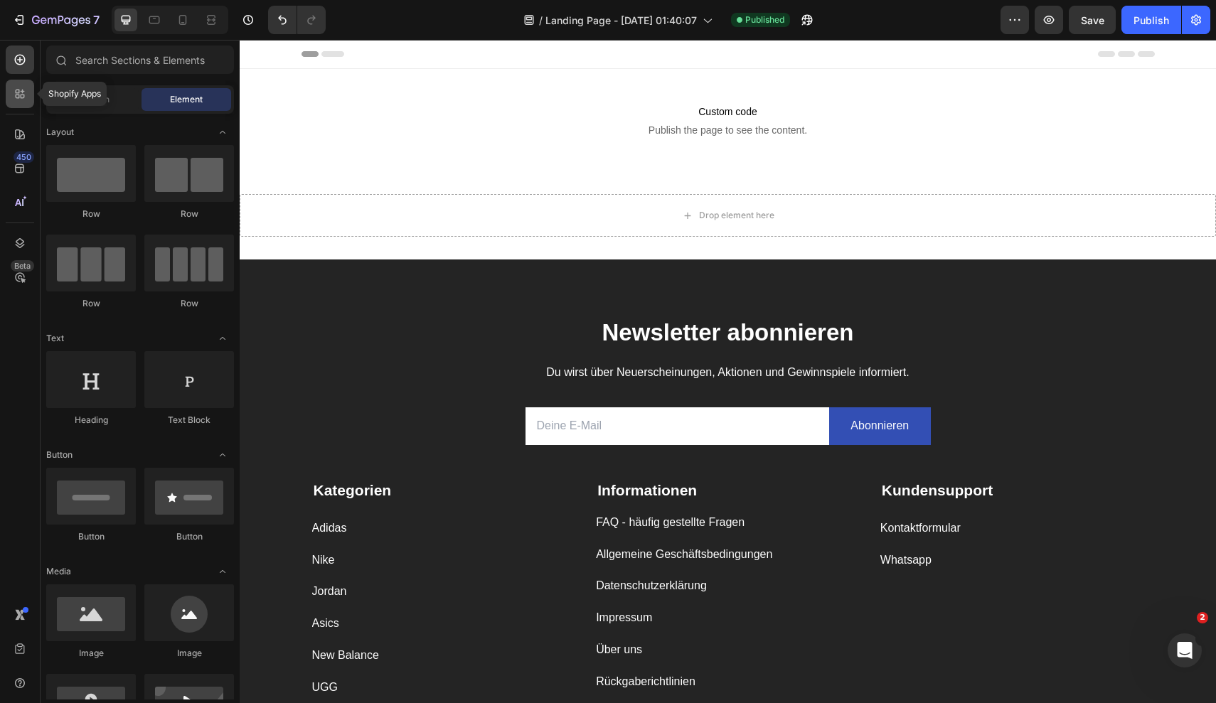
click at [14, 95] on icon at bounding box center [20, 94] width 14 height 14
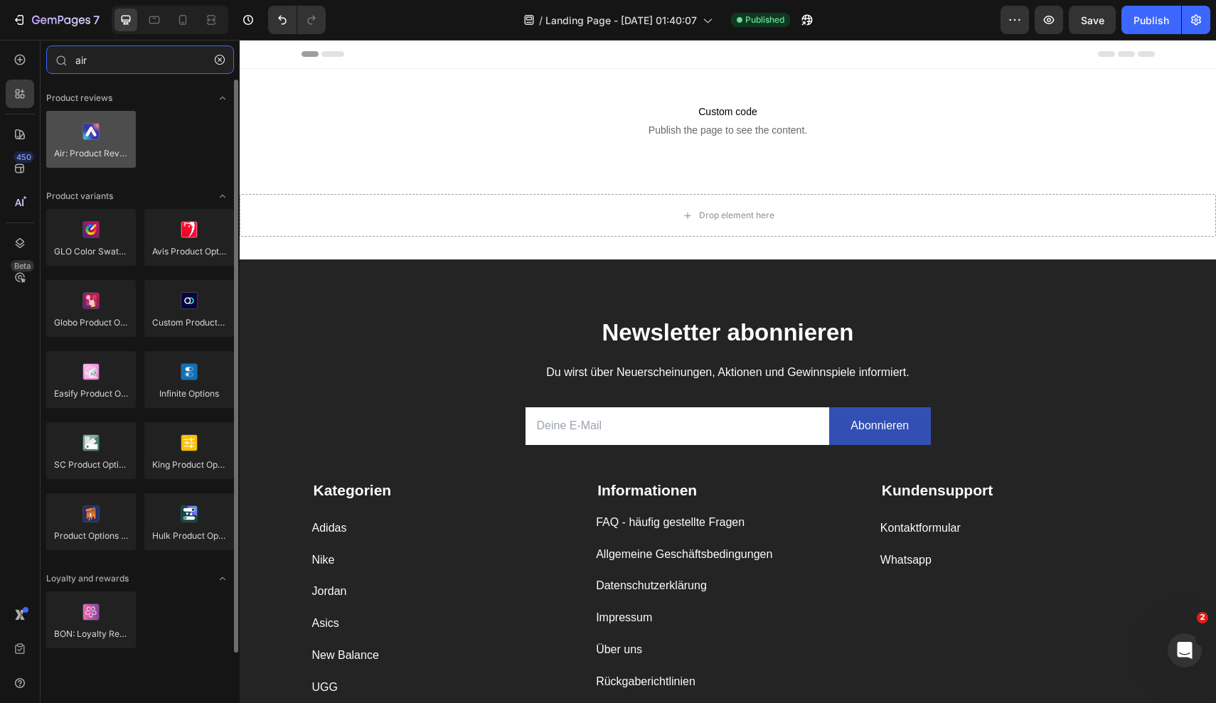
type input "air"
click at [105, 139] on div at bounding box center [91, 139] width 90 height 57
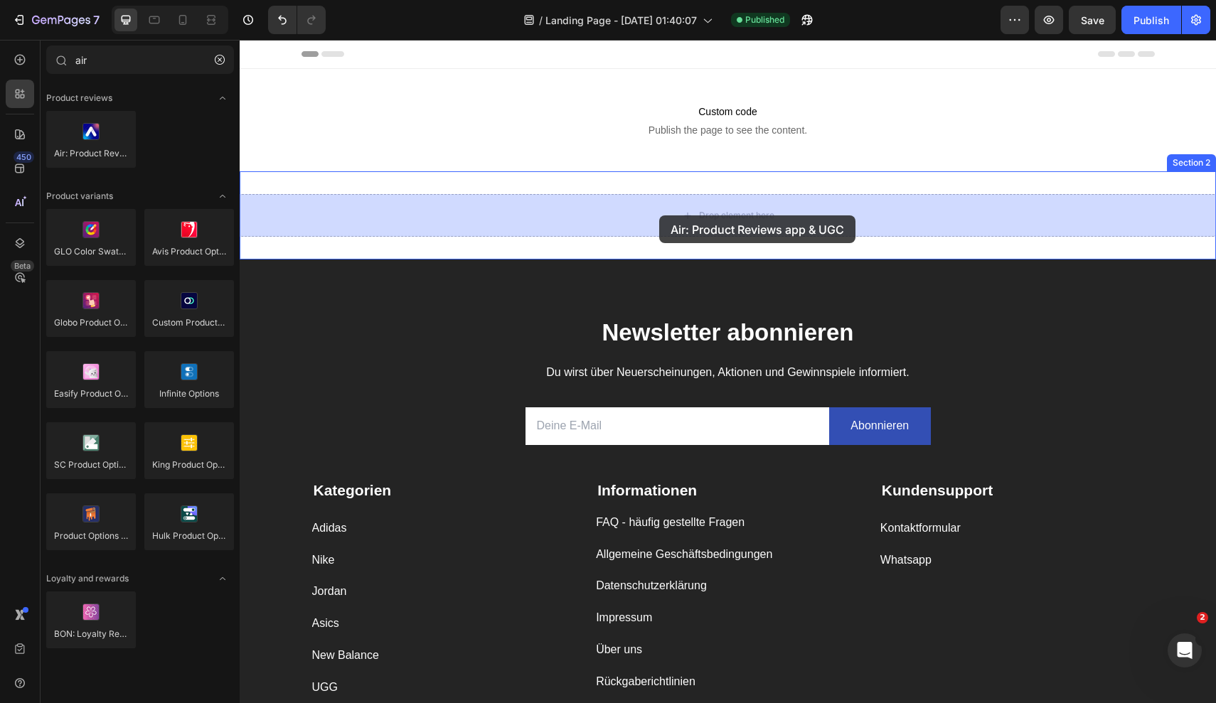
drag, startPoint x: 95, startPoint y: 142, endPoint x: 659, endPoint y: 215, distance: 568.6
click at [659, 0] on div "7 Version history / Landing Page - [DATE] 01:40:07 Published Preview Save Publi…" at bounding box center [608, 0] width 1216 height 0
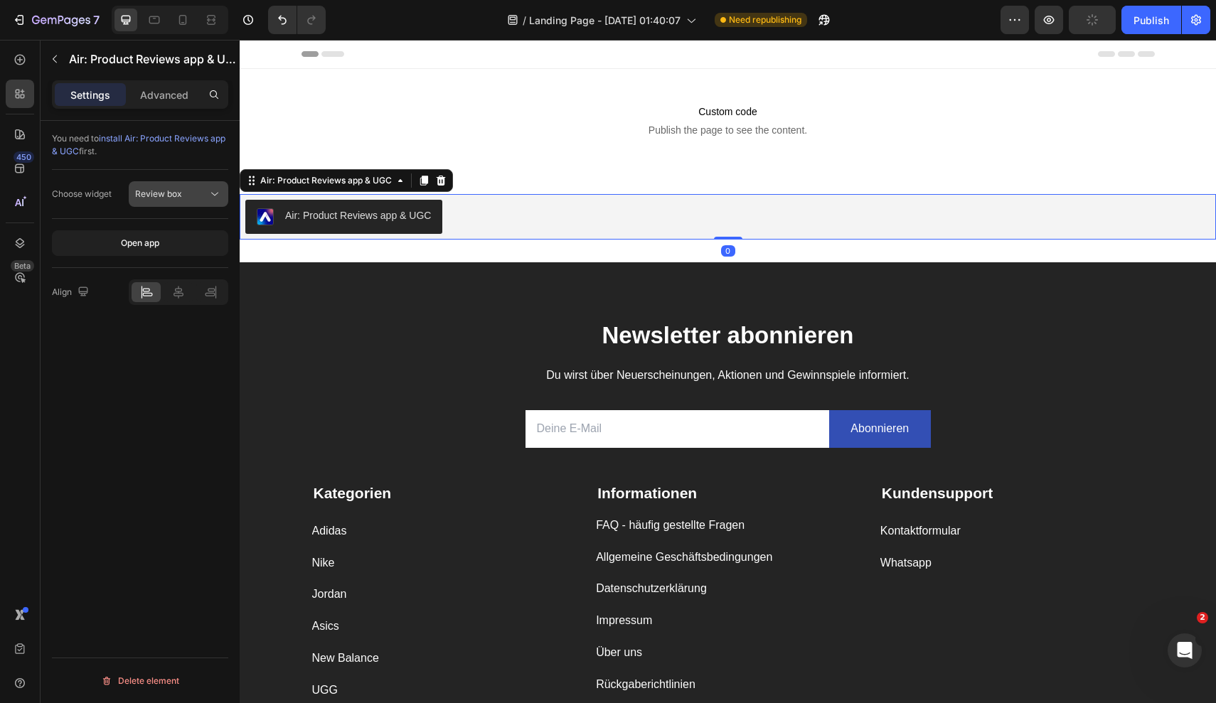
click at [208, 190] on icon at bounding box center [215, 194] width 14 height 14
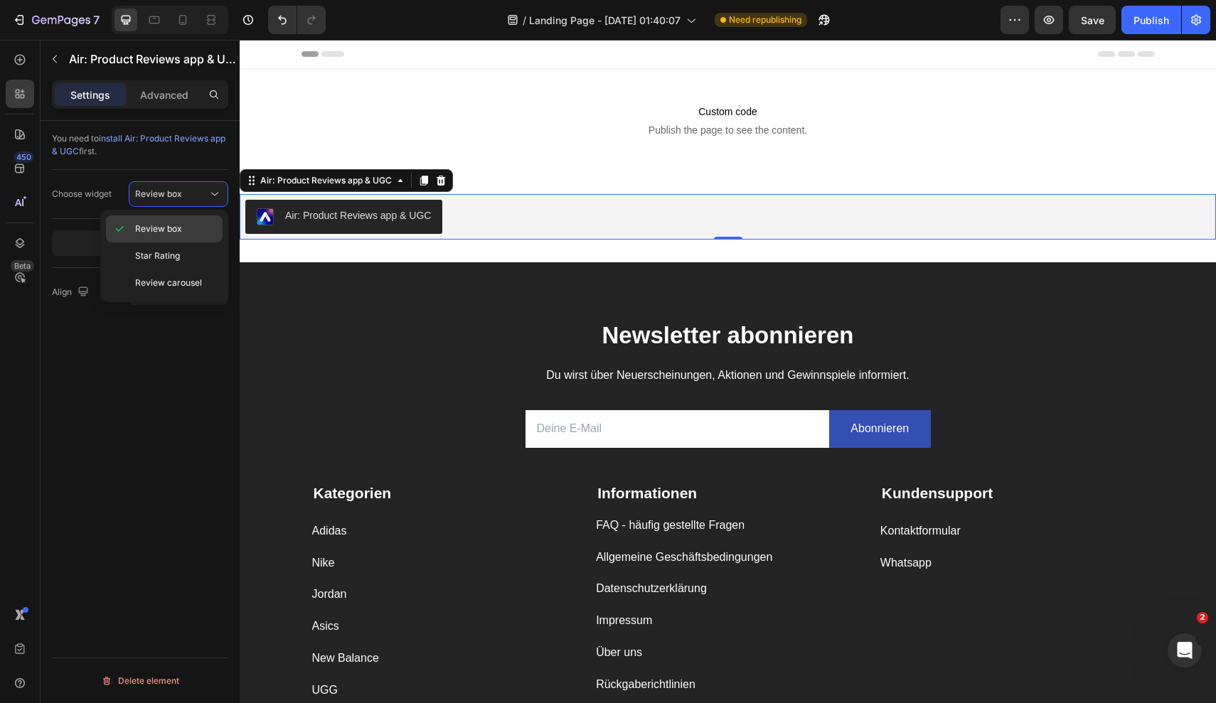
click at [194, 232] on p "Review box" at bounding box center [175, 229] width 81 height 13
click at [206, 191] on div "Review box" at bounding box center [171, 194] width 73 height 13
click at [181, 252] on p "Star Rating" at bounding box center [175, 256] width 81 height 13
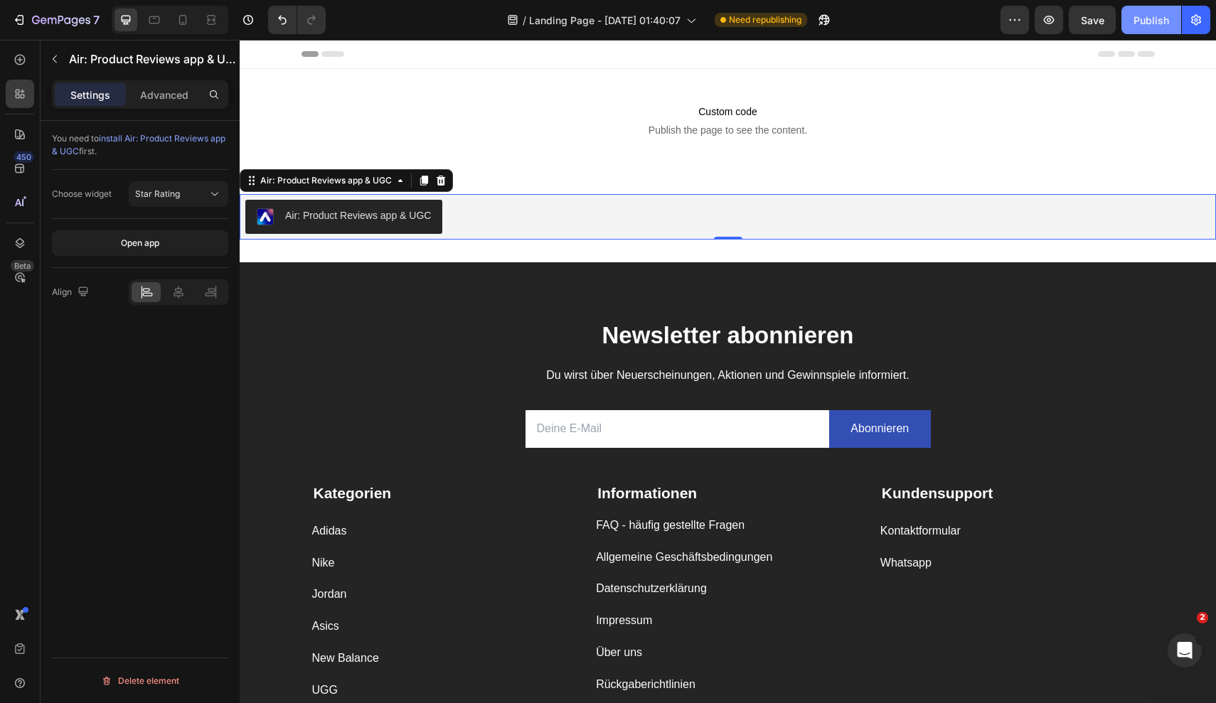
click at [1151, 21] on div "Publish" at bounding box center [1151, 20] width 36 height 15
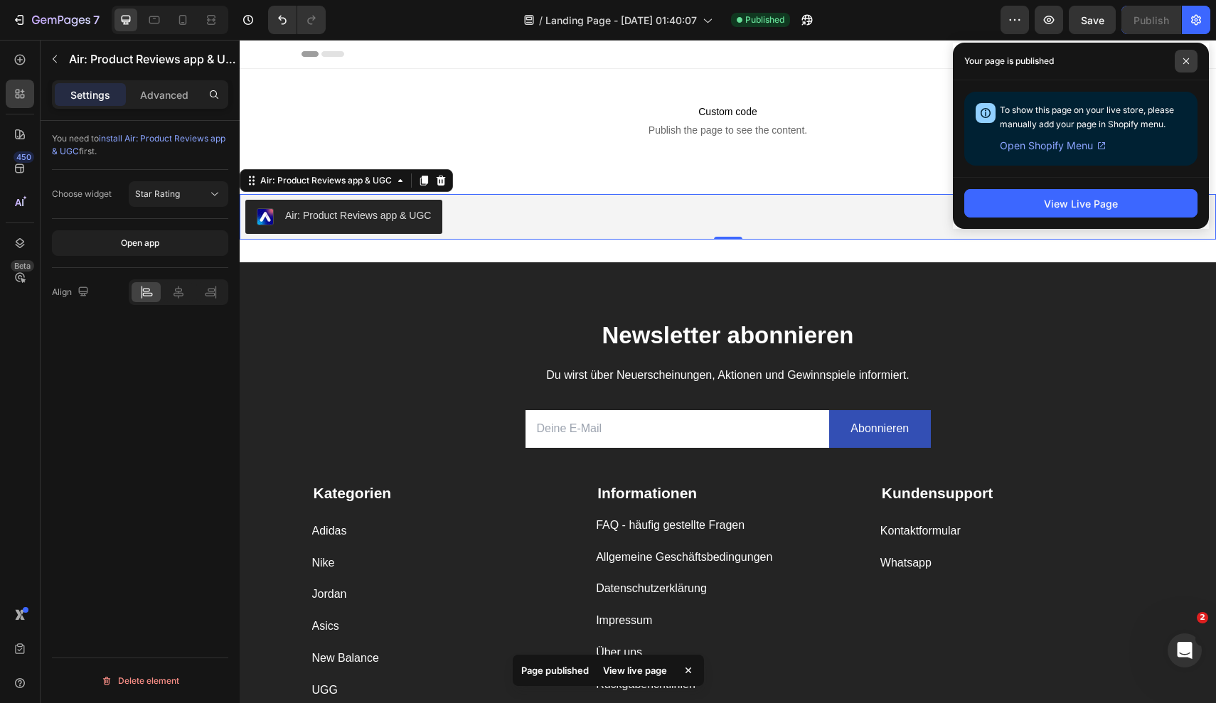
click at [1186, 58] on icon at bounding box center [1185, 61] width 7 height 7
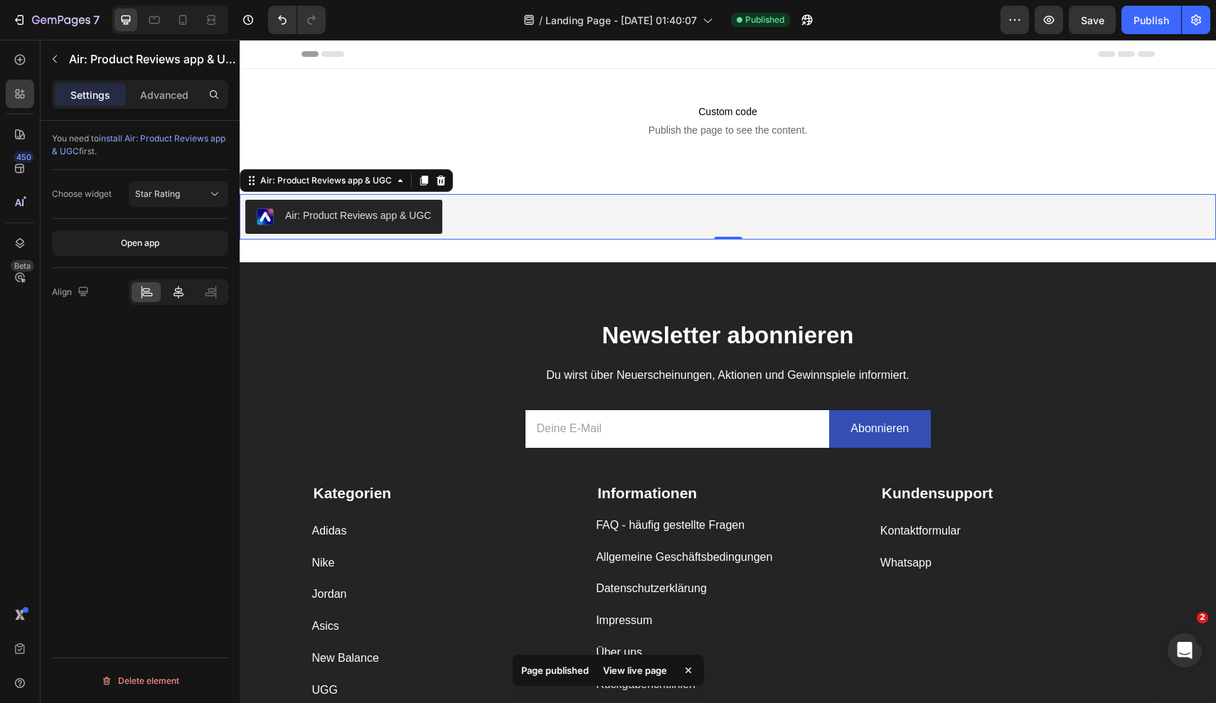
click at [181, 297] on icon at bounding box center [178, 292] width 14 height 14
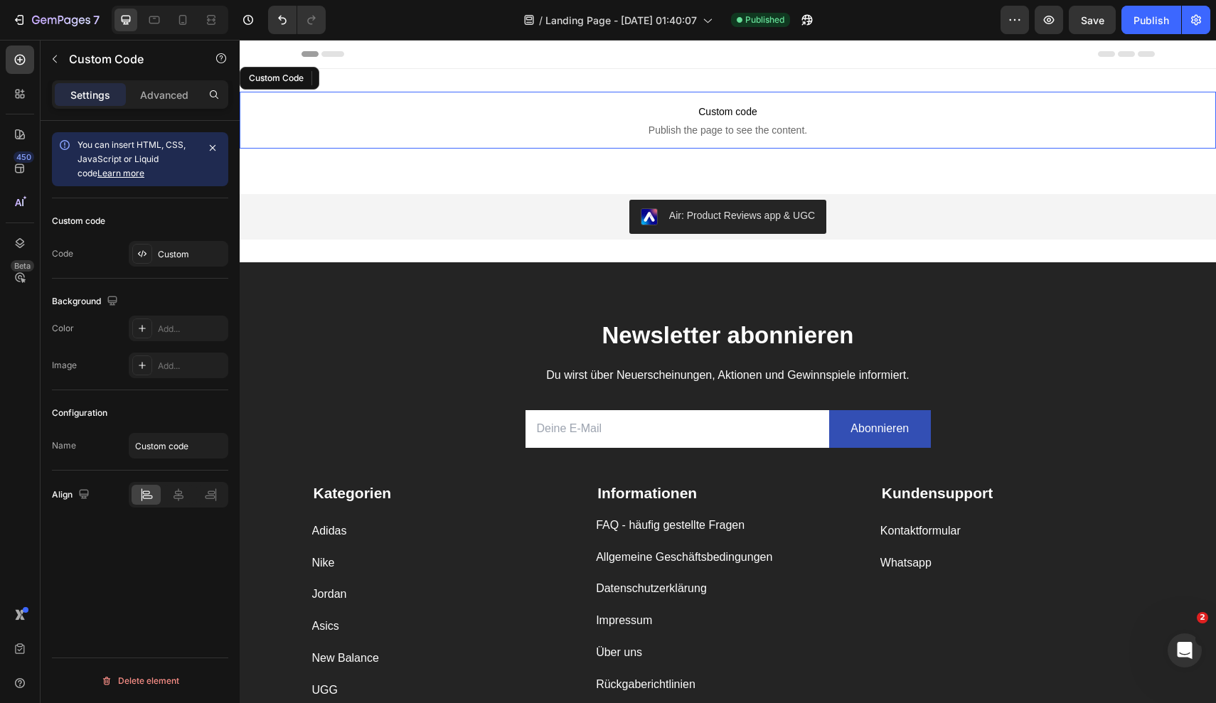
click at [684, 127] on span "Publish the page to see the content." at bounding box center [728, 130] width 976 height 14
click at [179, 498] on icon at bounding box center [178, 495] width 14 height 14
click at [1153, 22] on div "Publish" at bounding box center [1151, 20] width 36 height 15
click at [1012, 23] on icon "button" at bounding box center [1015, 20] width 14 height 14
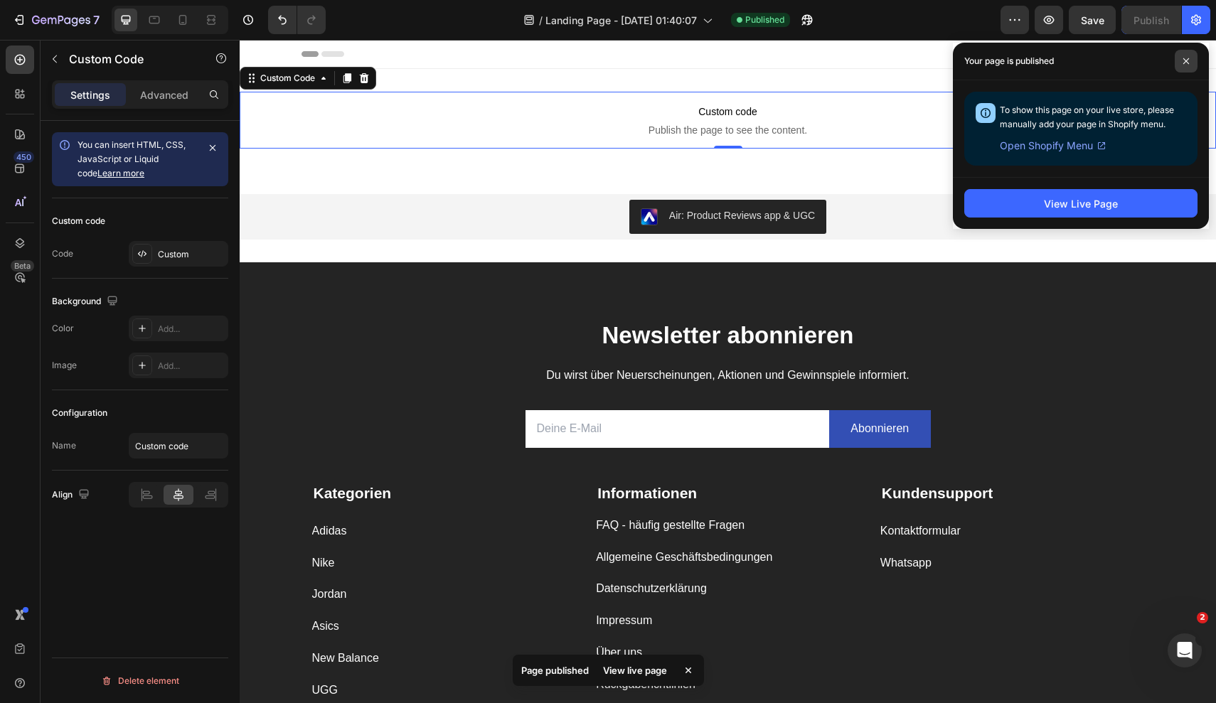
click at [1190, 58] on span at bounding box center [1186, 61] width 23 height 23
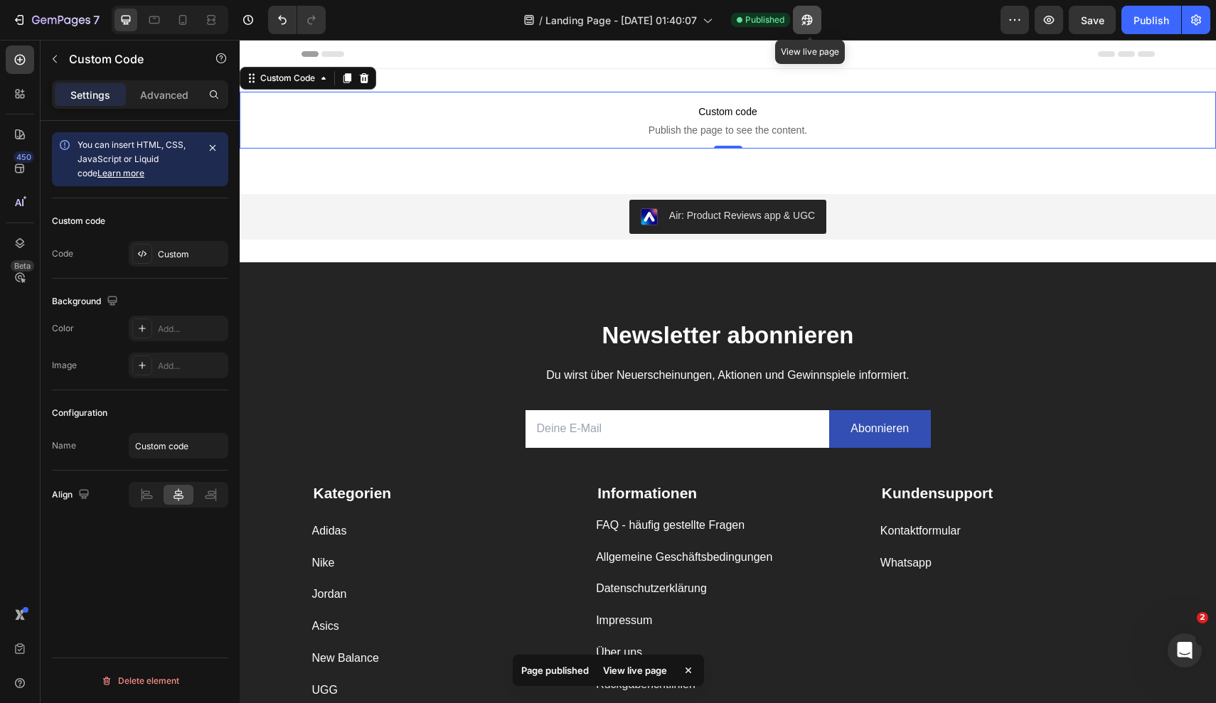
click at [806, 23] on icon "button" at bounding box center [804, 23] width 4 height 4
click at [218, 149] on button "button" at bounding box center [213, 148] width 20 height 20
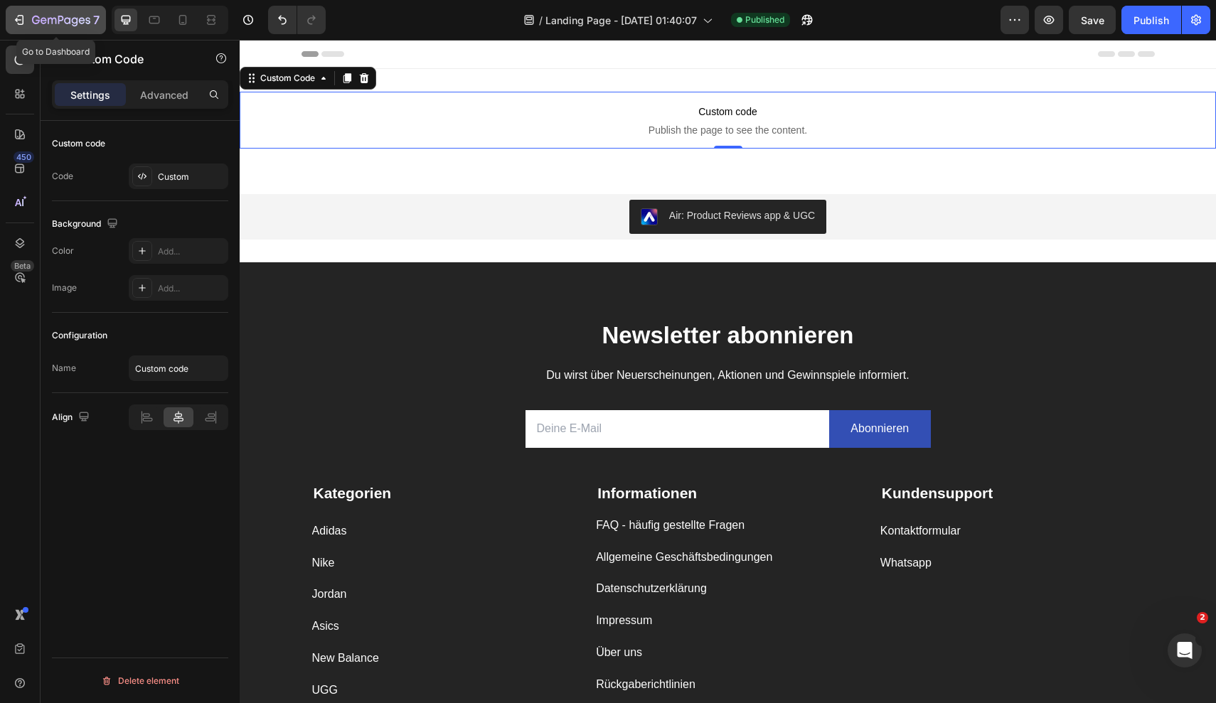
click at [61, 20] on icon "button" at bounding box center [61, 20] width 6 height 9
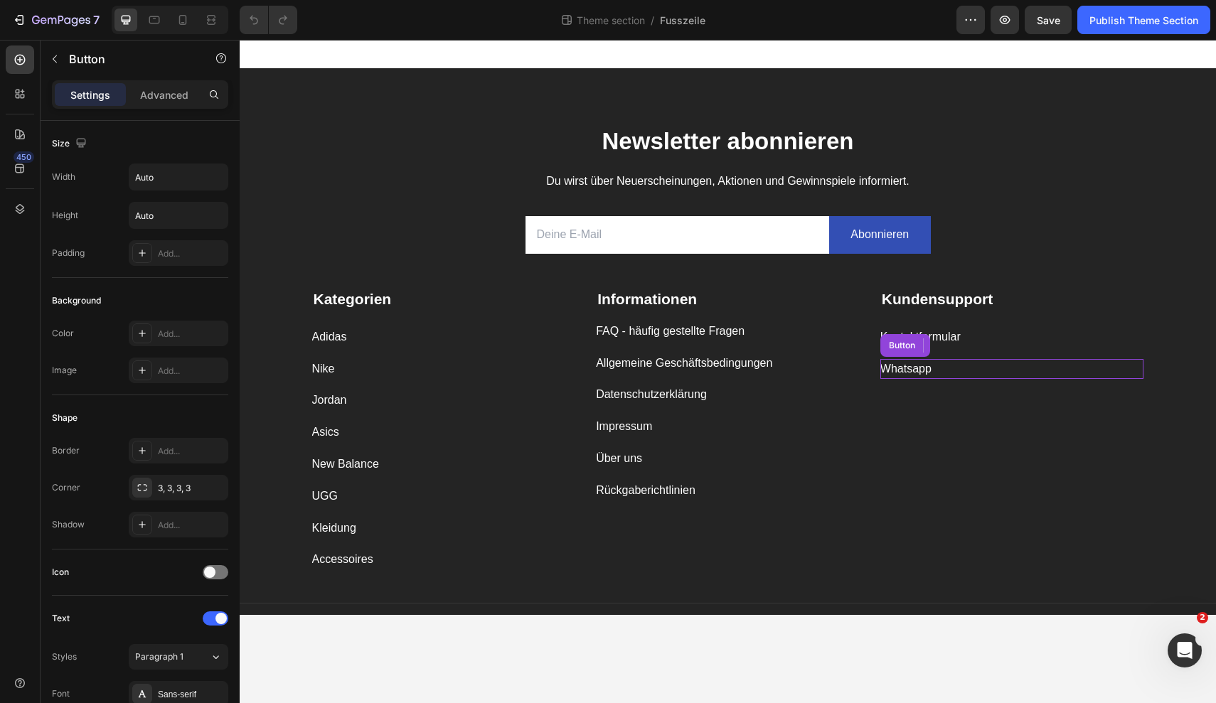
click at [944, 363] on div "Whatsapp Button" at bounding box center [1012, 369] width 264 height 21
click at [962, 346] on icon at bounding box center [959, 346] width 8 height 10
click at [915, 395] on p "Whatsapp" at bounding box center [905, 400] width 51 height 21
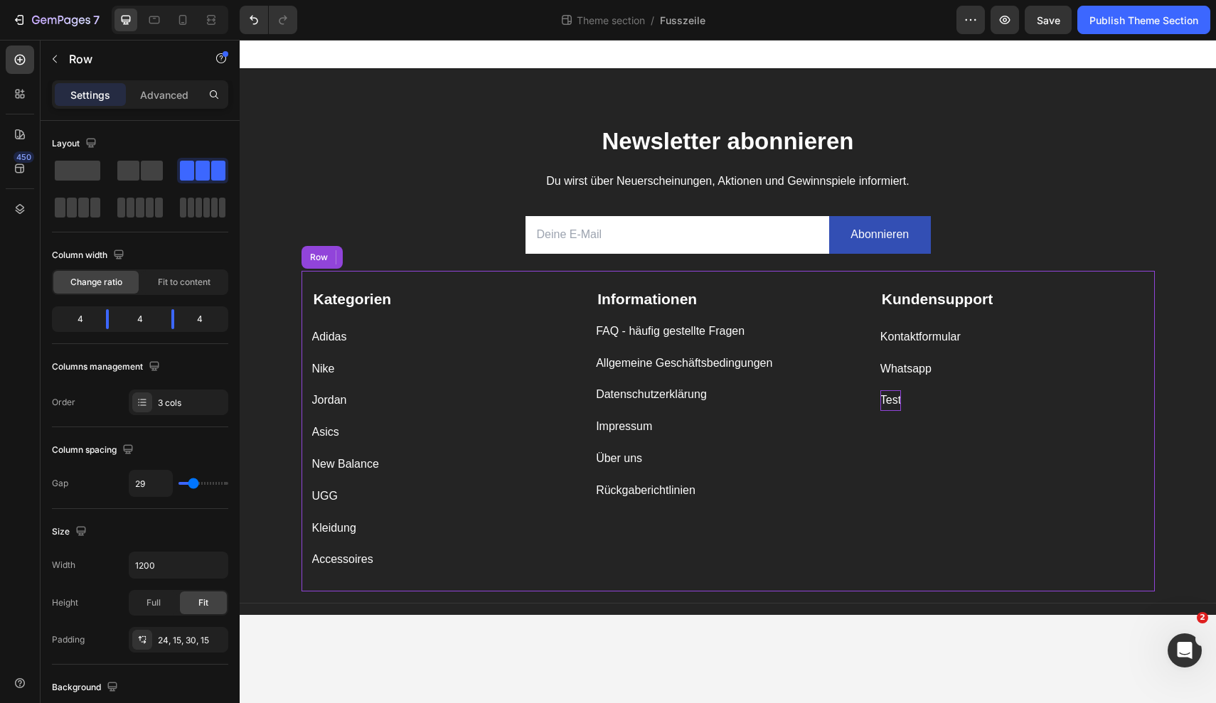
click at [997, 536] on div "Kundensupport Text block Kontaktformular Button Whatsapp Button Test Button 0" at bounding box center [1012, 429] width 264 height 283
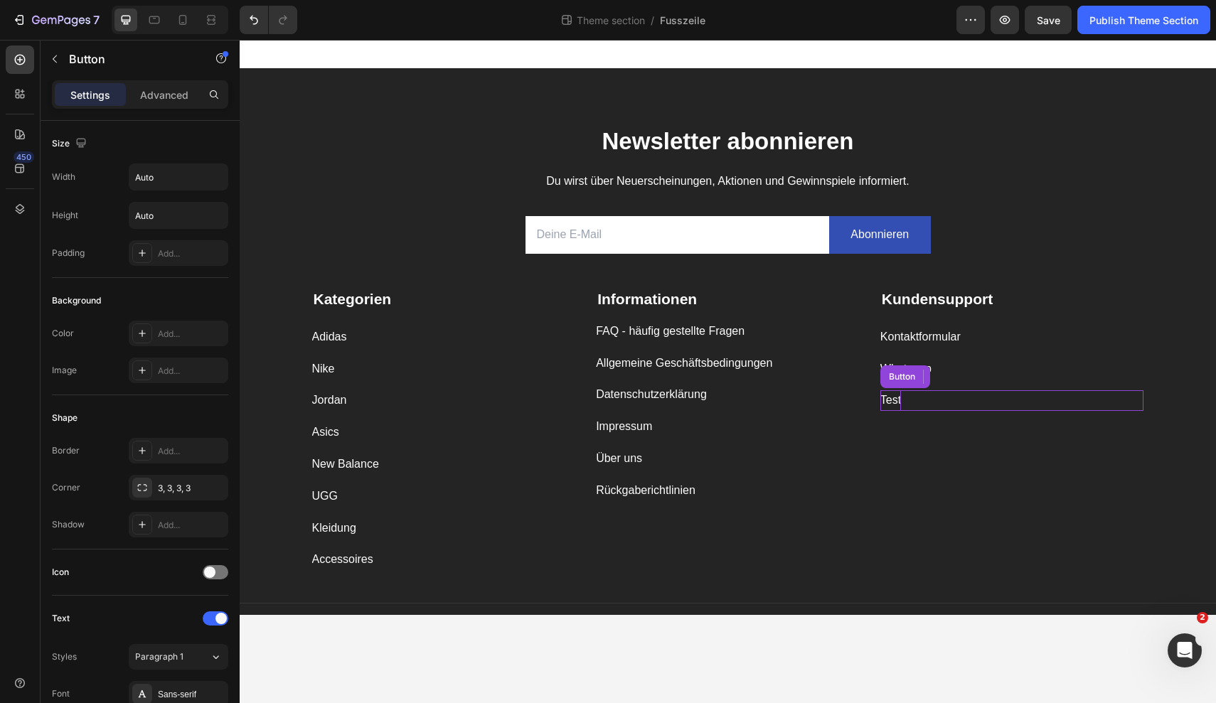
click at [897, 393] on p "Test" at bounding box center [890, 400] width 21 height 21
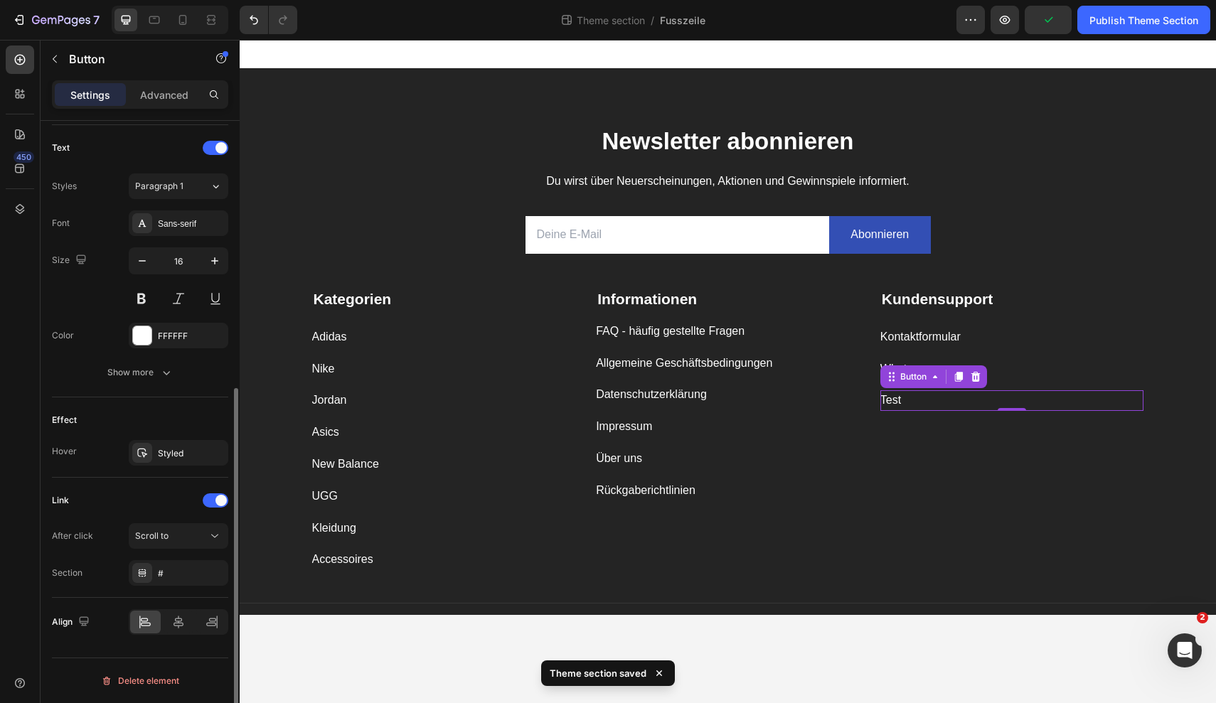
scroll to position [470, 0]
click at [215, 574] on icon "button" at bounding box center [213, 573] width 11 height 11
click at [171, 577] on div "Add..." at bounding box center [191, 574] width 67 height 13
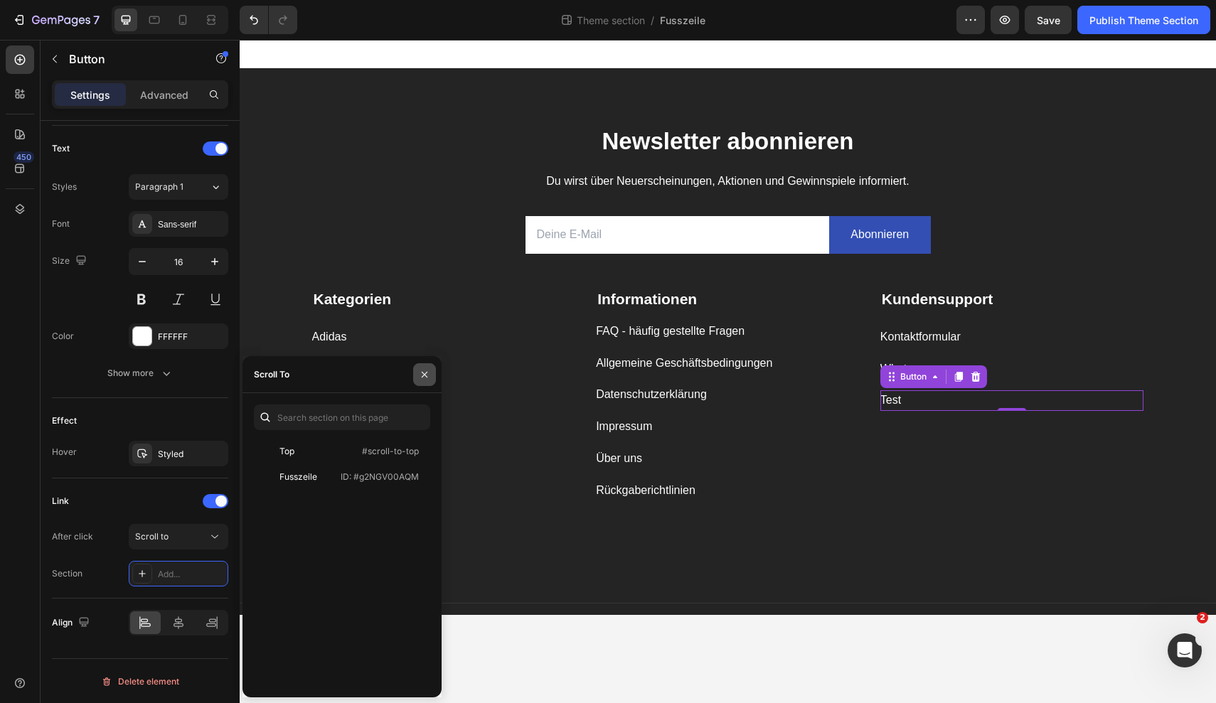
click at [430, 375] on button "button" at bounding box center [424, 374] width 23 height 23
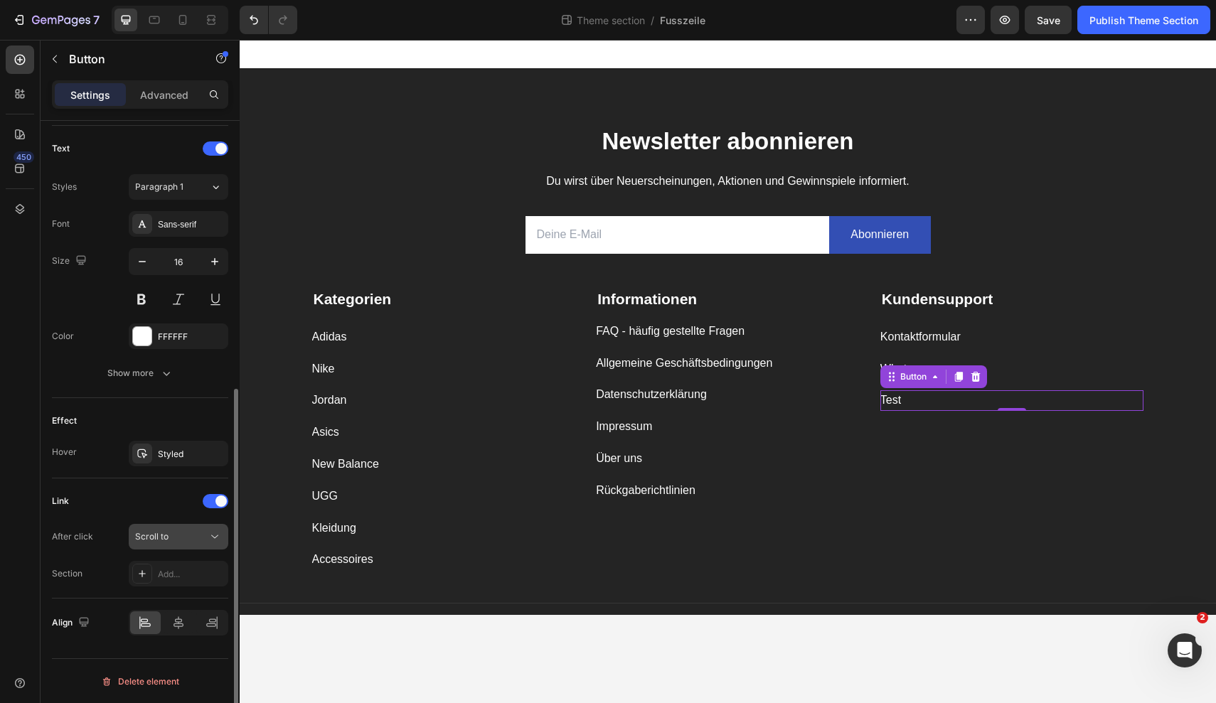
click at [186, 541] on div "Scroll to" at bounding box center [171, 536] width 73 height 13
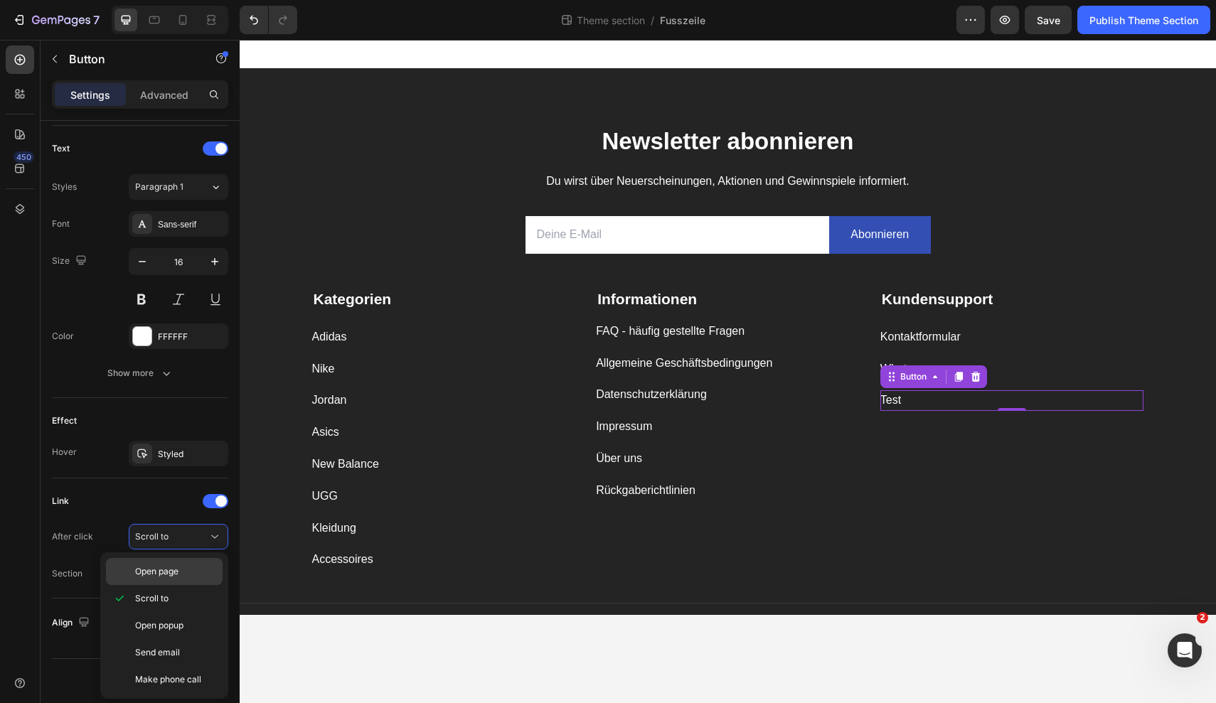
click at [171, 568] on span "Open page" at bounding box center [156, 571] width 43 height 13
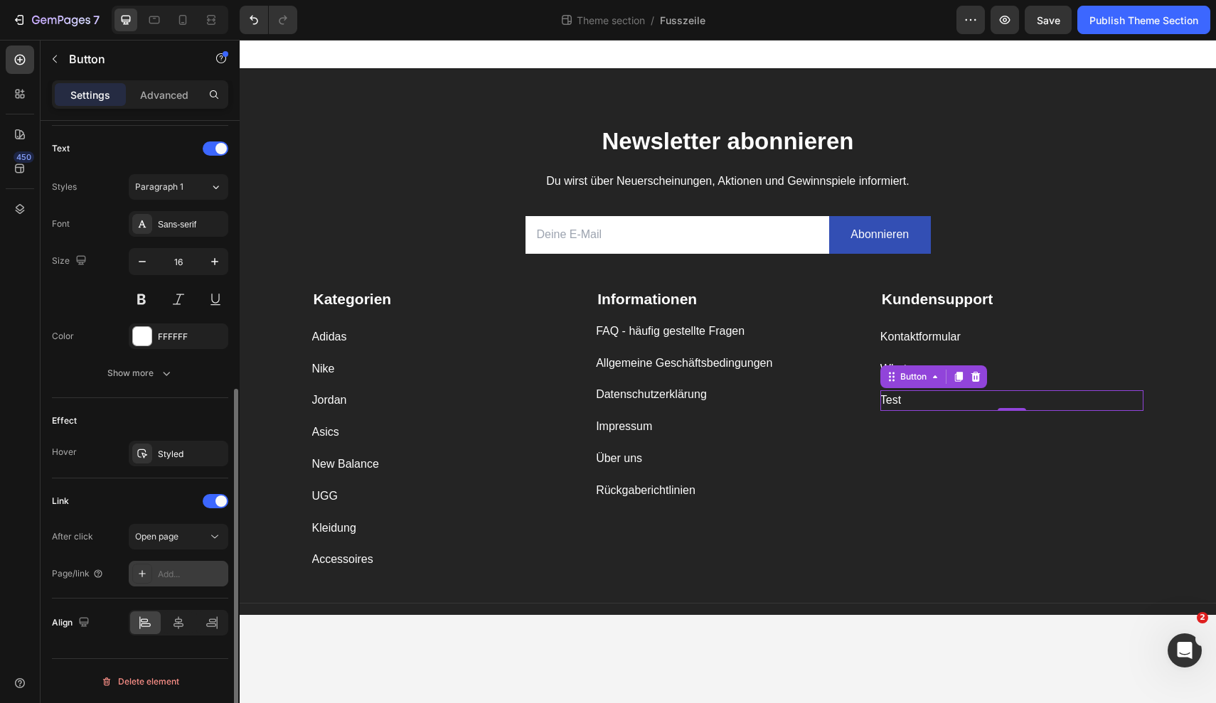
click at [171, 574] on div "Add..." at bounding box center [191, 574] width 67 height 13
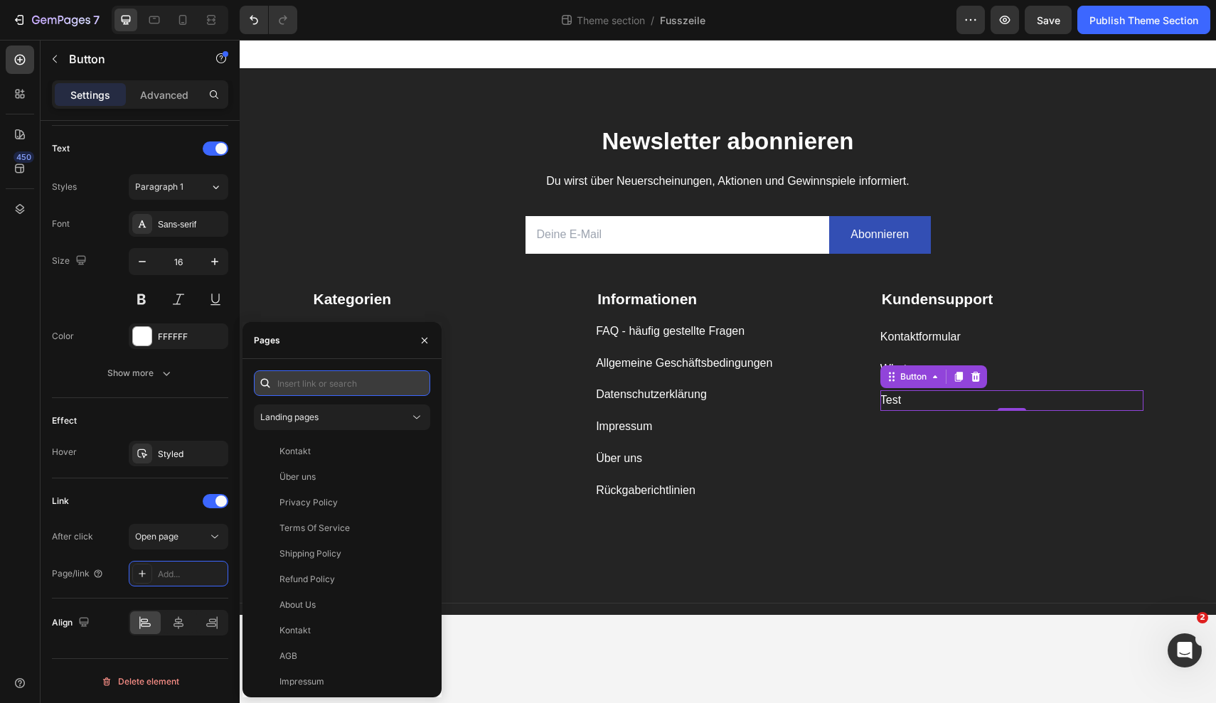
paste input "[URL][DOMAIN_NAME]"
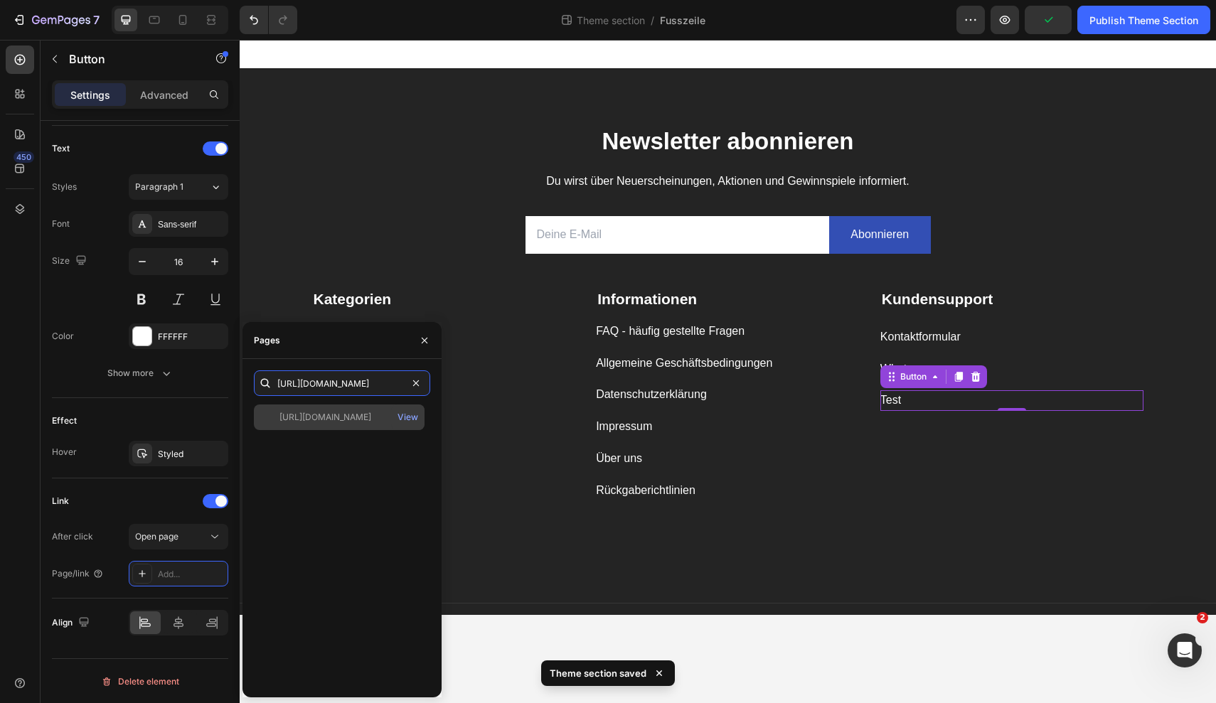
type input "[URL][DOMAIN_NAME]"
click at [353, 414] on div "[URL][DOMAIN_NAME]" at bounding box center [325, 417] width 92 height 13
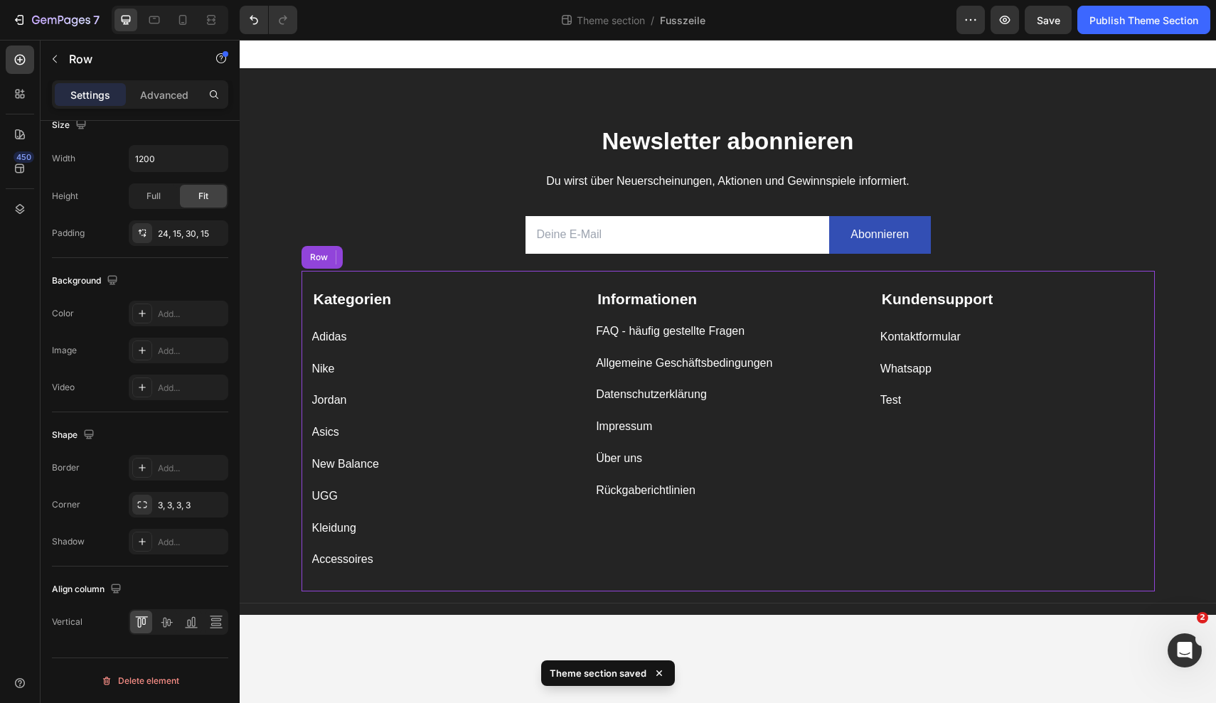
click at [720, 538] on div "Informationen Text block FAQ - häufig gestellte Fragen Button Allgemeine Geschä…" at bounding box center [728, 429] width 264 height 283
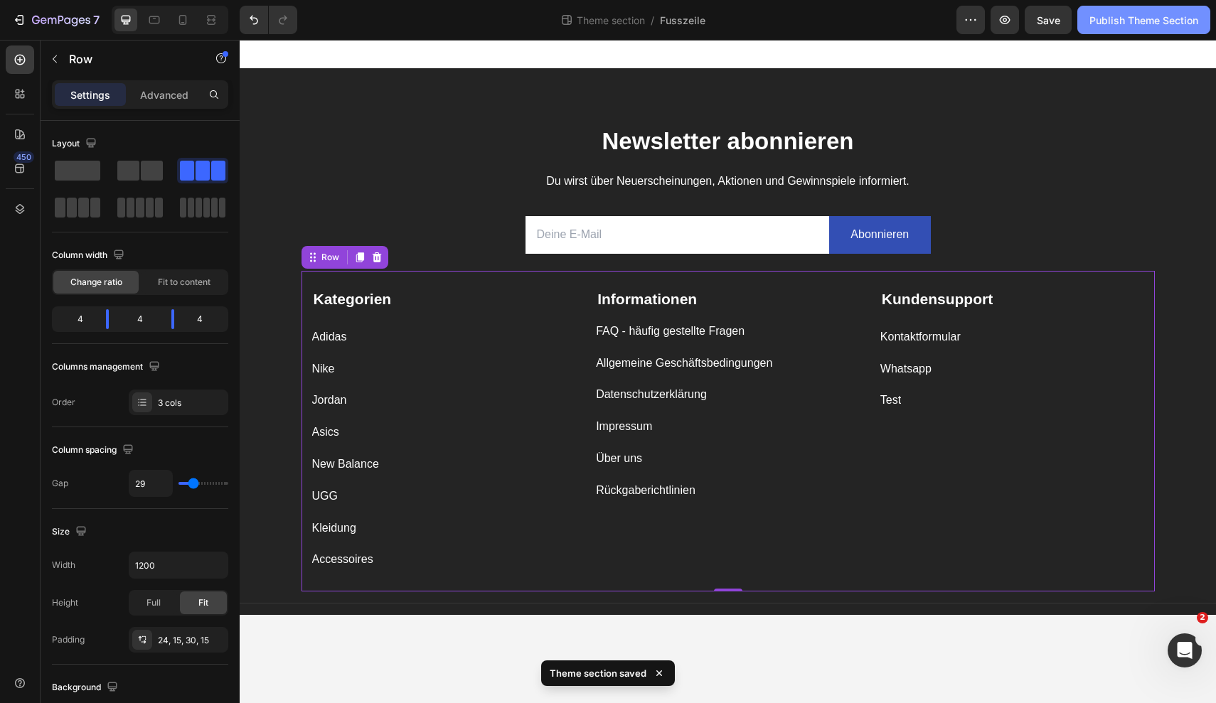
click at [1121, 22] on div "Publish Theme Section" at bounding box center [1143, 20] width 109 height 15
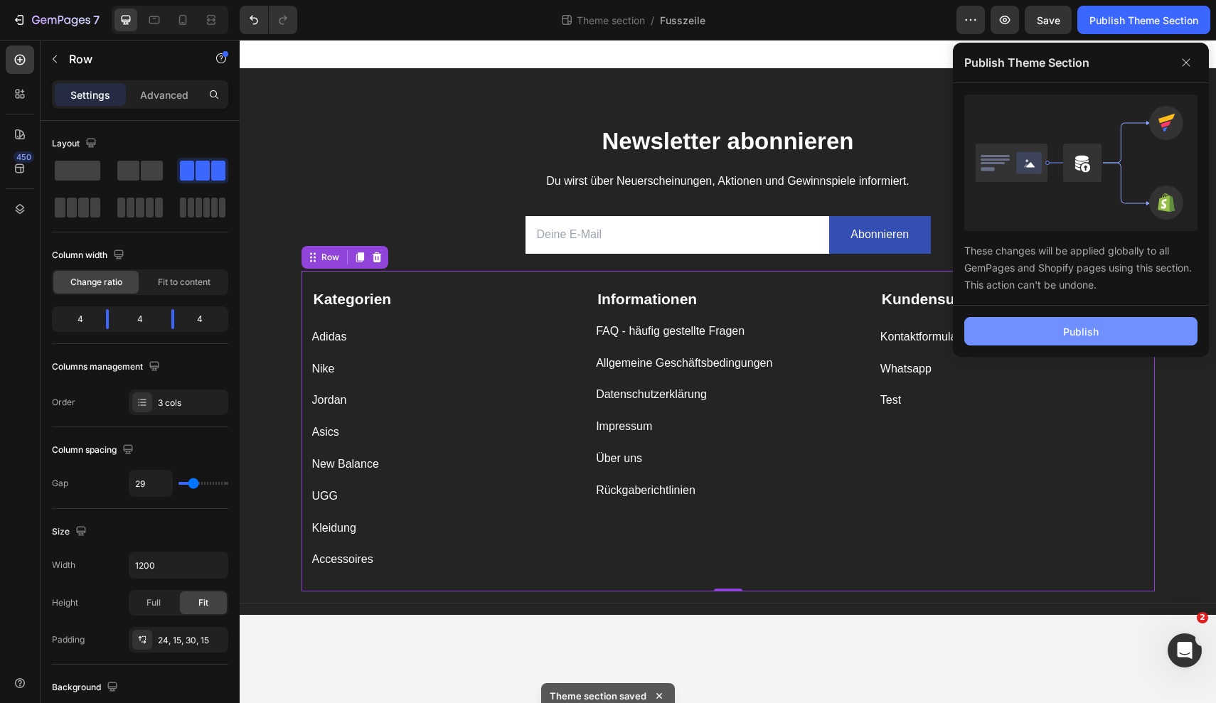
click at [1099, 321] on button "Publish" at bounding box center [1080, 331] width 233 height 28
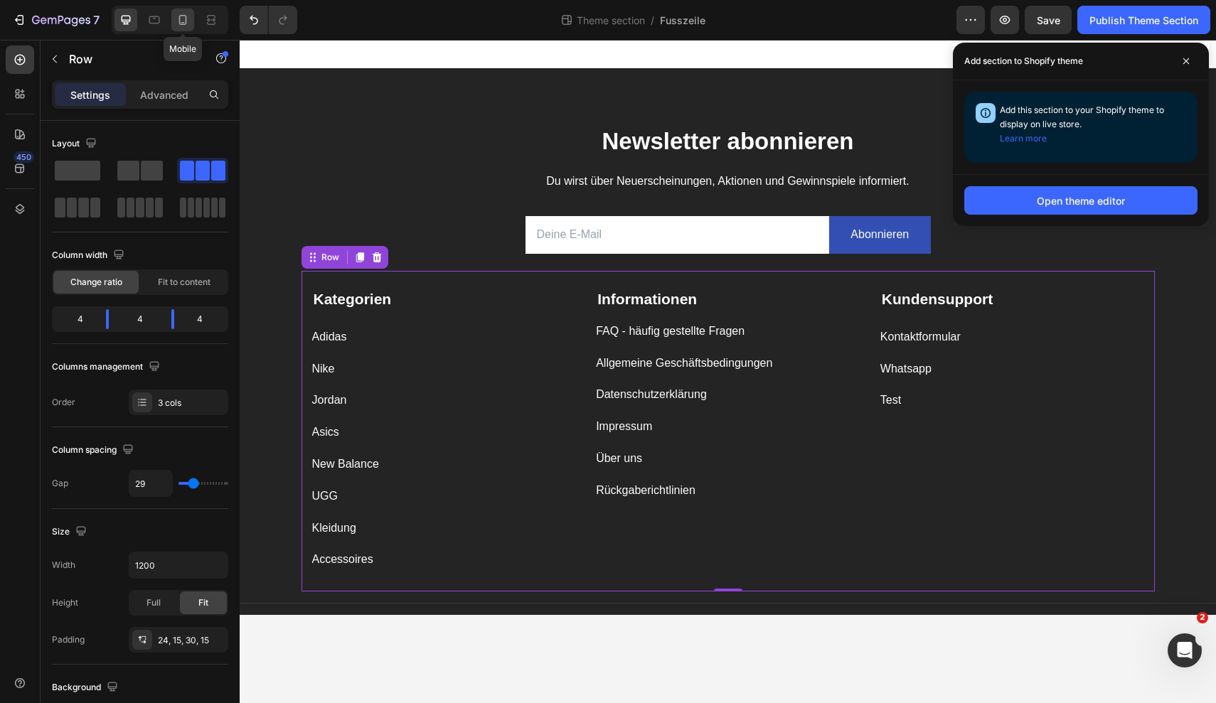
click at [181, 22] on icon at bounding box center [183, 20] width 14 height 14
type input "0"
type input "100%"
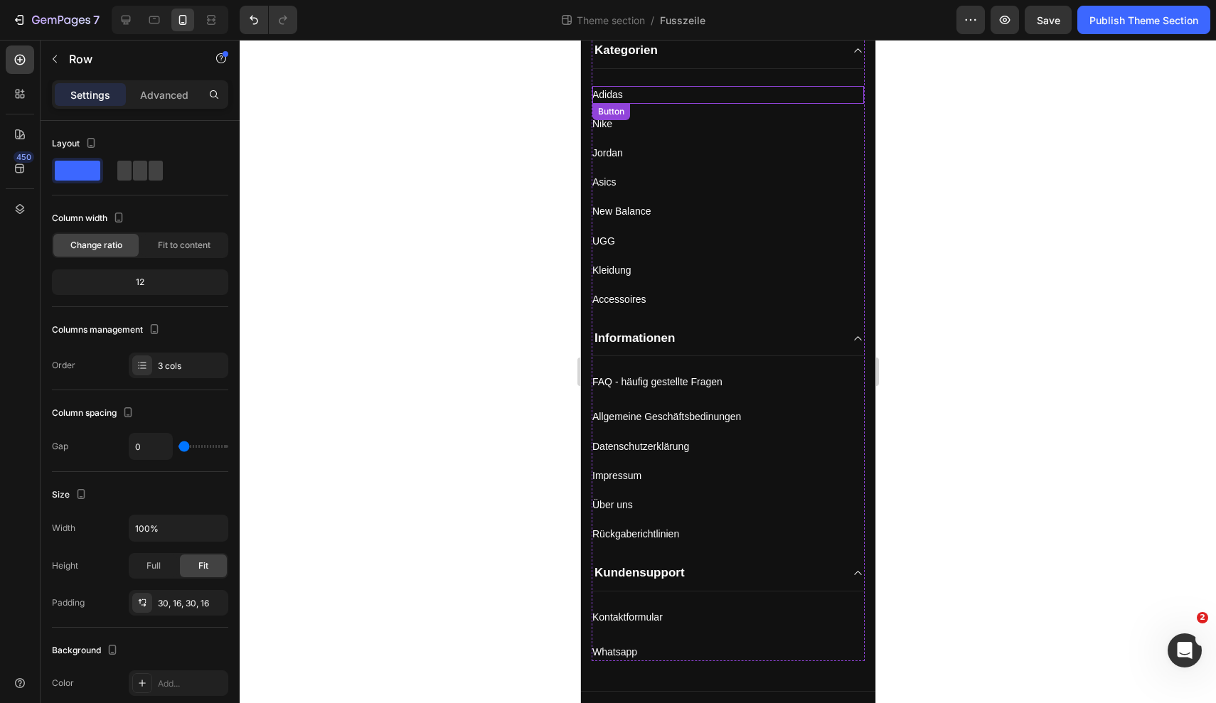
scroll to position [247, 0]
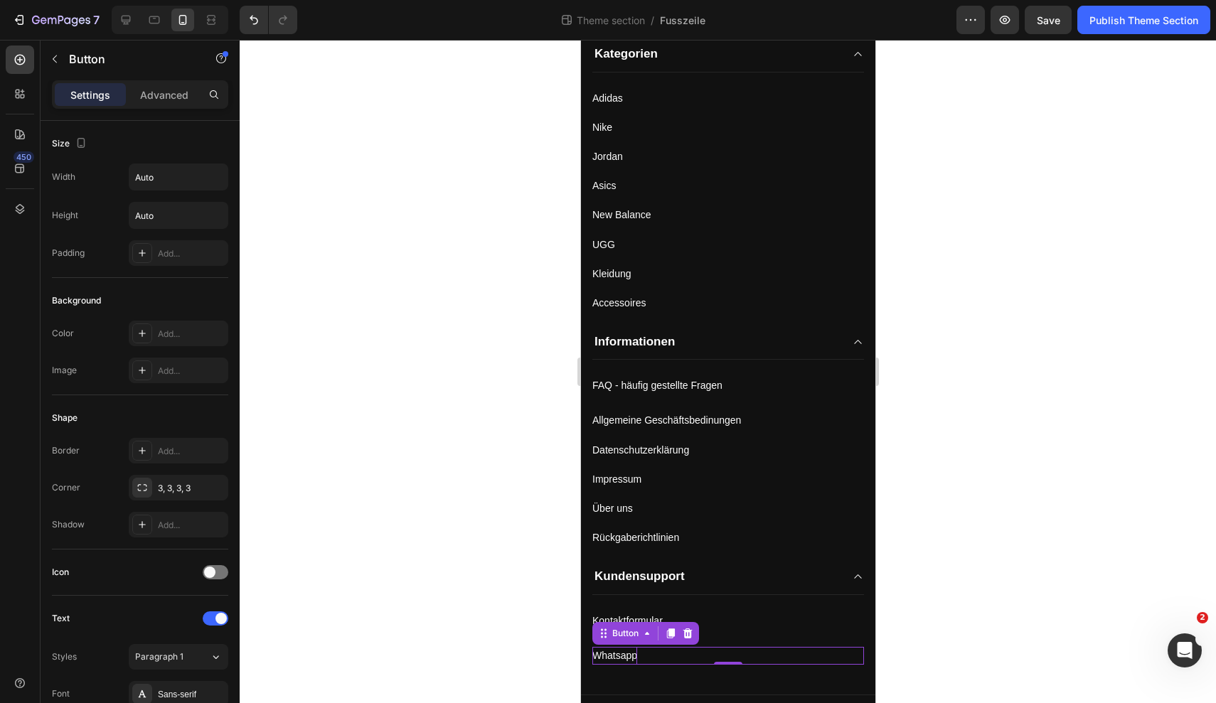
click at [635, 651] on p "Whatsapp" at bounding box center [614, 656] width 45 height 18
click at [671, 629] on icon at bounding box center [670, 634] width 8 height 10
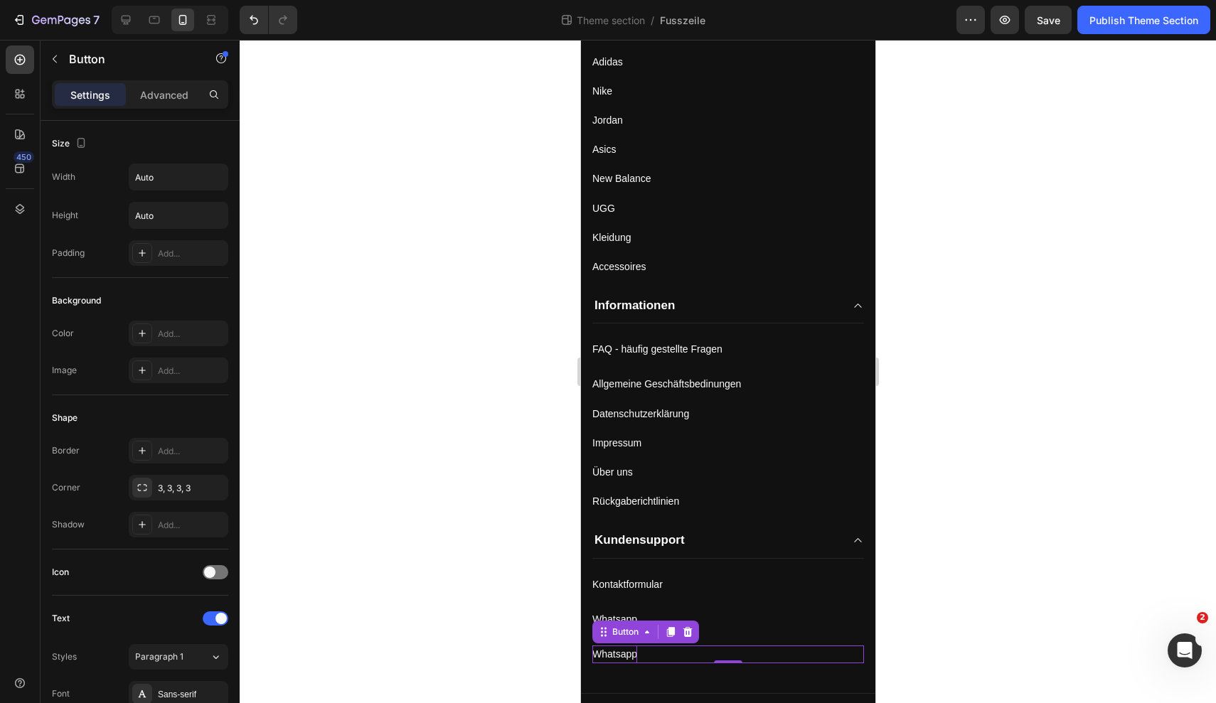
scroll to position [282, 0]
click at [620, 653] on p "Whatsapp" at bounding box center [614, 656] width 45 height 18
click at [1042, 577] on div at bounding box center [728, 371] width 976 height 663
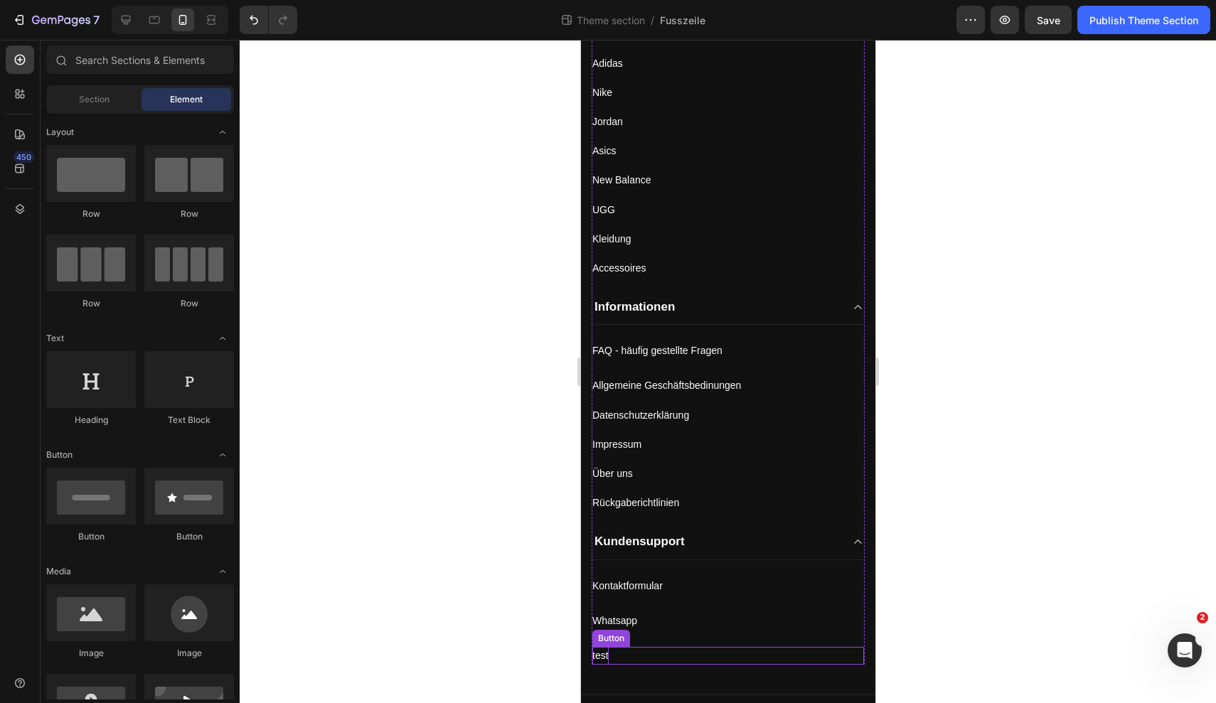
click at [702, 653] on div "test Button" at bounding box center [728, 656] width 272 height 18
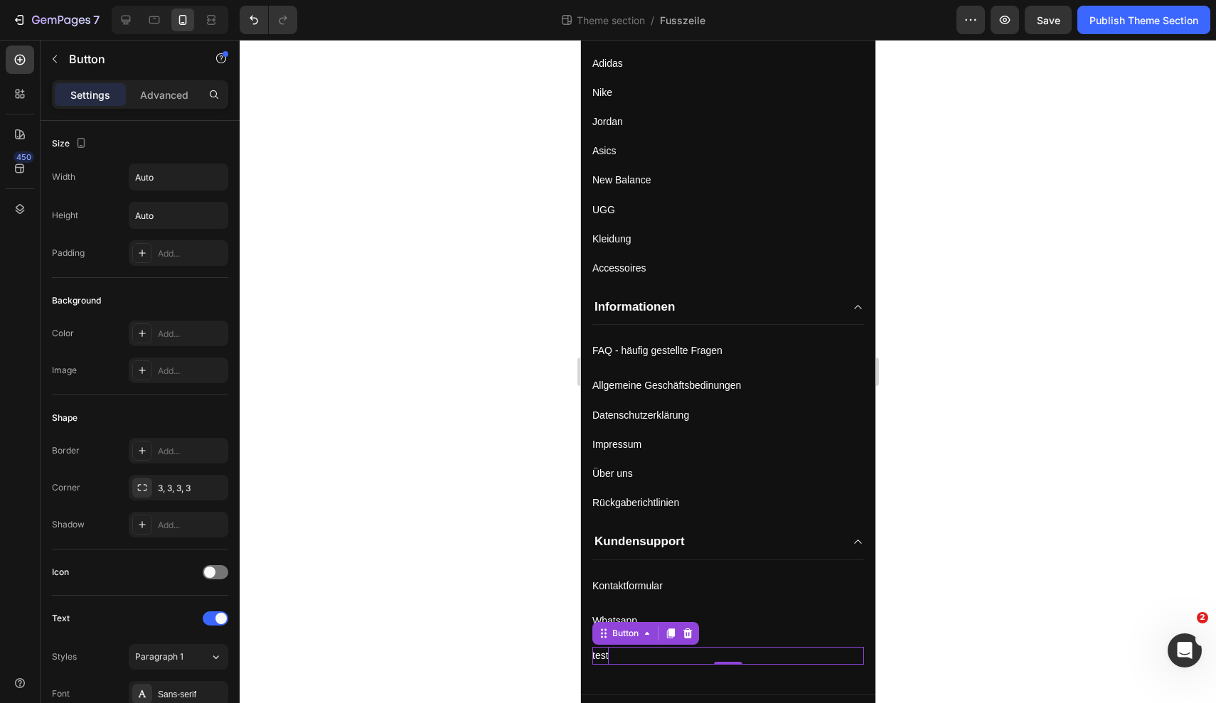
scroll to position [508, 0]
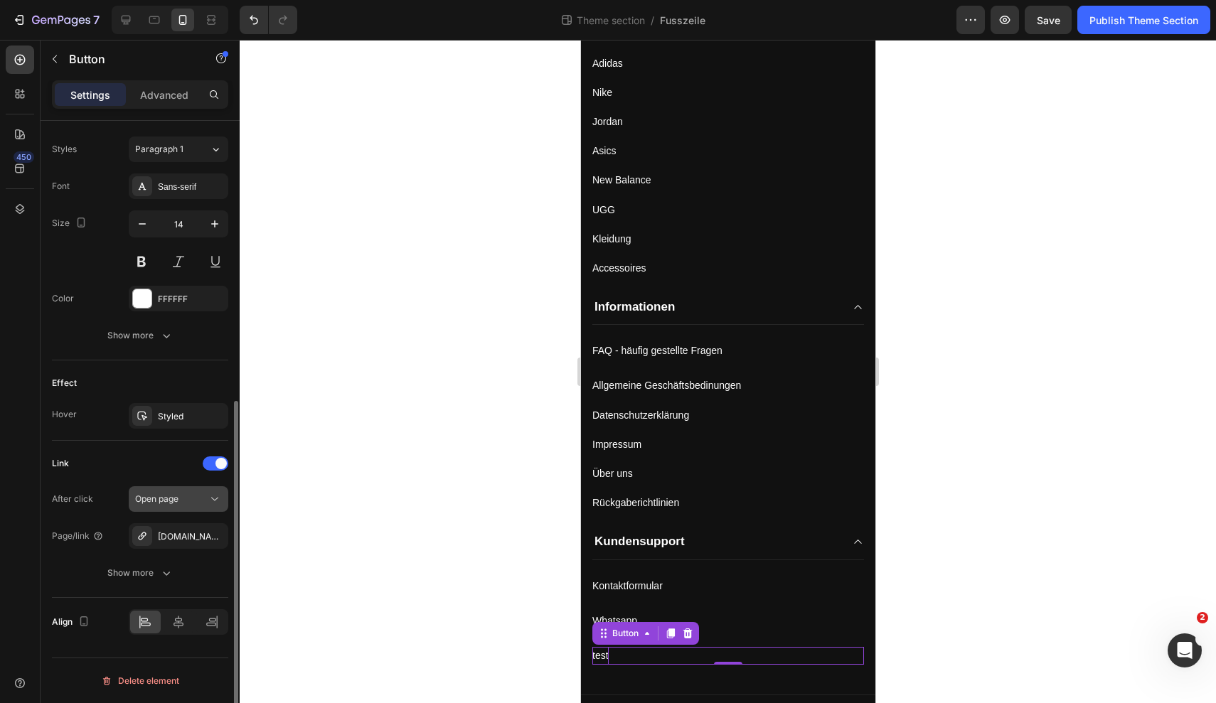
click at [203, 503] on div "Open page" at bounding box center [171, 499] width 73 height 13
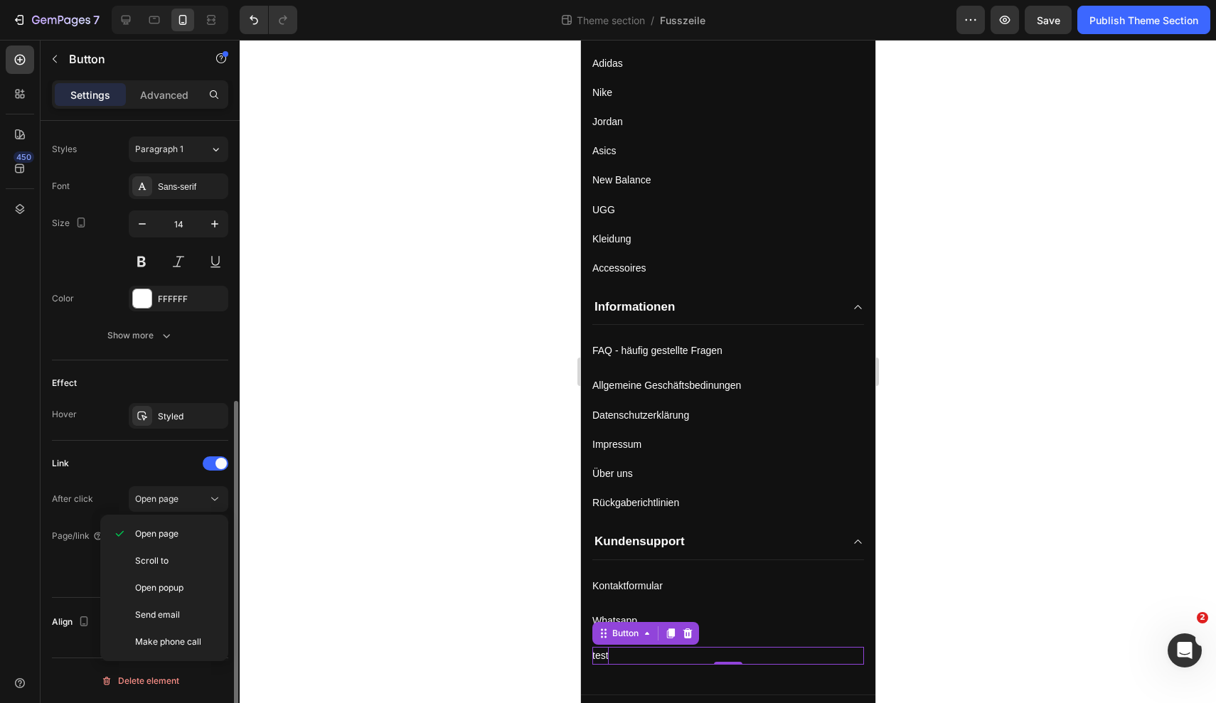
click at [167, 473] on div "Link" at bounding box center [140, 463] width 176 height 23
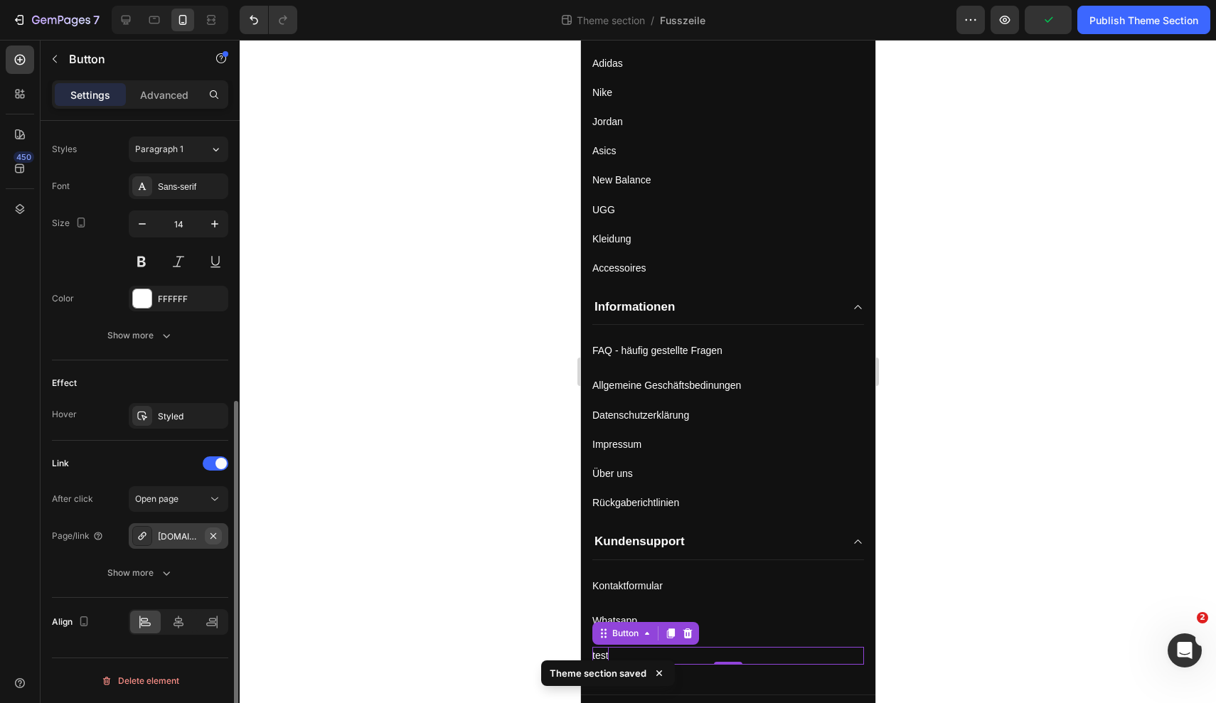
click at [213, 536] on icon "button" at bounding box center [213, 536] width 6 height 6
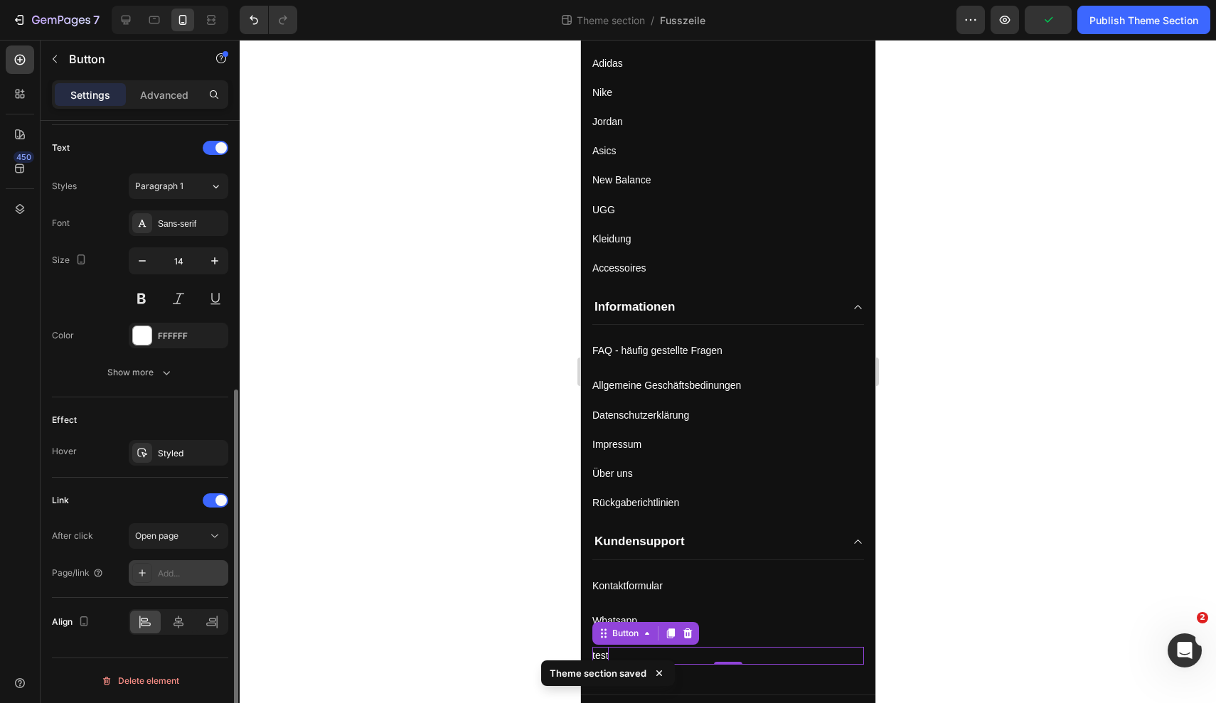
scroll to position [471, 0]
click at [176, 575] on div "Add..." at bounding box center [191, 573] width 67 height 13
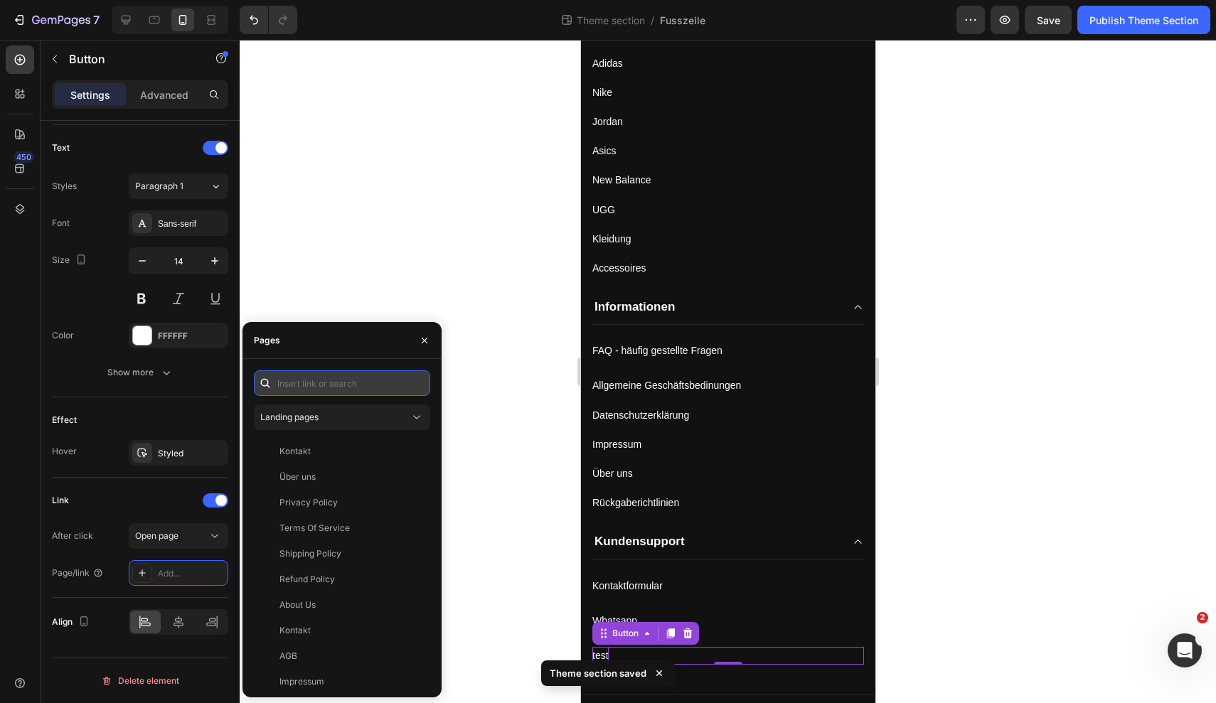
click at [305, 392] on input "text" at bounding box center [342, 383] width 176 height 26
paste input "[URL][DOMAIN_NAME]"
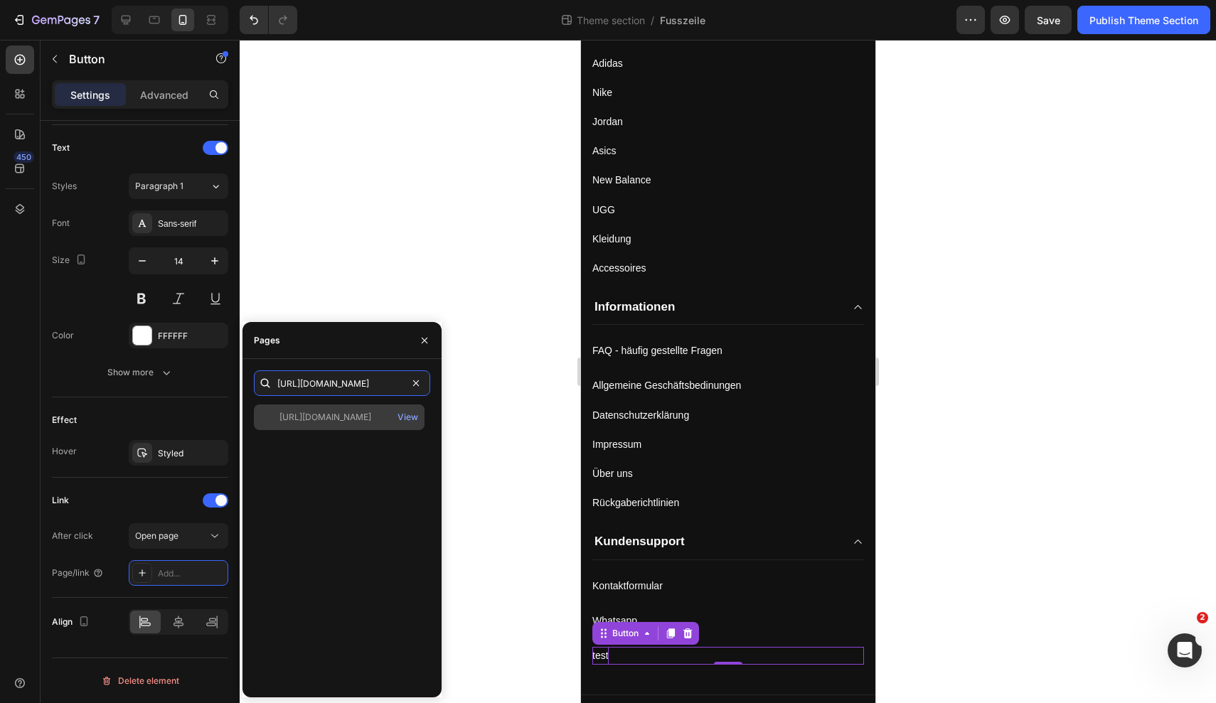
type input "[URL][DOMAIN_NAME]"
click at [367, 412] on div "[URL][DOMAIN_NAME]" at bounding box center [325, 417] width 92 height 13
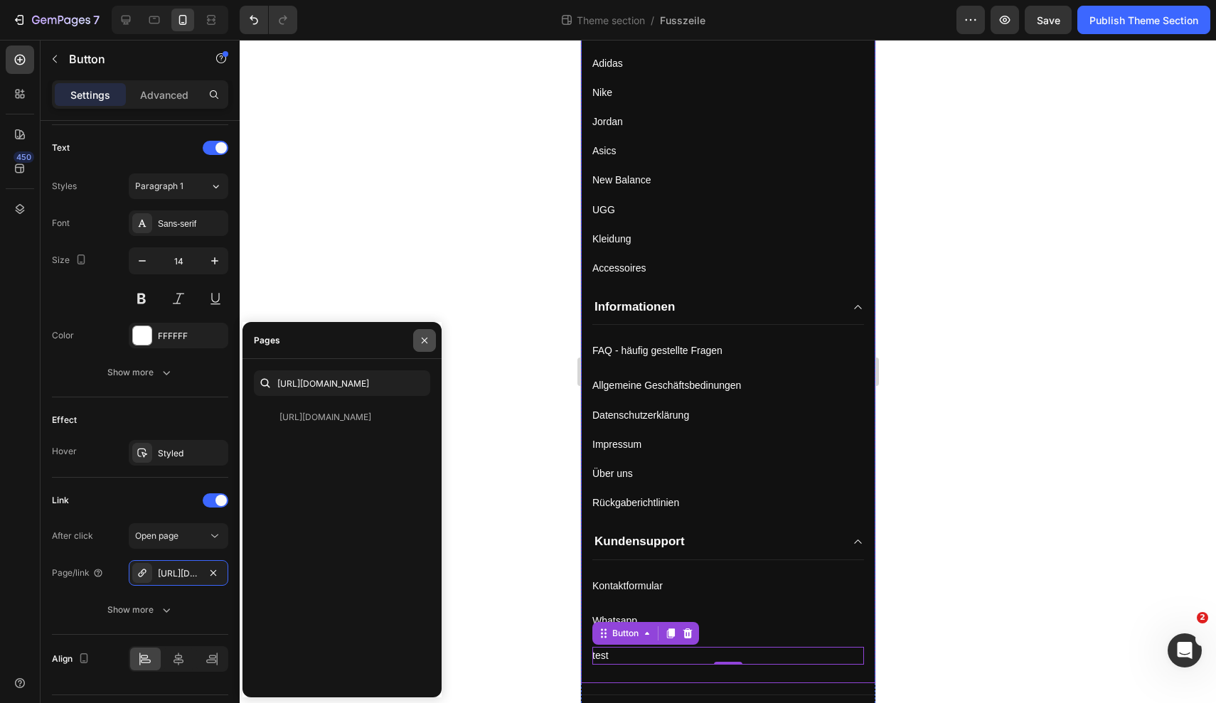
click at [429, 336] on icon "button" at bounding box center [424, 340] width 11 height 11
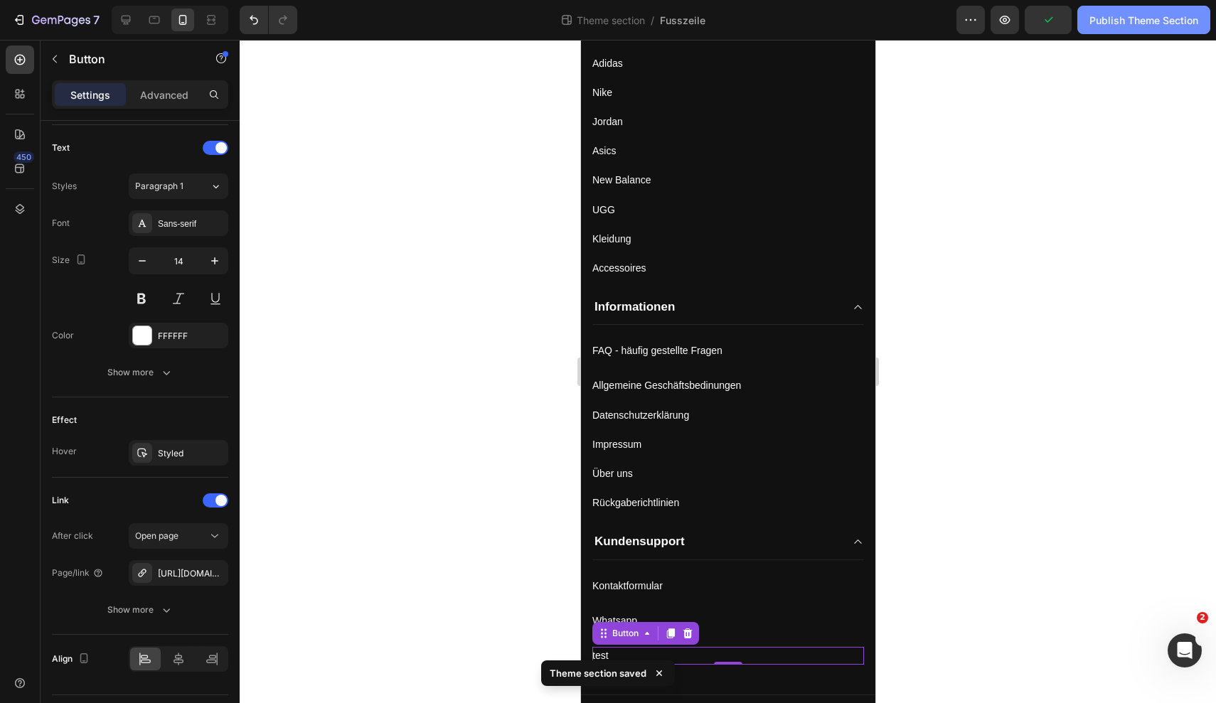
click at [1133, 26] on div "Publish Theme Section" at bounding box center [1143, 20] width 109 height 15
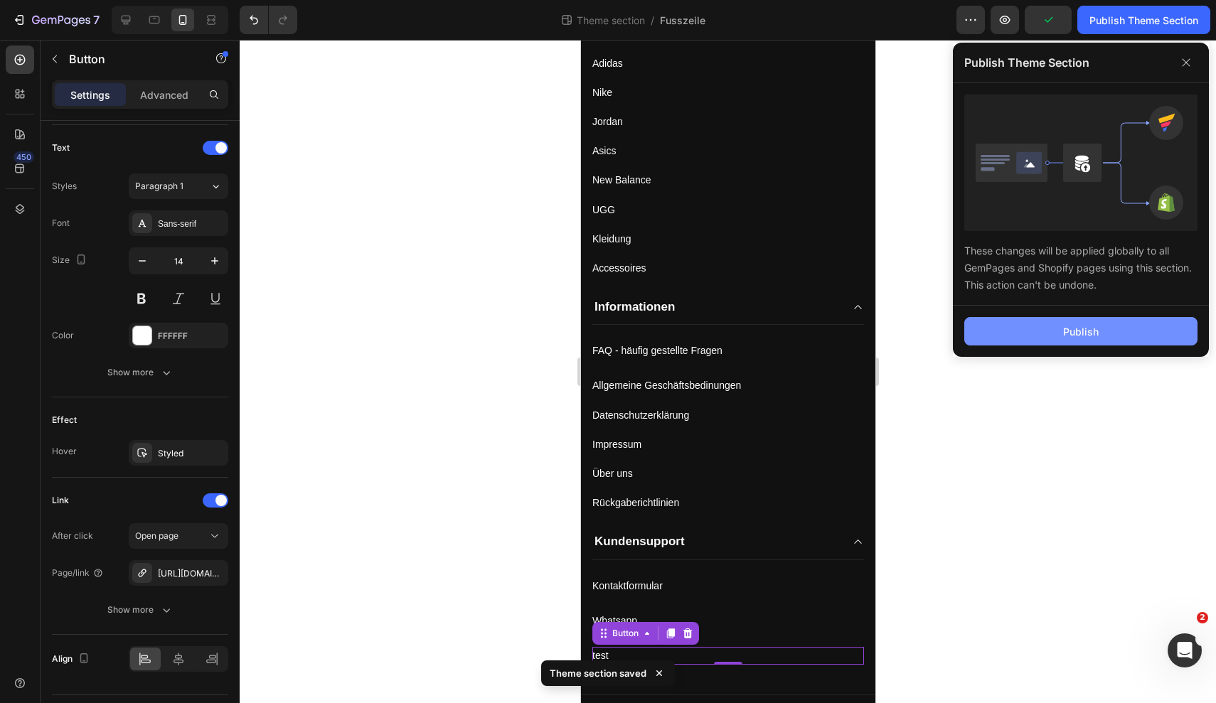
click at [1079, 329] on div "Publish" at bounding box center [1081, 331] width 36 height 15
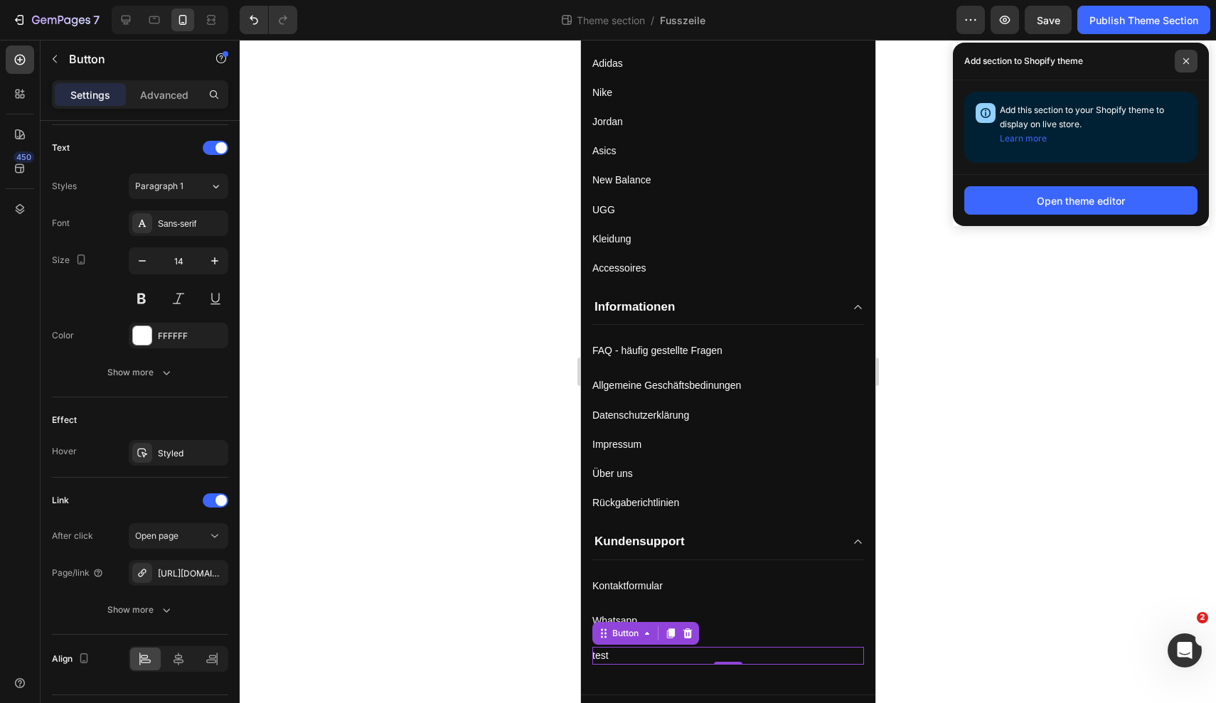
click at [1188, 63] on icon at bounding box center [1186, 61] width 6 height 6
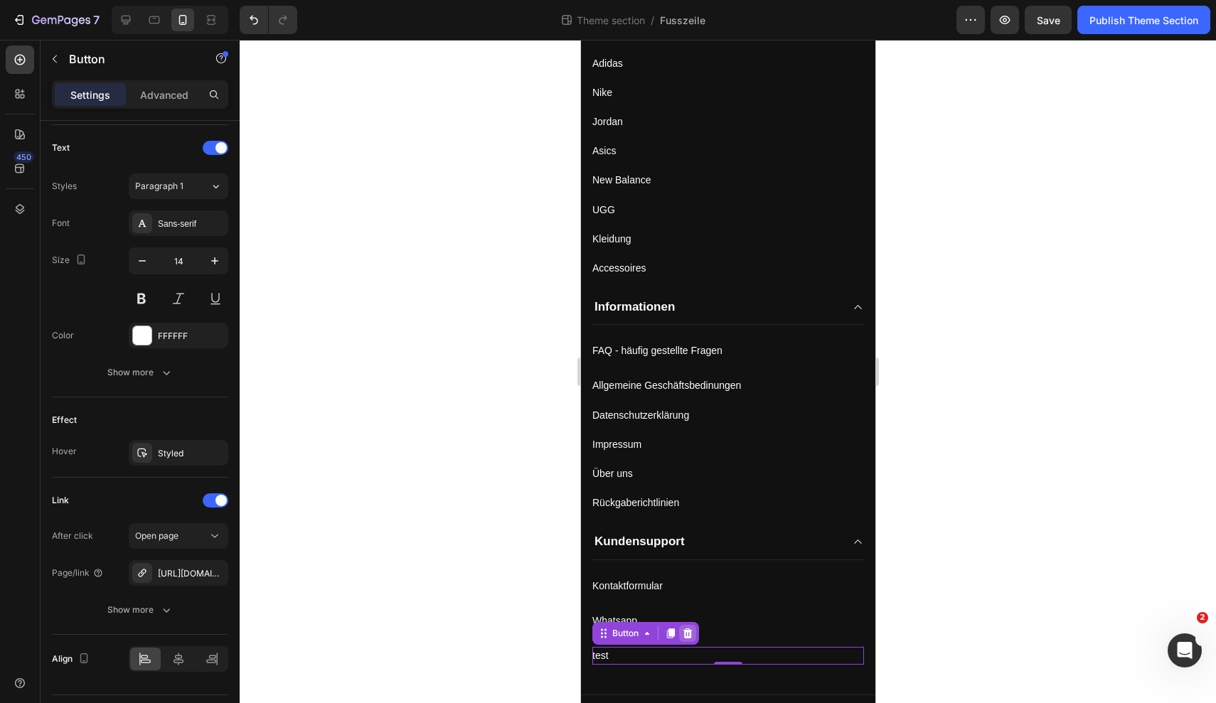
click at [690, 632] on icon at bounding box center [687, 634] width 9 height 10
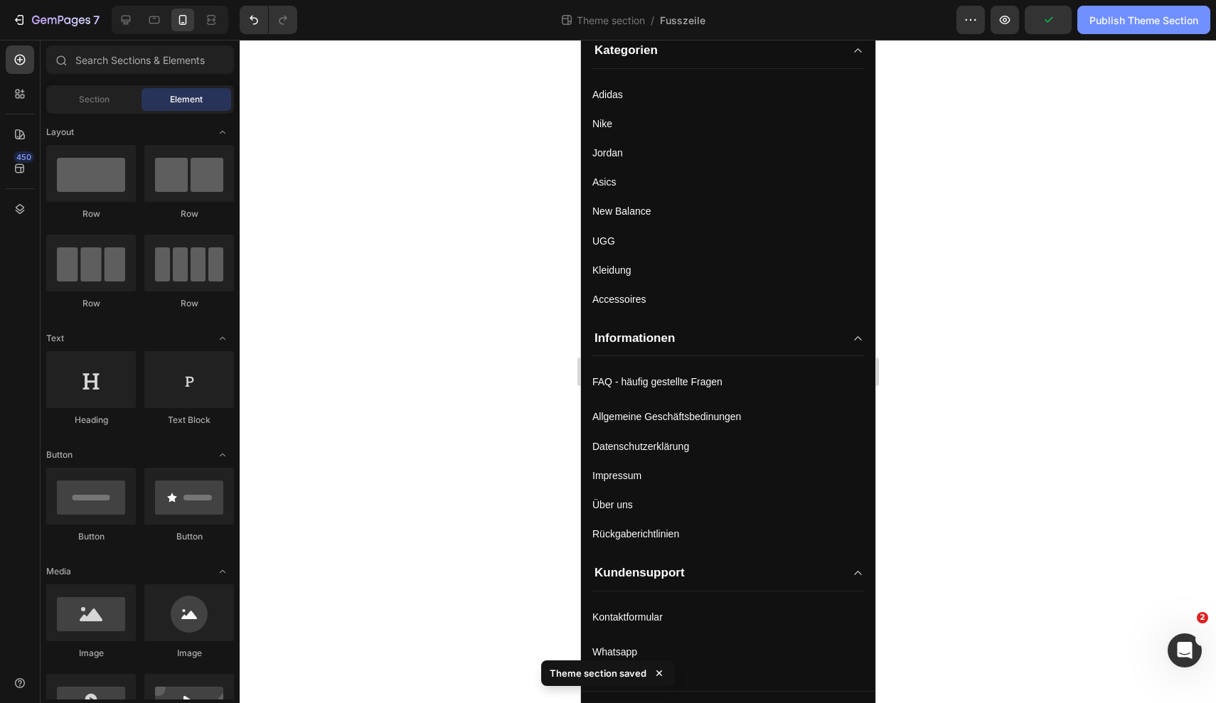
click at [1111, 21] on div "Publish Theme Section" at bounding box center [1143, 20] width 109 height 15
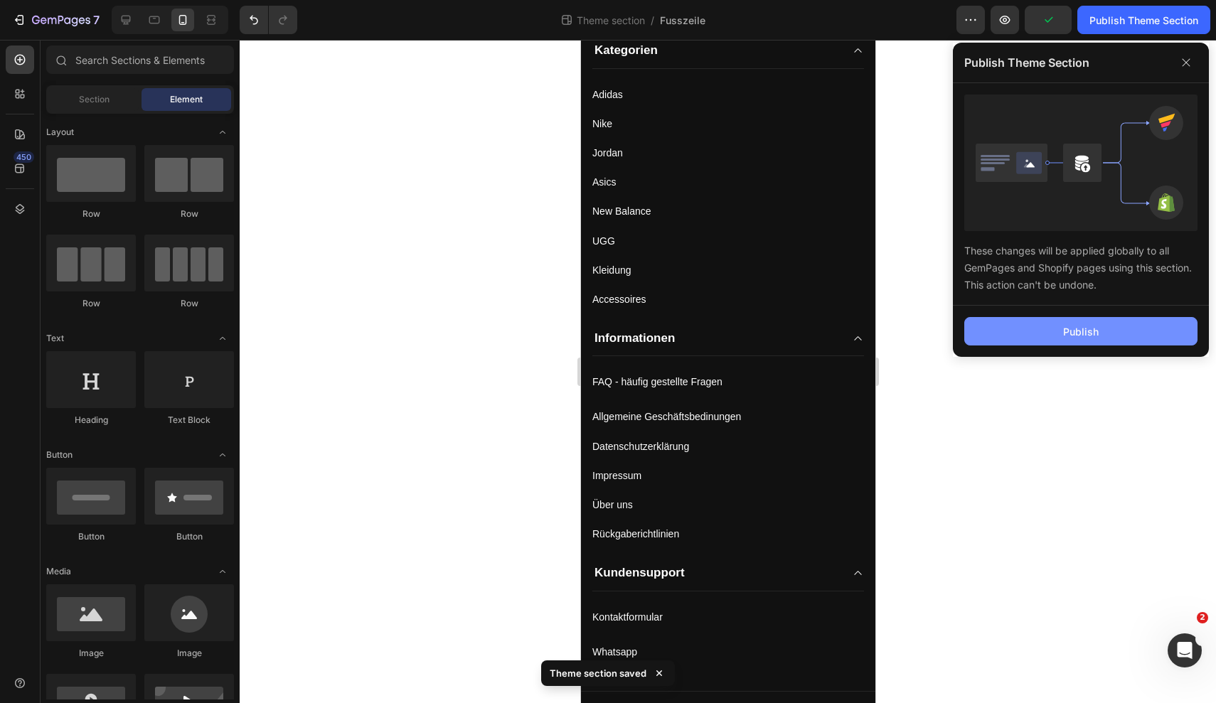
click at [1083, 323] on button "Publish" at bounding box center [1080, 331] width 233 height 28
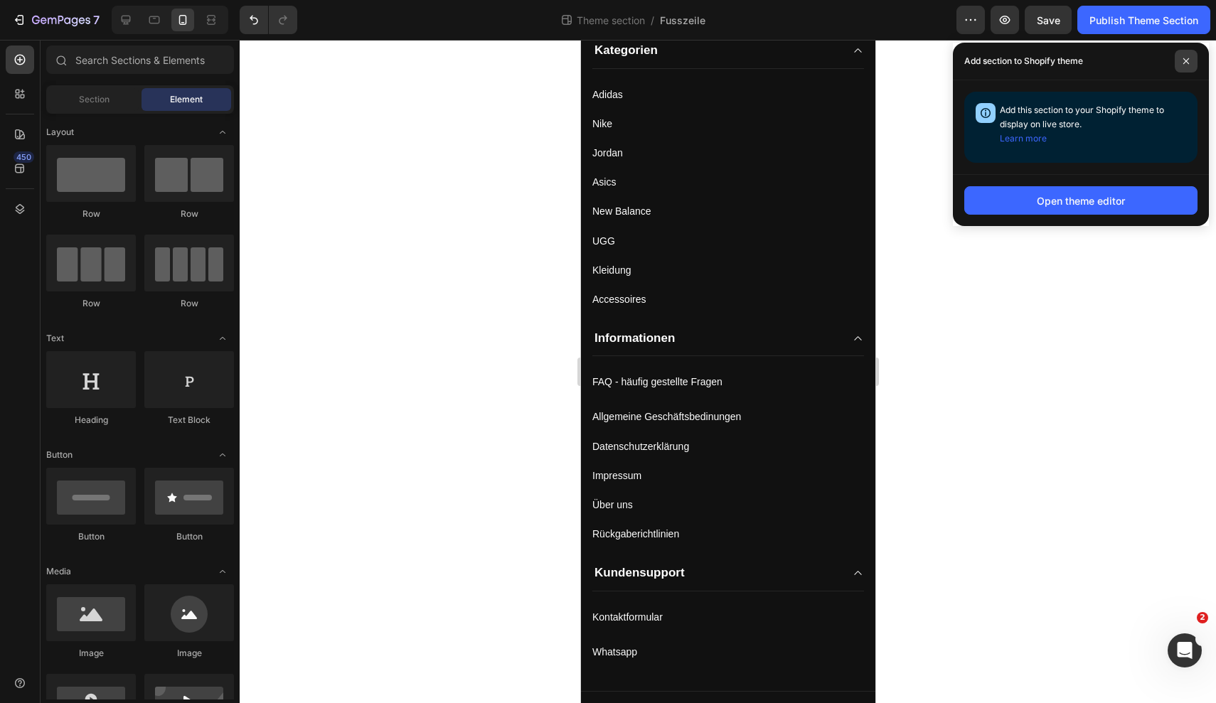
click at [1189, 63] on icon at bounding box center [1185, 61] width 7 height 7
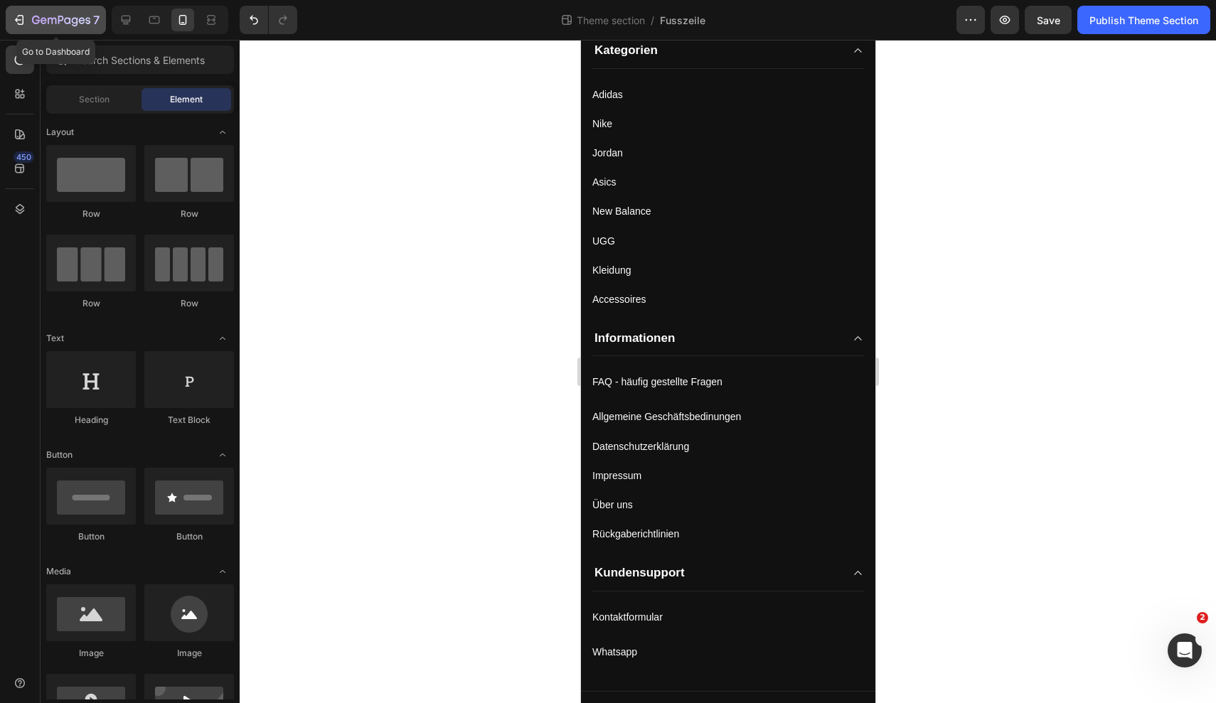
click at [13, 27] on div "7" at bounding box center [55, 19] width 87 height 17
